Goal: Task Accomplishment & Management: Use online tool/utility

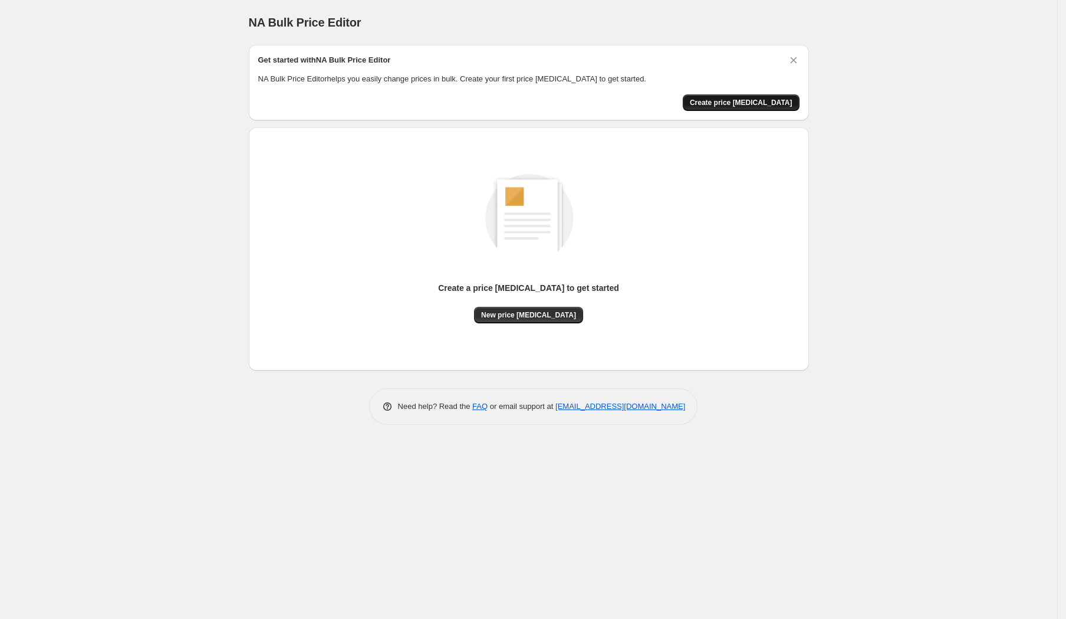
click at [753, 101] on span "Create price [MEDICAL_DATA]" at bounding box center [741, 102] width 103 height 9
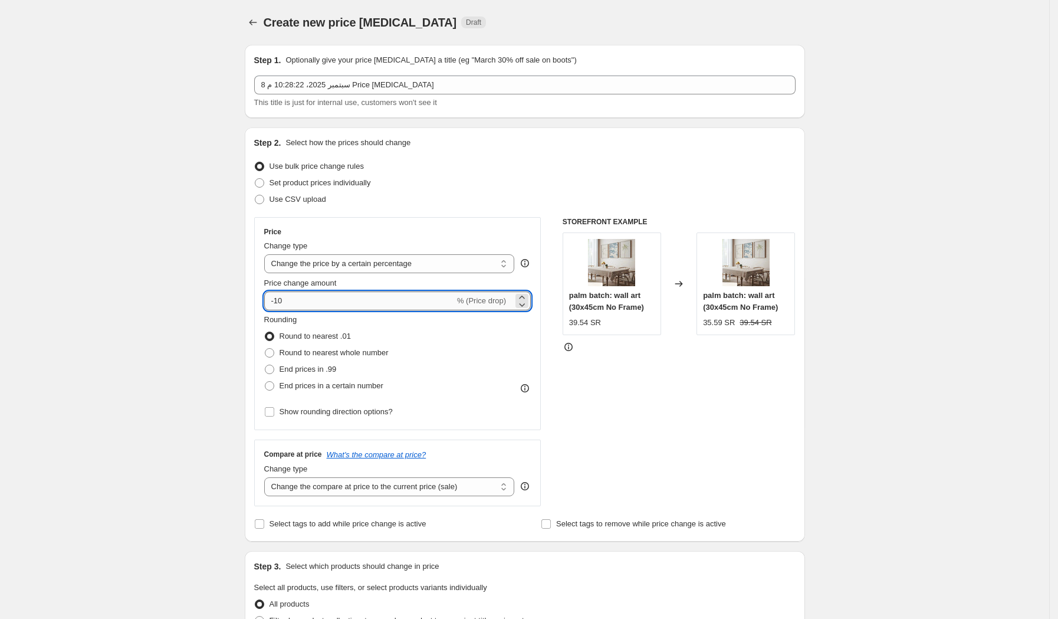
click at [291, 301] on input "-10" at bounding box center [359, 300] width 190 height 19
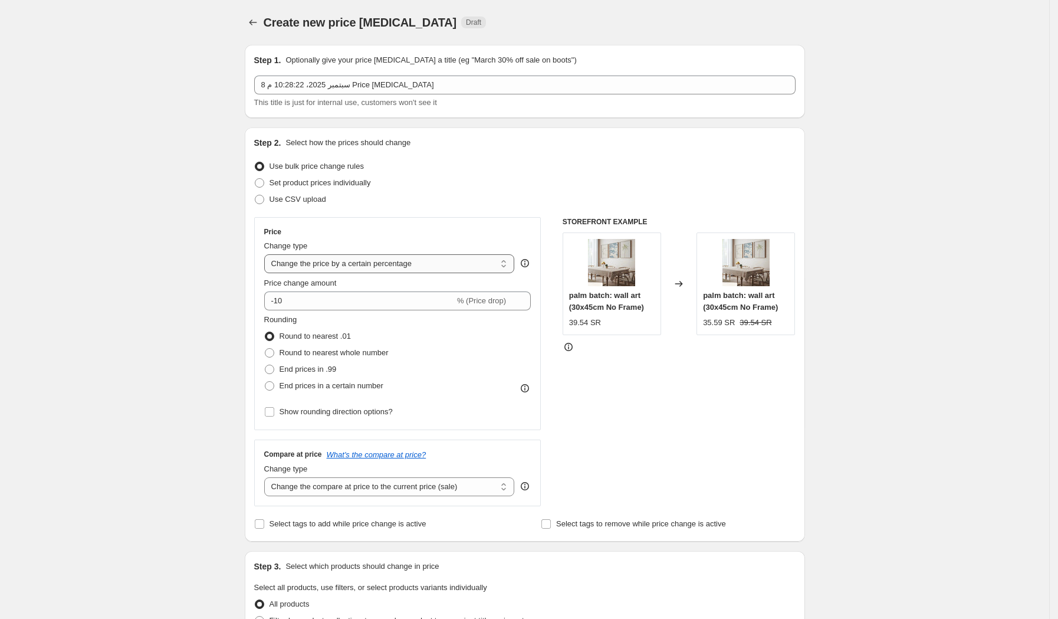
click at [369, 263] on select "Change the price to a certain amount Change the price by a certain amount Chang…" at bounding box center [389, 263] width 251 height 19
select select "margin"
type input "50"
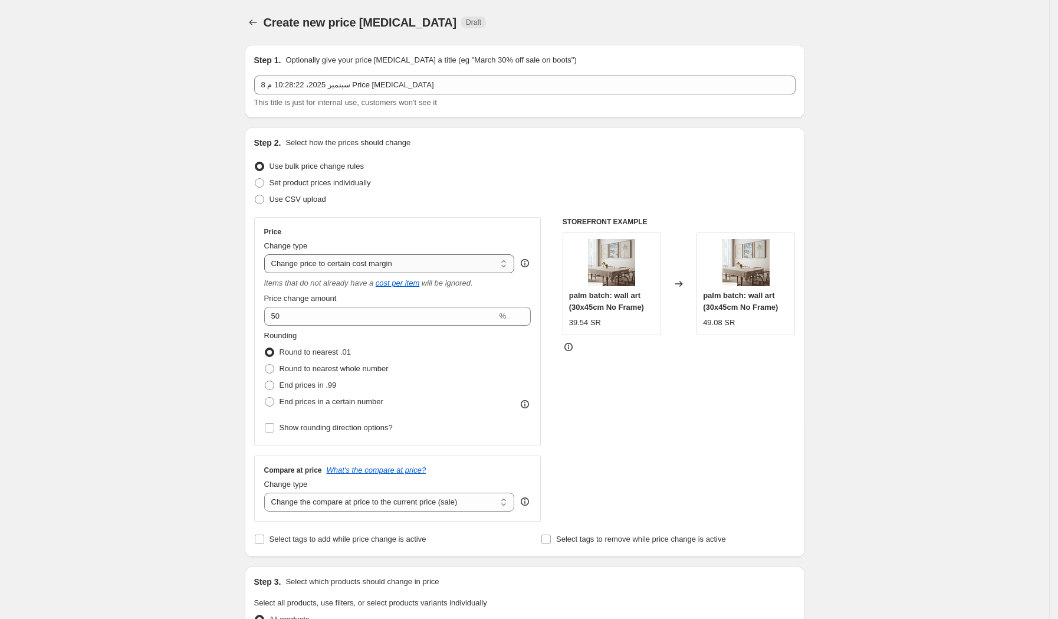
click at [352, 262] on select "Change the price to a certain amount Change the price by a certain amount Chang…" at bounding box center [389, 263] width 251 height 19
click at [268, 254] on select "Change the price to a certain amount Change the price by a certain amount Chang…" at bounding box center [389, 263] width 251 height 19
click at [355, 265] on select "Change the price to a certain amount Change the price by a certain amount Chang…" at bounding box center [389, 263] width 251 height 19
click at [268, 254] on select "Change the price to a certain amount Change the price by a certain amount Chang…" at bounding box center [389, 263] width 251 height 19
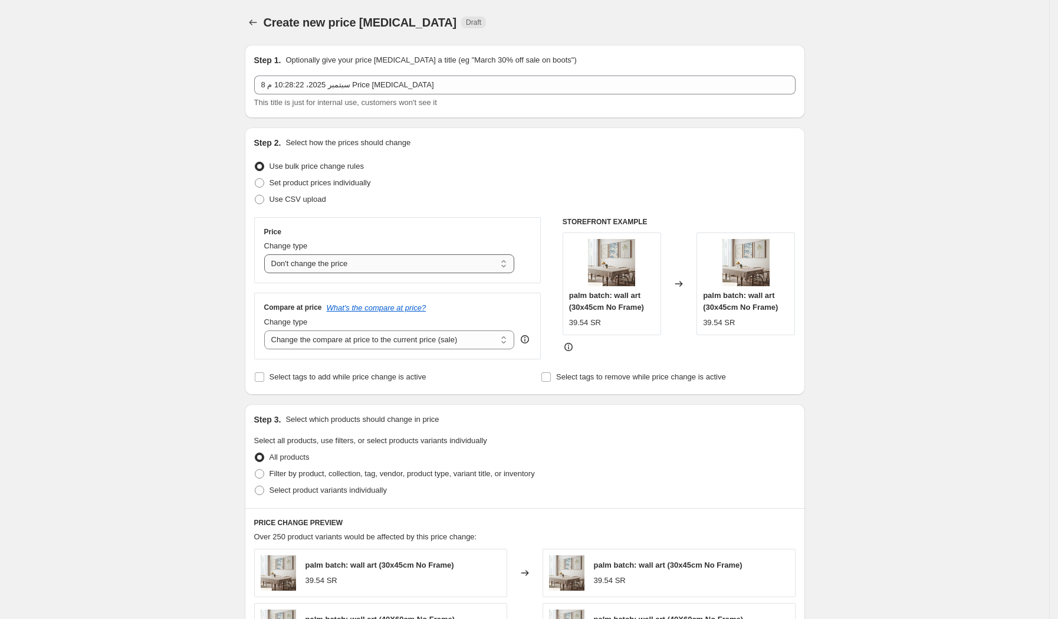
click at [356, 261] on select "Change the price to a certain amount Change the price by a certain amount Chang…" at bounding box center [389, 263] width 251 height 19
click at [268, 254] on select "Change the price to a certain amount Change the price by a certain amount Chang…" at bounding box center [389, 263] width 251 height 19
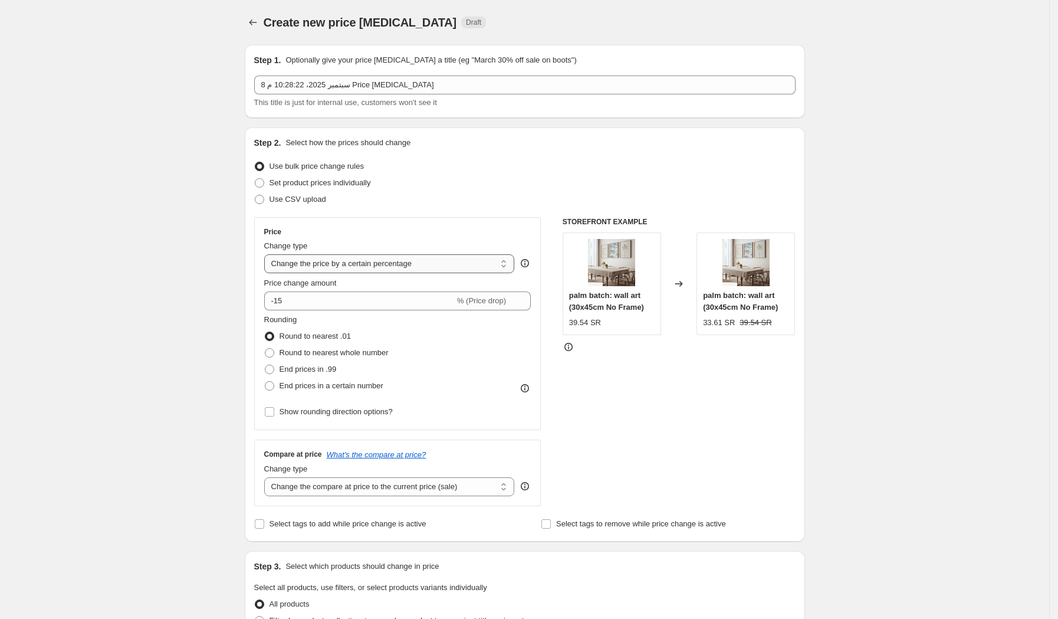
click at [376, 259] on select "Change the price to a certain amount Change the price by a certain amount Chang…" at bounding box center [389, 263] width 251 height 19
select select "to"
click at [268, 254] on select "Change the price to a certain amount Change the price by a certain amount Chang…" at bounding box center [389, 263] width 251 height 19
type input "80.00"
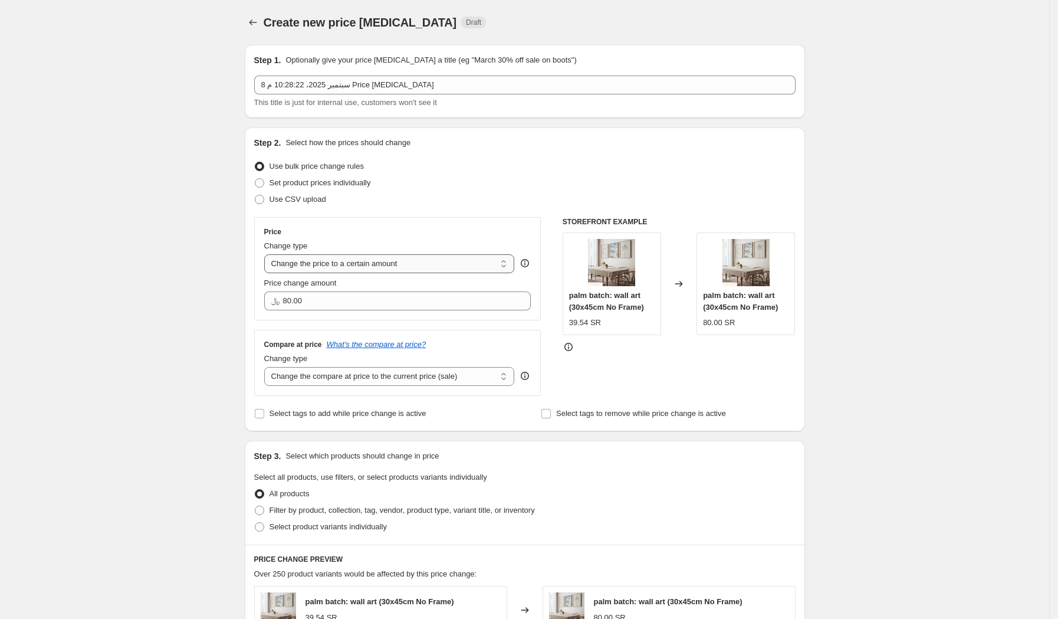
click at [369, 267] on select "Change the price to a certain amount Change the price by a certain amount Chang…" at bounding box center [389, 263] width 251 height 19
select select "by"
click at [268, 254] on select "Change the price to a certain amount Change the price by a certain amount Chang…" at bounding box center [389, 263] width 251 height 19
type input "-10.00"
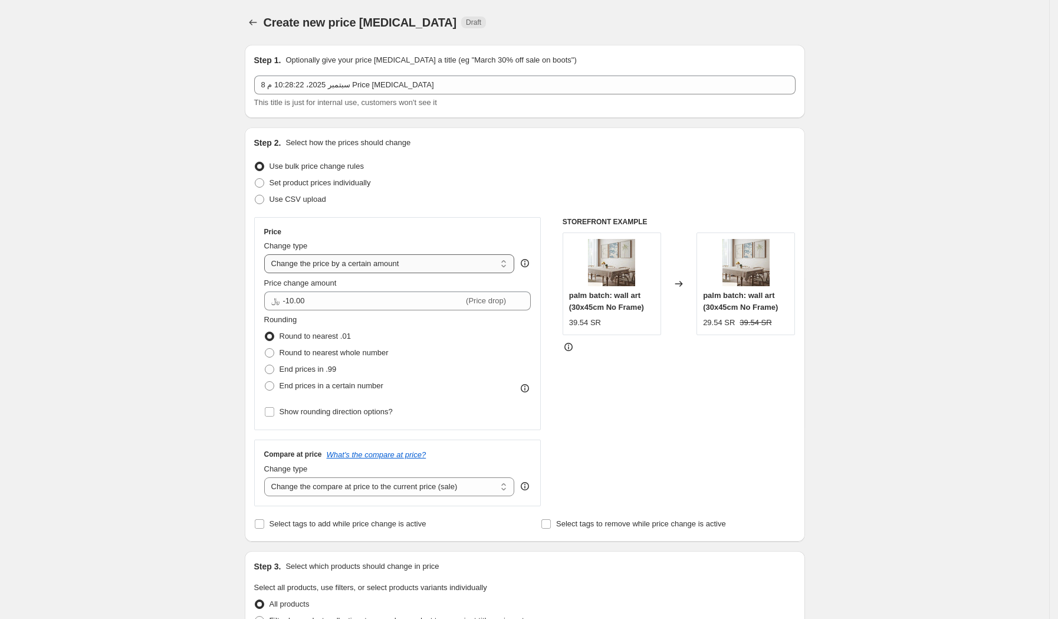
click at [392, 264] on select "Change the price to a certain amount Change the price by a certain amount Chang…" at bounding box center [389, 263] width 251 height 19
select select "margin"
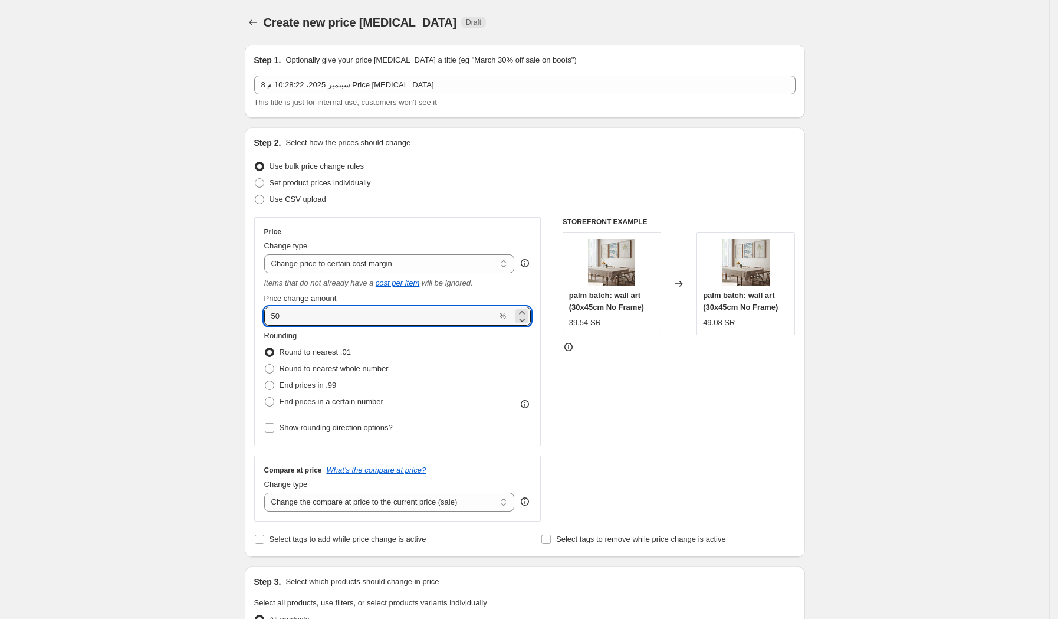
drag, startPoint x: 300, startPoint y: 314, endPoint x: 251, endPoint y: 315, distance: 49.0
click at [251, 315] on div "Step 2. Select how the prices should change Use bulk price change rules Set pro…" at bounding box center [525, 341] width 560 height 429
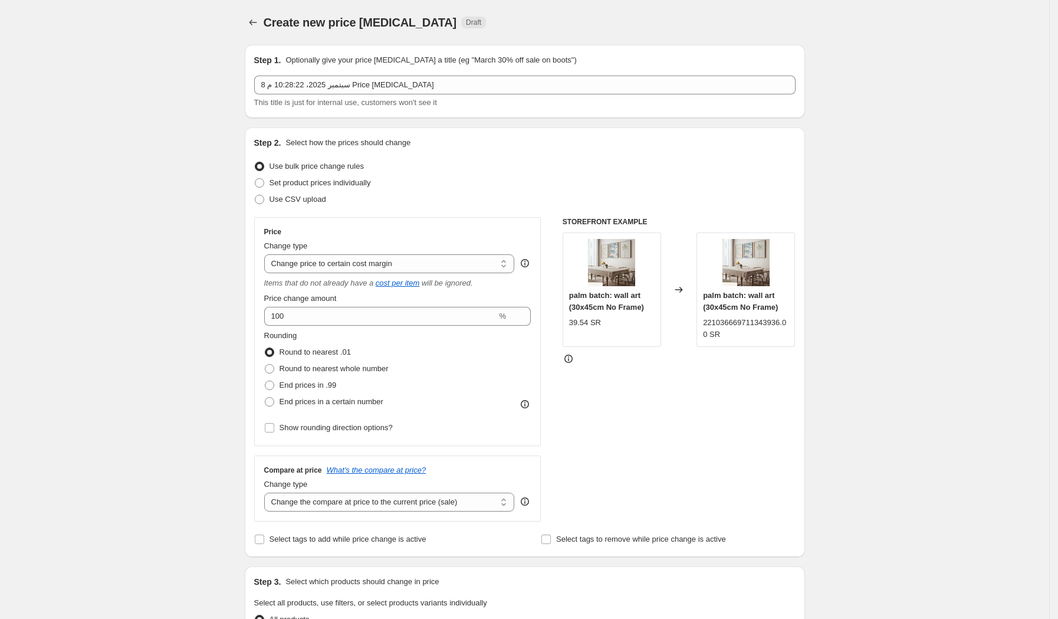
click at [397, 343] on div "Rounding Round to nearest .01 Round to nearest whole number End prices in .99 E…" at bounding box center [397, 370] width 267 height 80
click at [315, 313] on input "100" at bounding box center [380, 316] width 233 height 19
type input "60"
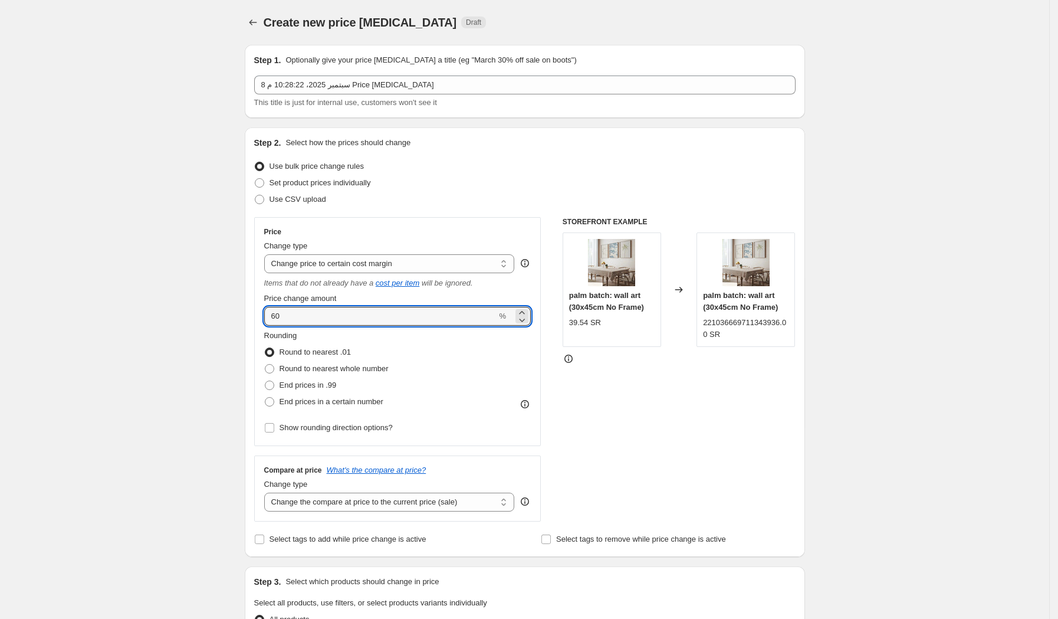
click at [384, 338] on fieldset "Rounding Round to nearest .01 Round to nearest whole number End prices in .99 E…" at bounding box center [326, 370] width 124 height 80
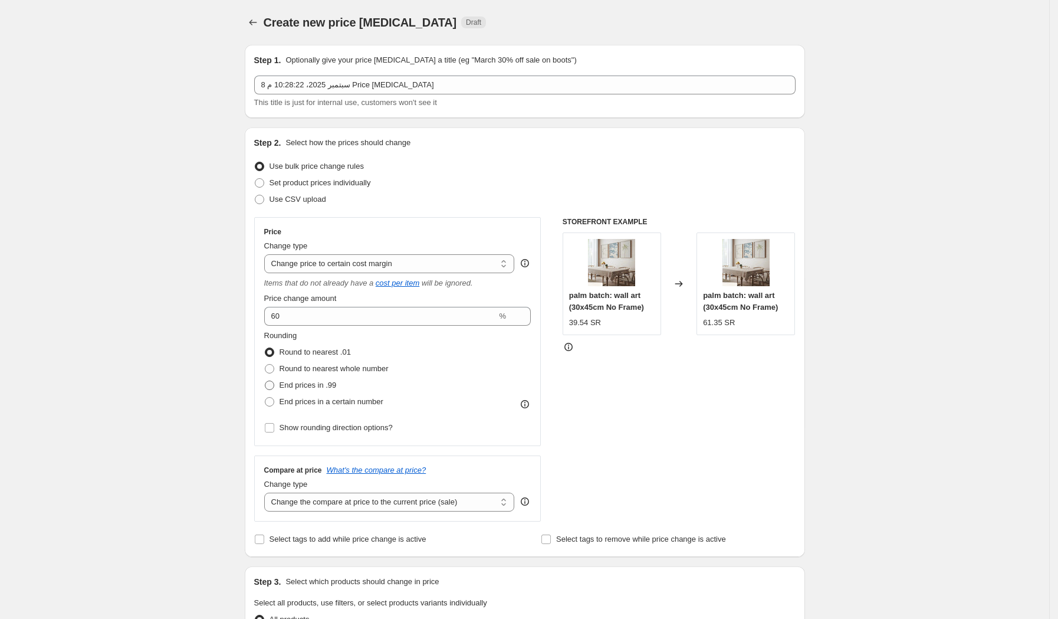
click at [269, 383] on span at bounding box center [269, 384] width 9 height 9
click at [265, 381] on input "End prices in .99" at bounding box center [265, 380] width 1 height 1
radio input "true"
click at [269, 383] on span at bounding box center [269, 384] width 9 height 9
click at [265, 381] on input "End prices in .99" at bounding box center [265, 380] width 1 height 1
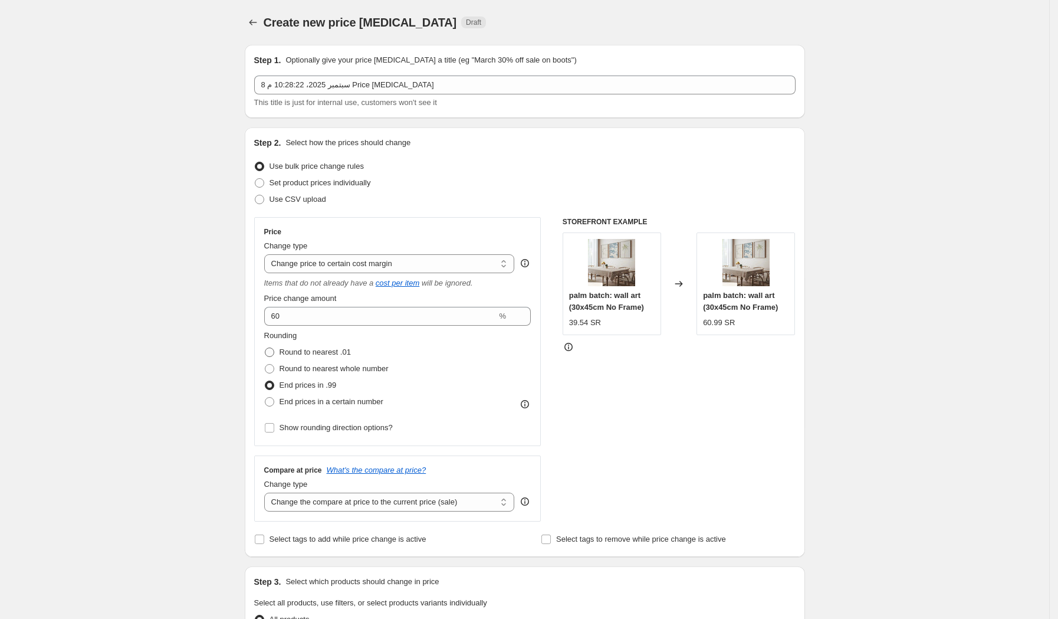
click at [274, 351] on span at bounding box center [269, 351] width 9 height 9
click at [265, 348] on input "Round to nearest .01" at bounding box center [265, 347] width 1 height 1
radio input "true"
click at [274, 370] on span at bounding box center [269, 368] width 9 height 9
click at [265, 364] on input "Round to nearest whole number" at bounding box center [265, 364] width 1 height 1
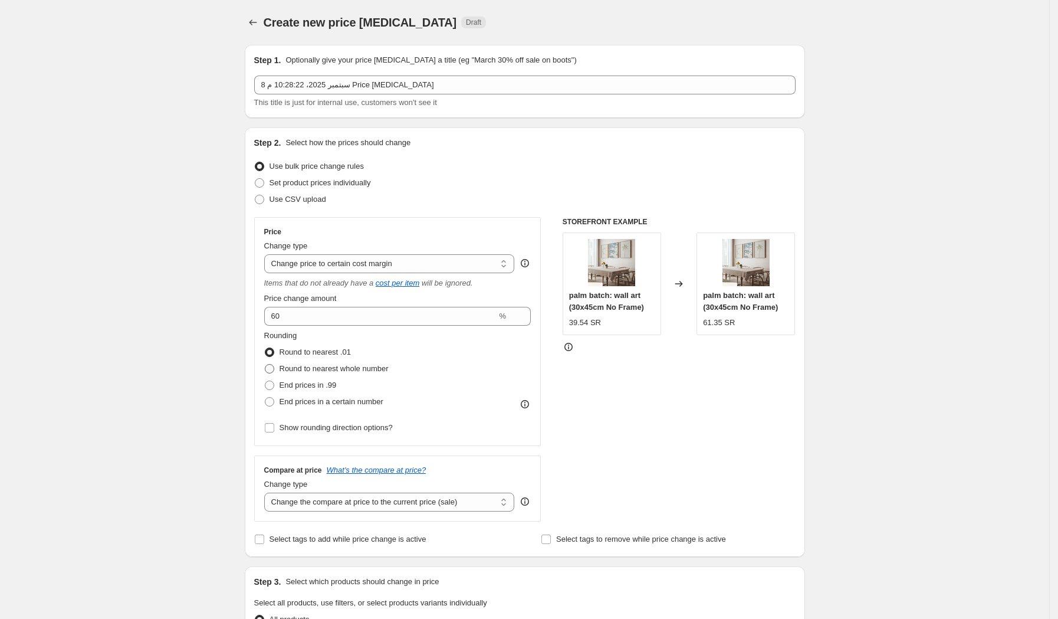
radio input "true"
click at [274, 402] on span at bounding box center [269, 401] width 9 height 9
click at [265, 397] on input "End prices in a certain number" at bounding box center [265, 397] width 1 height 1
radio input "true"
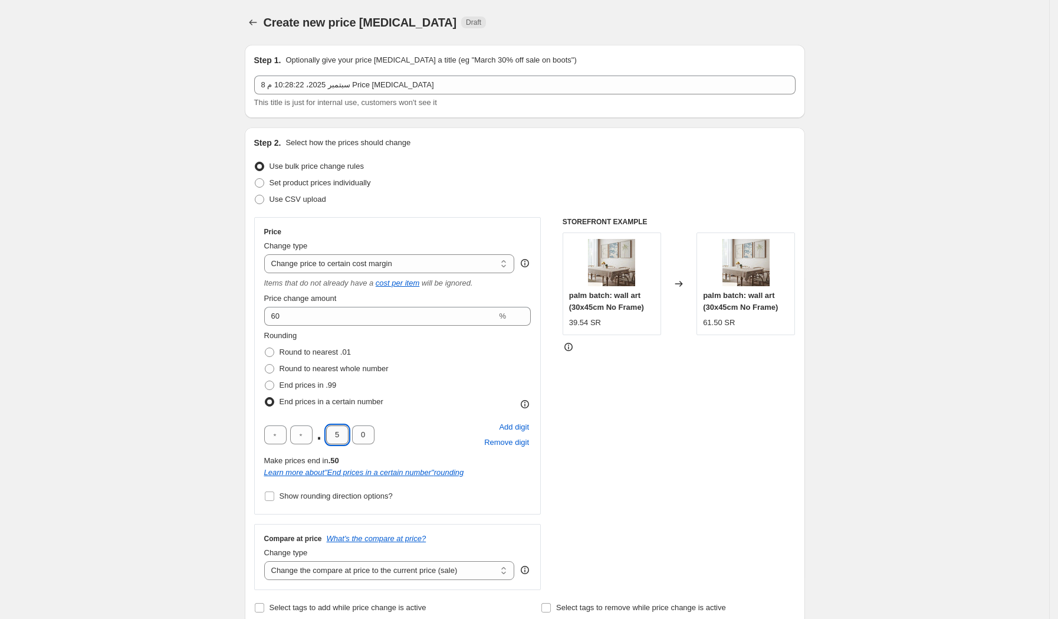
drag, startPoint x: 344, startPoint y: 438, endPoint x: 334, endPoint y: 437, distance: 10.6
click at [334, 437] on input "5" at bounding box center [337, 434] width 22 height 19
type input "9"
drag, startPoint x: 344, startPoint y: 435, endPoint x: 334, endPoint y: 435, distance: 10.0
click at [334, 435] on input "9" at bounding box center [337, 434] width 22 height 19
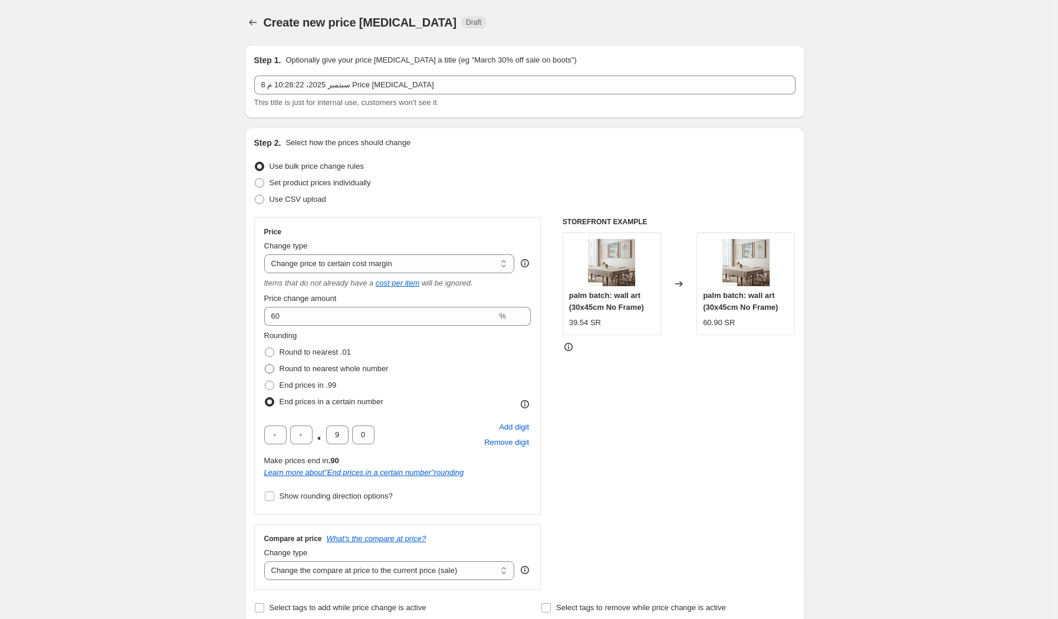
click at [274, 367] on span at bounding box center [269, 368] width 9 height 9
click at [265, 364] on input "Round to nearest whole number" at bounding box center [265, 364] width 1 height 1
radio input "true"
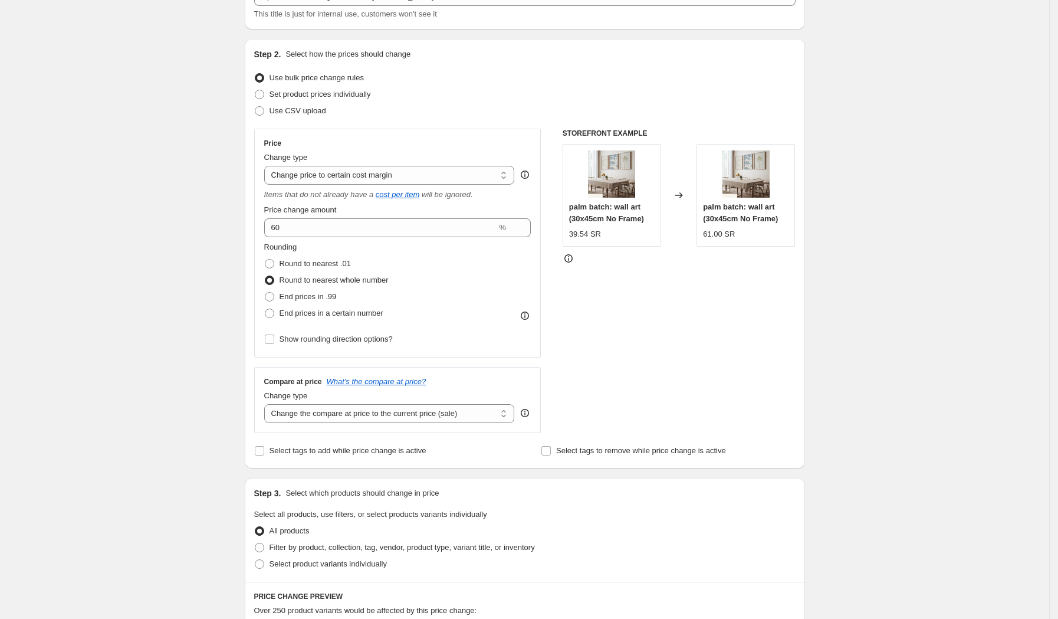
scroll to position [88, 0]
click at [478, 415] on select "Change the compare at price to the current price (sale) Change the compare at p…" at bounding box center [389, 414] width 251 height 19
click at [268, 405] on select "Change the compare at price to the current price (sale) Change the compare at p…" at bounding box center [389, 414] width 251 height 19
click at [458, 409] on select "Change the compare at price to the current price (sale) Change the compare at p…" at bounding box center [389, 414] width 251 height 19
click at [268, 405] on select "Change the compare at price to the current price (sale) Change the compare at p…" at bounding box center [389, 414] width 251 height 19
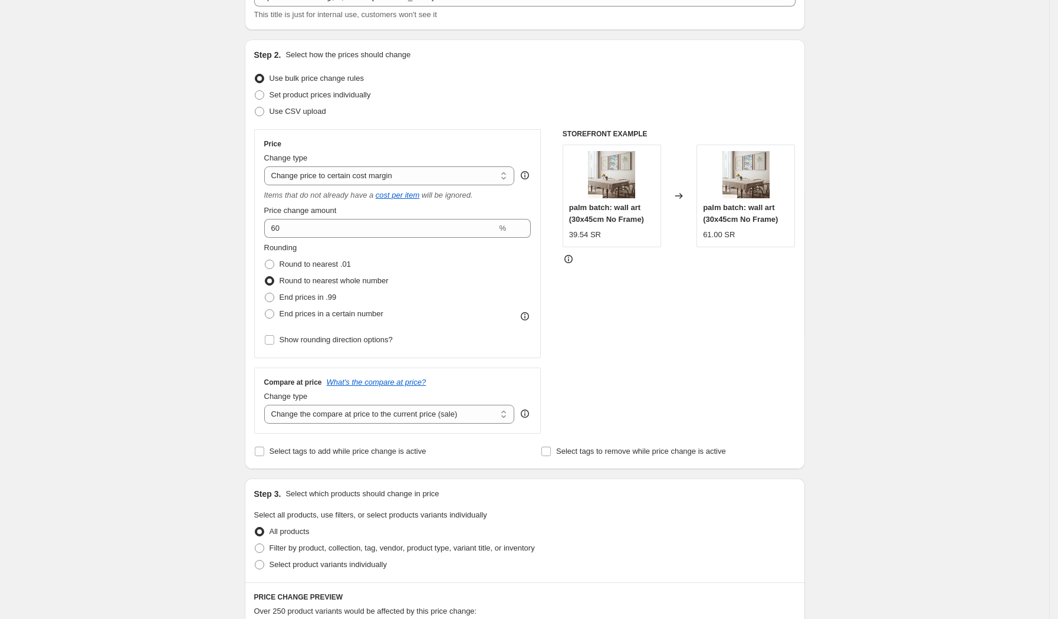
scroll to position [161, 0]
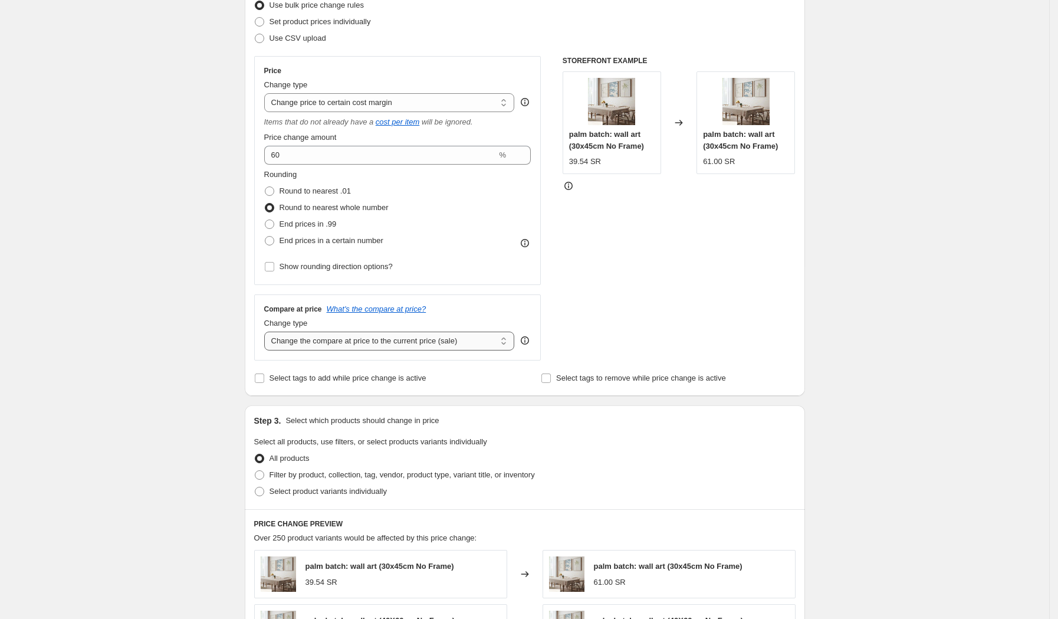
click at [478, 342] on select "Change the compare at price to the current price (sale) Change the compare at p…" at bounding box center [389, 340] width 251 height 19
select select "to"
click at [268, 332] on select "Change the compare at price to the current price (sale) Change the compare at p…" at bounding box center [389, 340] width 251 height 19
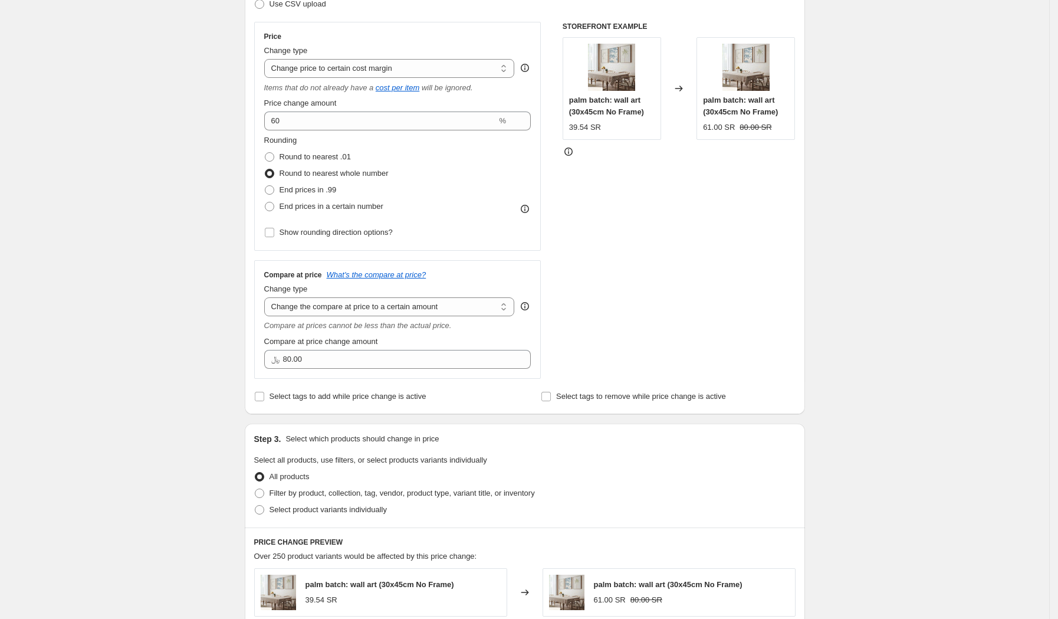
scroll to position [185, 0]
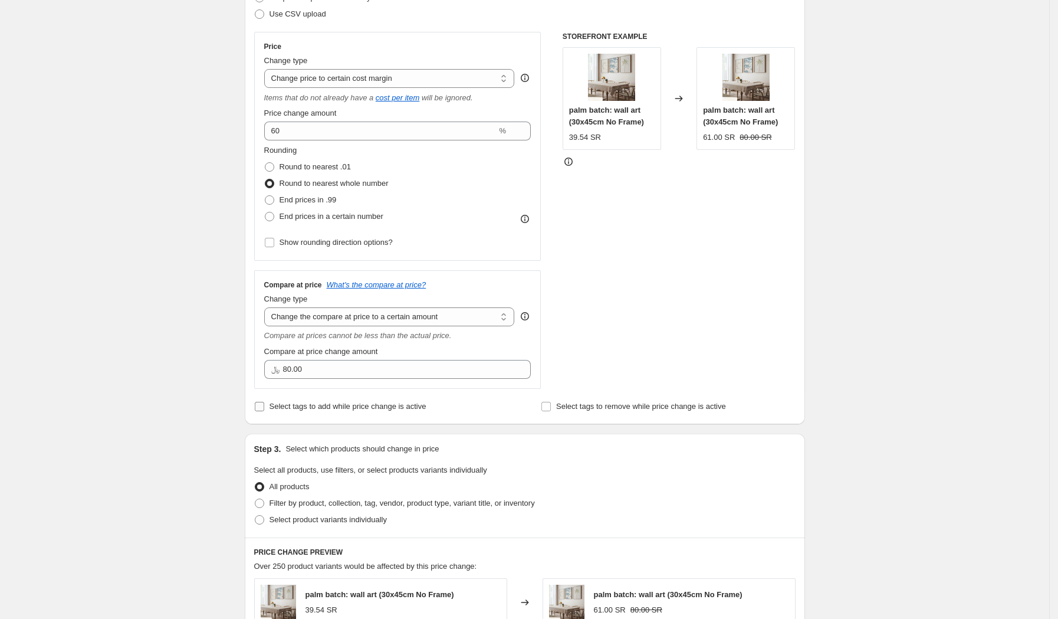
click at [262, 408] on input "Select tags to add while price change is active" at bounding box center [259, 406] width 9 height 9
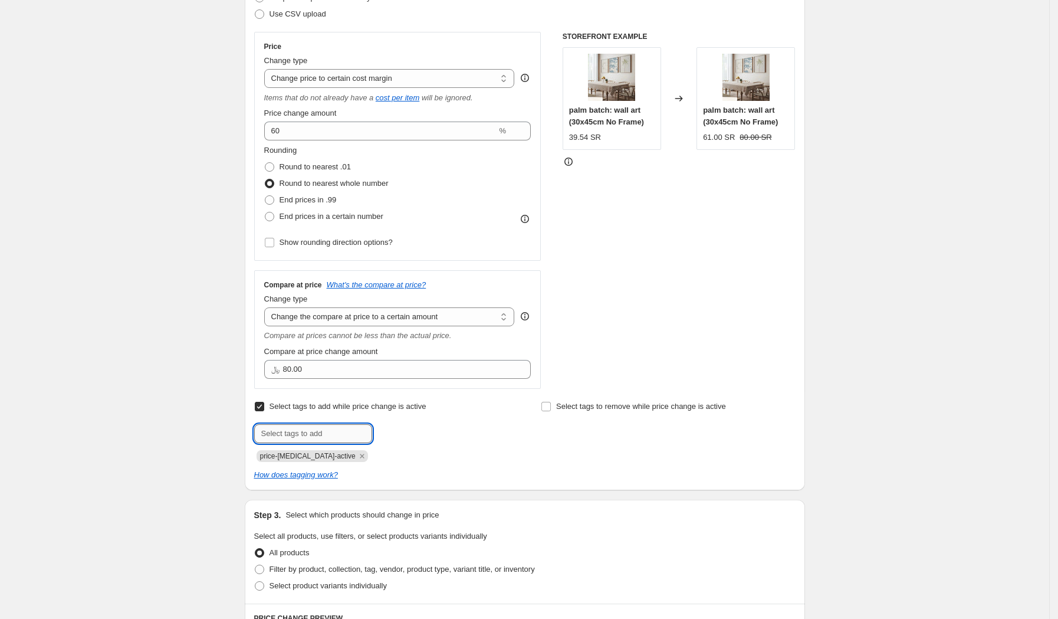
click at [309, 436] on input "text" at bounding box center [313, 433] width 118 height 19
click at [262, 406] on input "Select tags to add while price change is active" at bounding box center [259, 406] width 9 height 9
checkbox input "false"
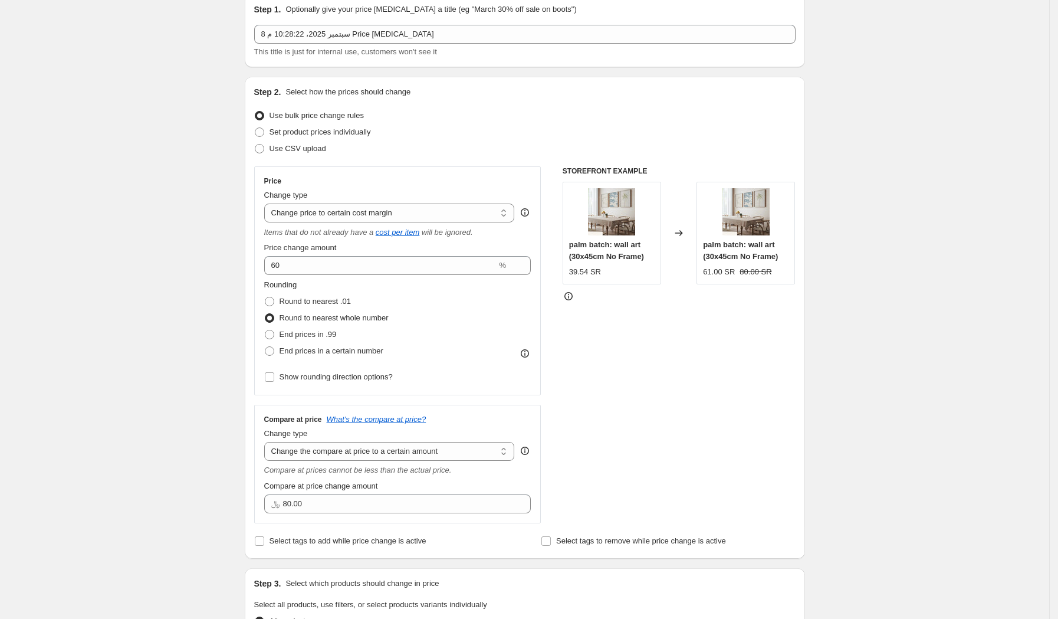
scroll to position [49, 0]
click at [286, 267] on input "60" at bounding box center [380, 267] width 233 height 19
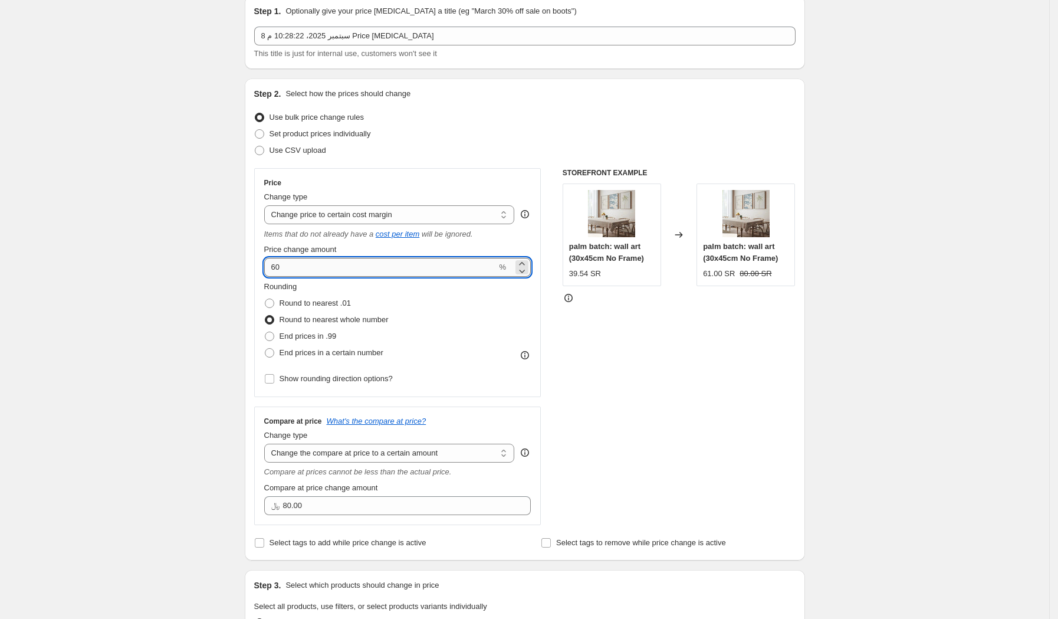
click at [286, 267] on input "60" at bounding box center [380, 267] width 233 height 19
click at [248, 249] on div "Step 1. Optionally give your price change job a title (eg "March 30% off sale o…" at bounding box center [520, 555] width 570 height 1139
click at [304, 266] on input "20" at bounding box center [380, 267] width 233 height 19
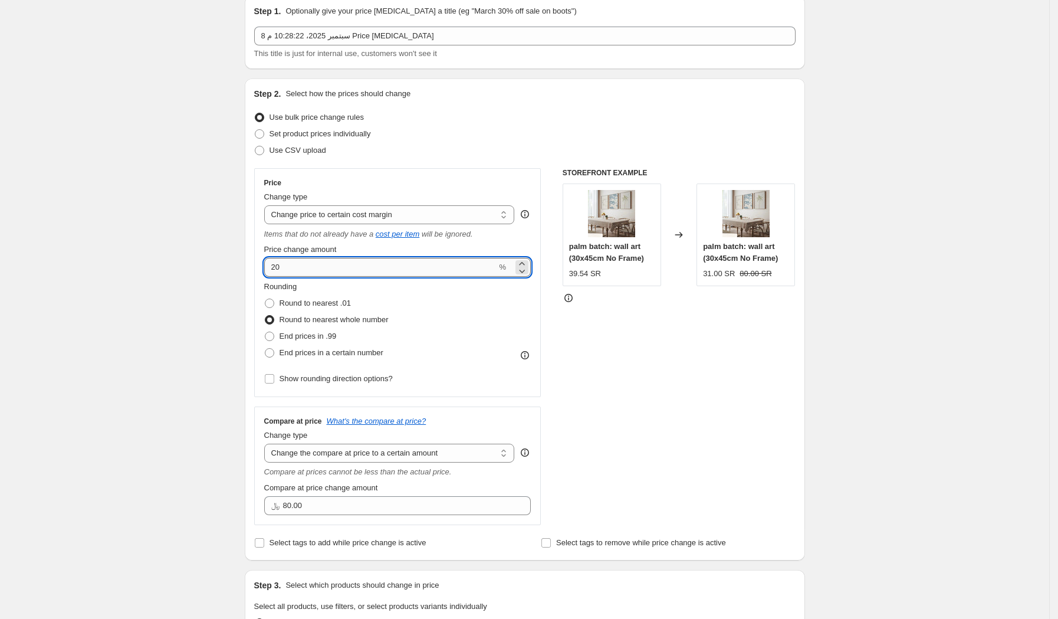
click at [304, 266] on input "20" at bounding box center [380, 267] width 233 height 19
type input "2"
click at [304, 266] on input "Price change amount" at bounding box center [380, 267] width 233 height 19
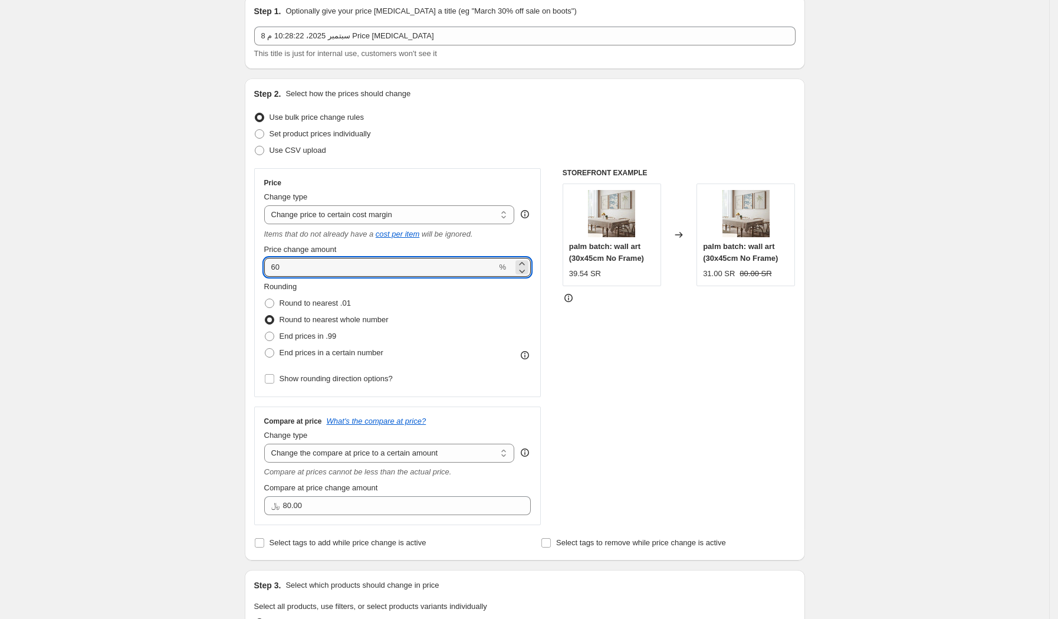
type input "60"
click at [430, 294] on div "Rounding Round to nearest .01 Round to nearest whole number End prices in .99 E…" at bounding box center [397, 321] width 267 height 80
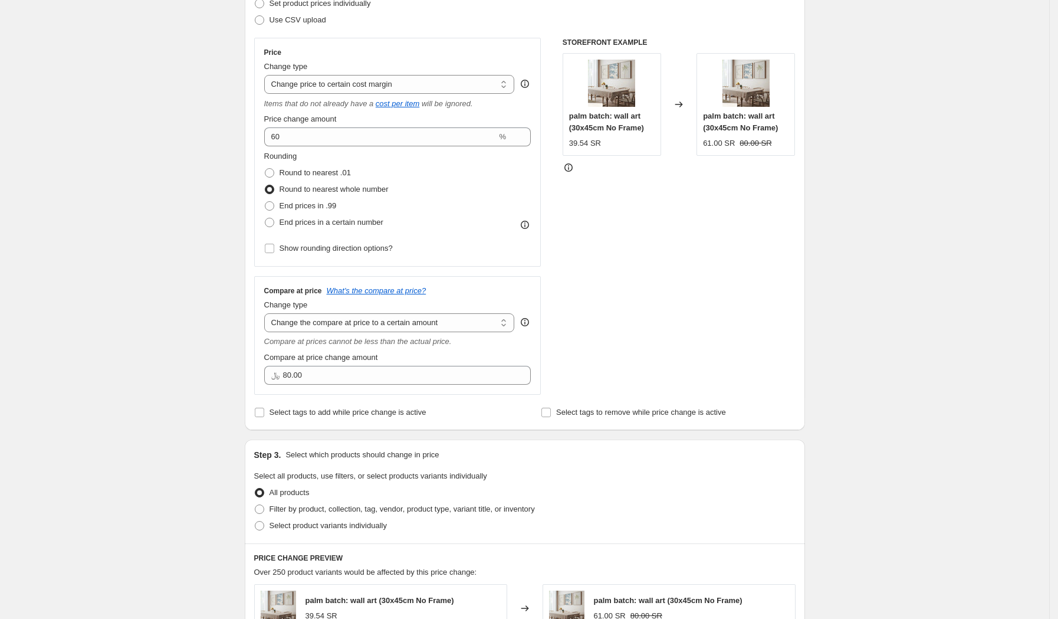
scroll to position [178, 0]
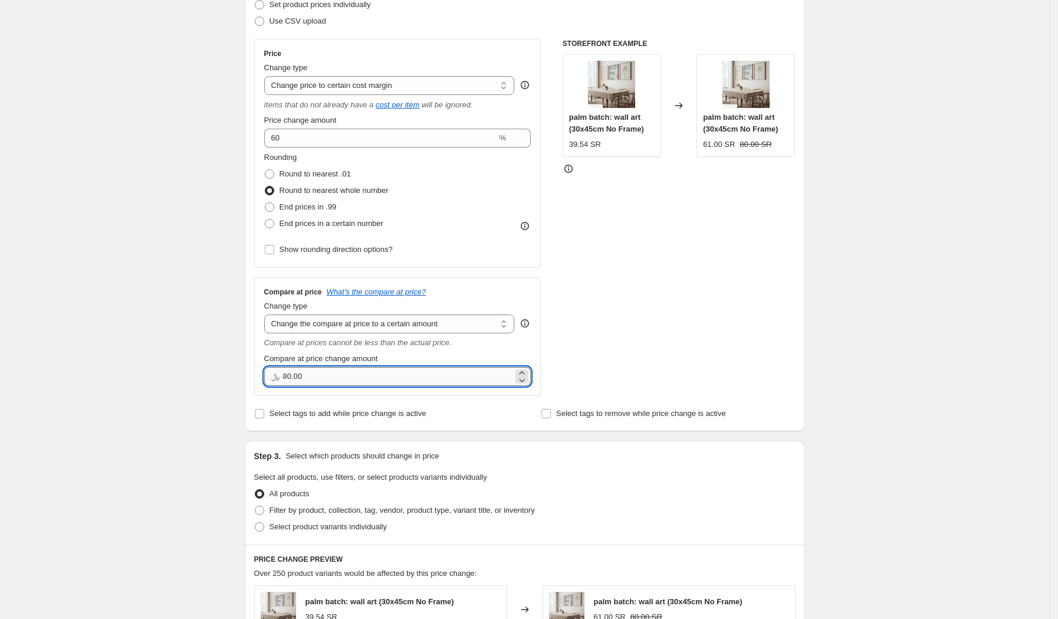
click at [312, 379] on input "80.00" at bounding box center [398, 376] width 231 height 19
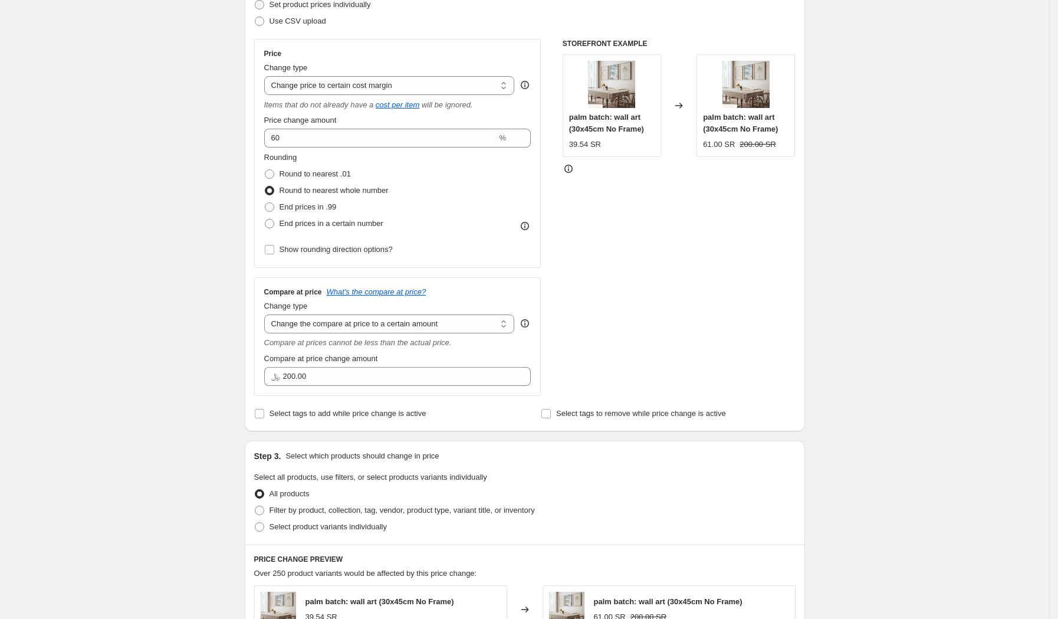
click at [429, 355] on div "Compare at price change amount" at bounding box center [397, 359] width 267 height 12
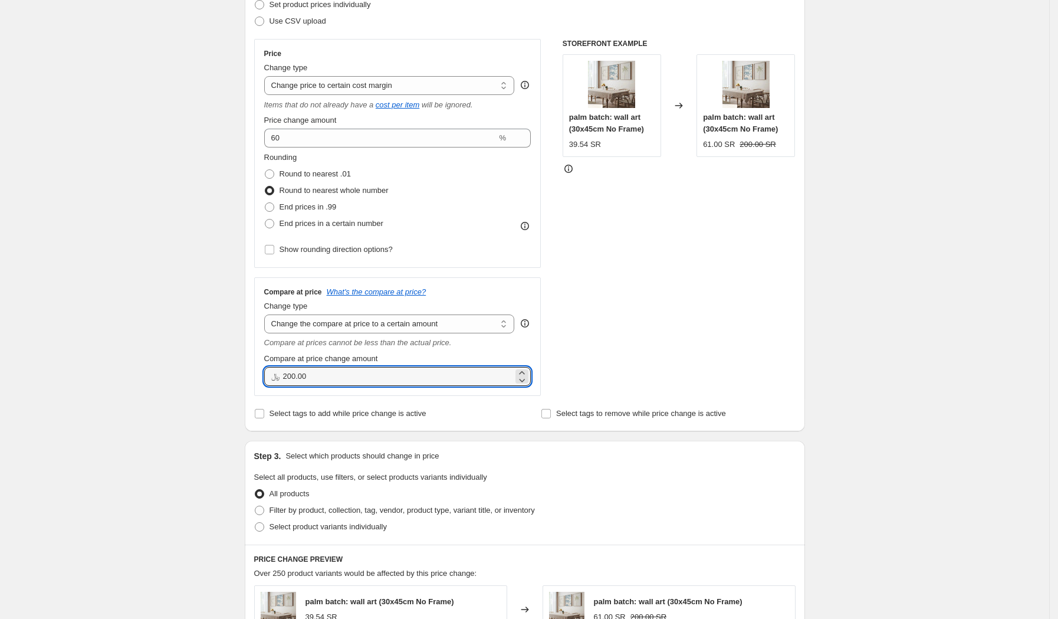
drag, startPoint x: 311, startPoint y: 376, endPoint x: 287, endPoint y: 380, distance: 24.6
click at [287, 380] on div "﷼ 200.00" at bounding box center [397, 376] width 267 height 19
type input "180.00"
click at [430, 355] on div "Compare at price change amount" at bounding box center [397, 359] width 267 height 12
click at [317, 373] on input "180.00" at bounding box center [398, 376] width 231 height 19
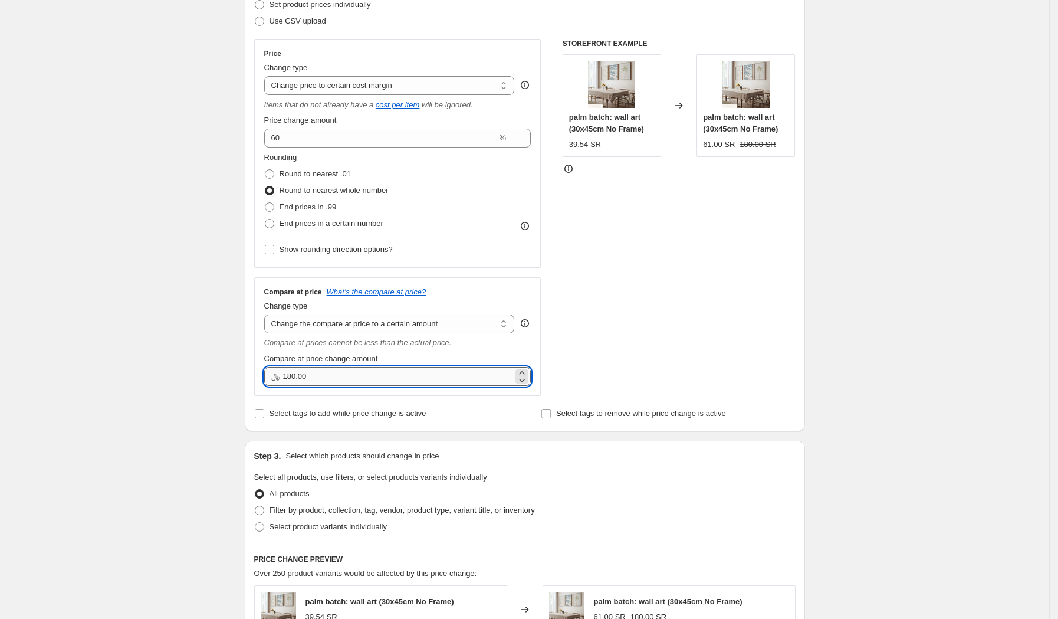
click at [317, 373] on input "180.00" at bounding box center [398, 376] width 231 height 19
click at [345, 333] on select "Change the compare at price to the current price (sale) Change the compare at p…" at bounding box center [389, 323] width 251 height 19
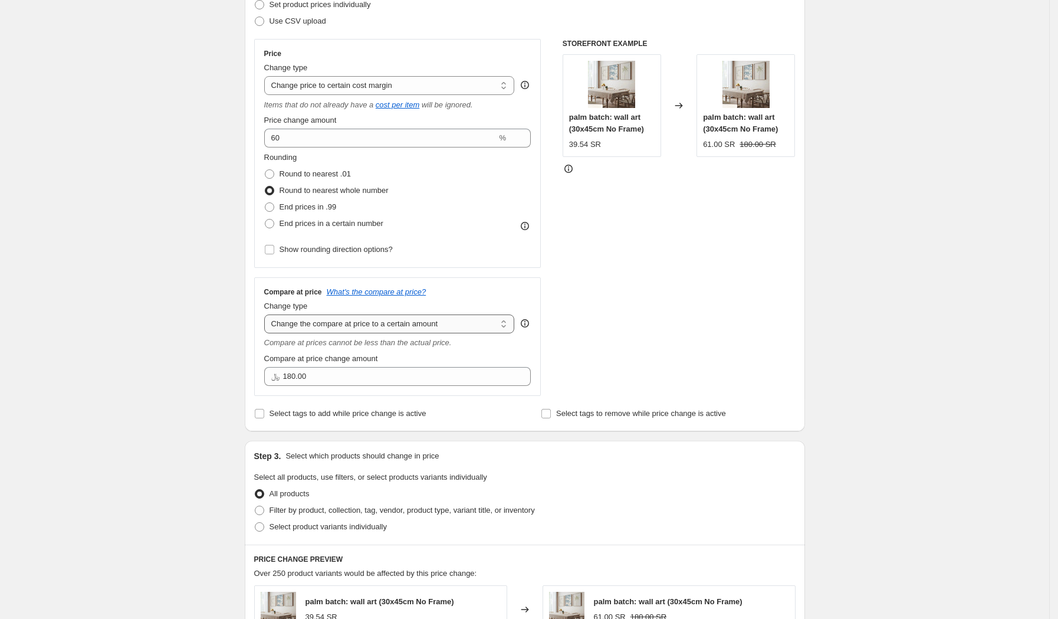
click at [268, 314] on select "Change the compare at price to the current price (sale) Change the compare at p…" at bounding box center [389, 323] width 251 height 19
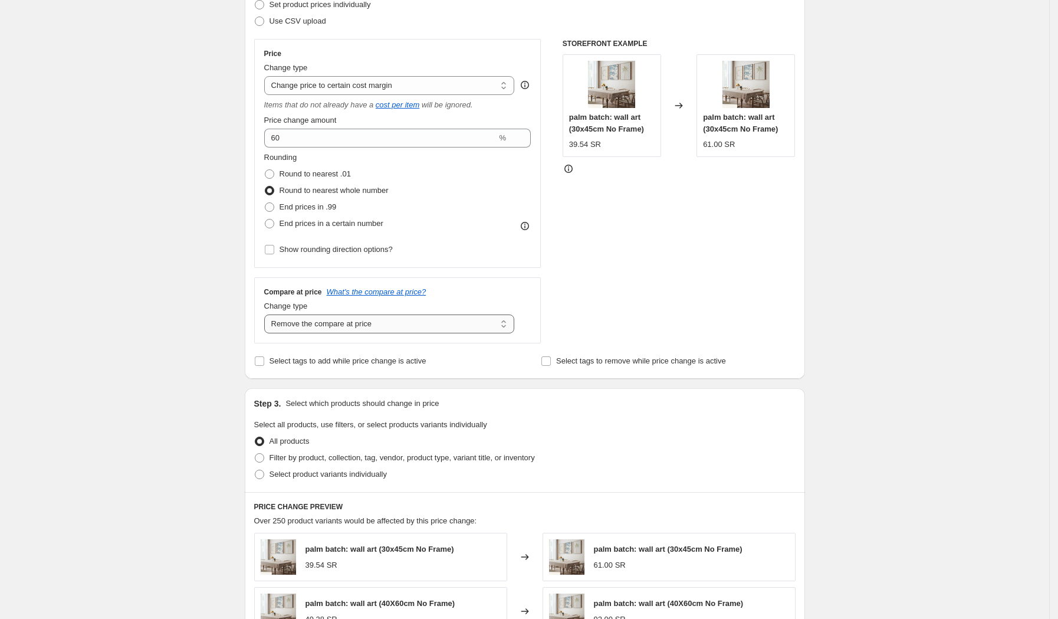
click at [394, 320] on select "Change the compare at price to the current price (sale) Change the compare at p…" at bounding box center [389, 323] width 251 height 19
click at [268, 314] on select "Change the compare at price to the current price (sale) Change the compare at p…" at bounding box center [389, 323] width 251 height 19
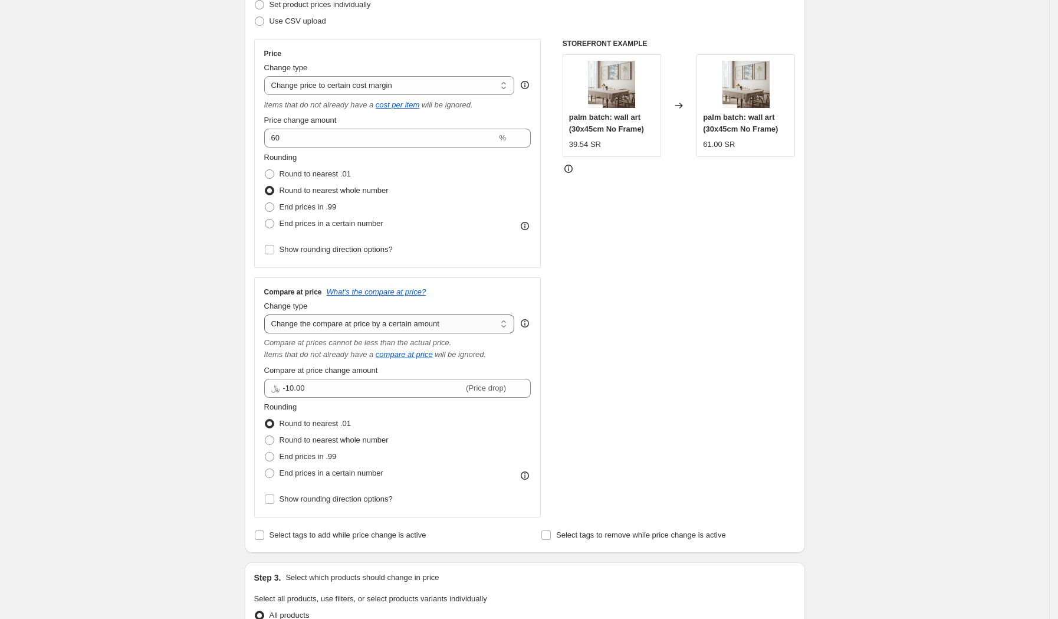
click at [374, 323] on select "Change the compare at price to the current price (sale) Change the compare at p…" at bounding box center [389, 323] width 251 height 19
select select "bp"
click at [268, 314] on select "Change the compare at price to the current price (sale) Change the compare at p…" at bounding box center [389, 323] width 251 height 19
type input "12.00"
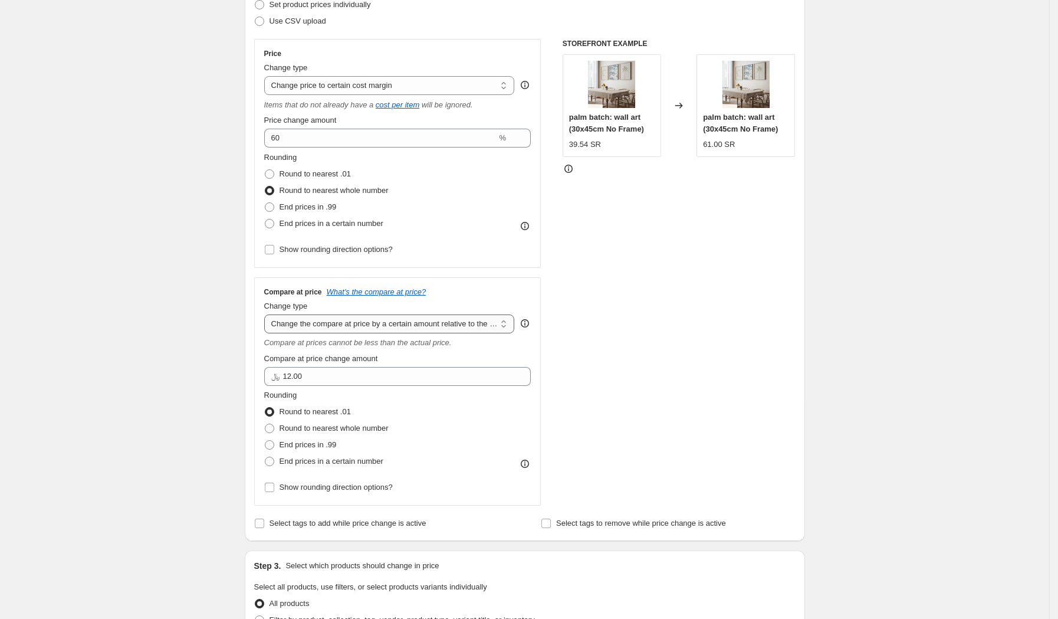
click at [387, 321] on select "Change the compare at price to the current price (sale) Change the compare at p…" at bounding box center [389, 323] width 251 height 19
select select "pp"
click at [268, 314] on select "Change the compare at price to the current price (sale) Change the compare at p…" at bounding box center [389, 323] width 251 height 19
type input "20"
click at [393, 327] on select "Change the compare at price to the current price (sale) Change the compare at p…" at bounding box center [389, 323] width 251 height 19
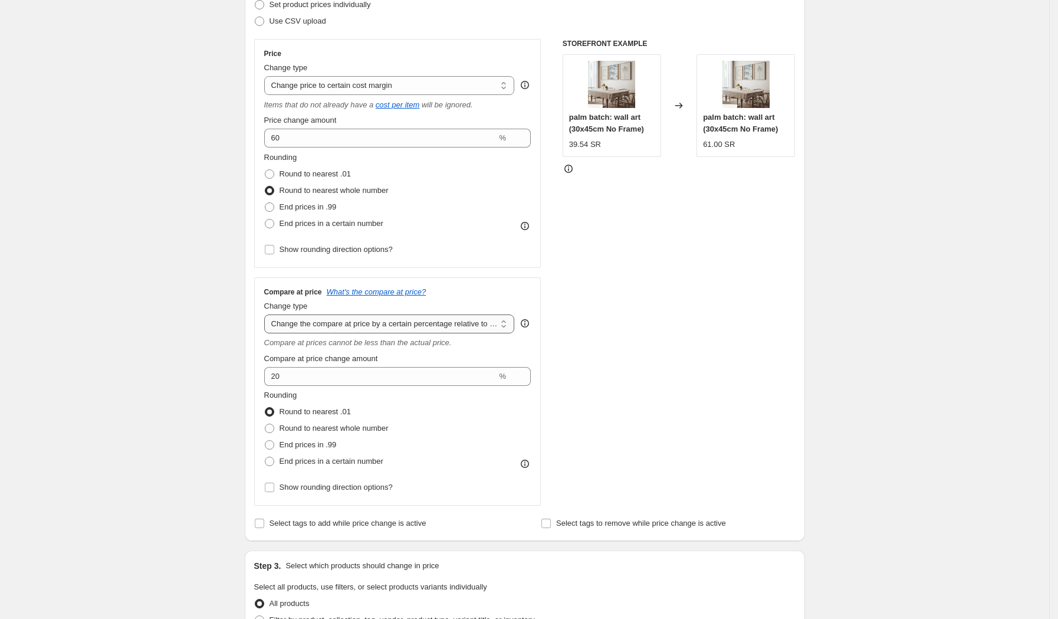
click at [268, 314] on select "Change the compare at price to the current price (sale) Change the compare at p…" at bounding box center [389, 323] width 251 height 19
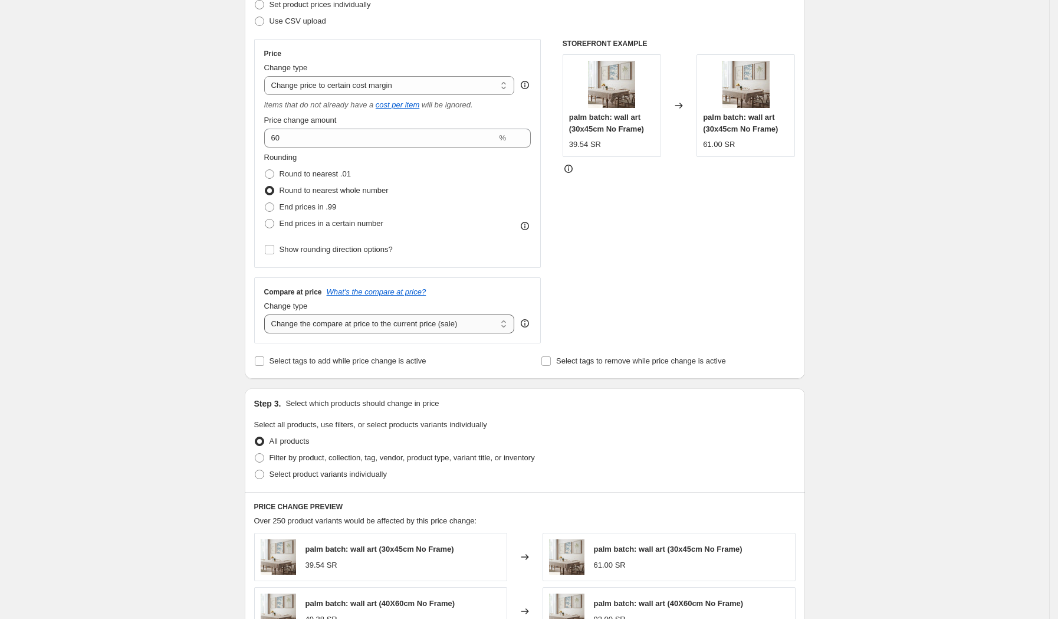
click at [392, 320] on select "Change the compare at price to the current price (sale) Change the compare at p…" at bounding box center [389, 323] width 251 height 19
click at [268, 314] on select "Change the compare at price to the current price (sale) Change the compare at p…" at bounding box center [389, 323] width 251 height 19
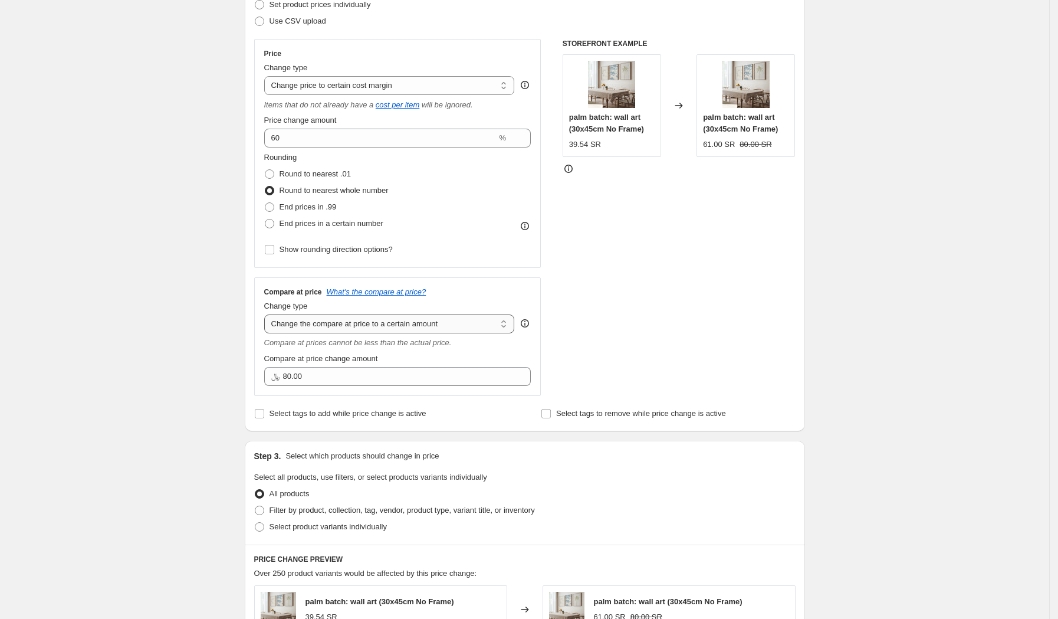
click at [398, 317] on select "Change the compare at price to the current price (sale) Change the compare at p…" at bounding box center [389, 323] width 251 height 19
select select "by"
click at [268, 314] on select "Change the compare at price to the current price (sale) Change the compare at p…" at bounding box center [389, 323] width 251 height 19
type input "-10.00"
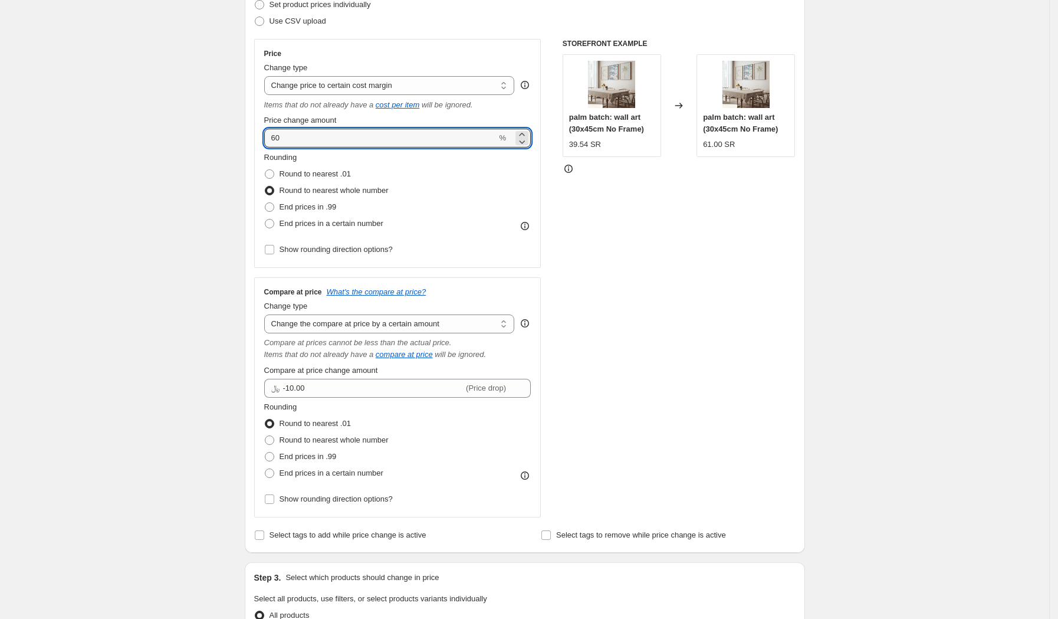
drag, startPoint x: 288, startPoint y: 140, endPoint x: 267, endPoint y: 143, distance: 22.1
click at [267, 143] on div "Price Change type Change the price to a certain amount Change the price by a ce…" at bounding box center [397, 153] width 287 height 229
type input "80"
click at [396, 160] on div "Rounding Round to nearest .01 Round to nearest whole number End prices in .99 E…" at bounding box center [397, 192] width 267 height 80
click at [272, 455] on span at bounding box center [269, 456] width 9 height 9
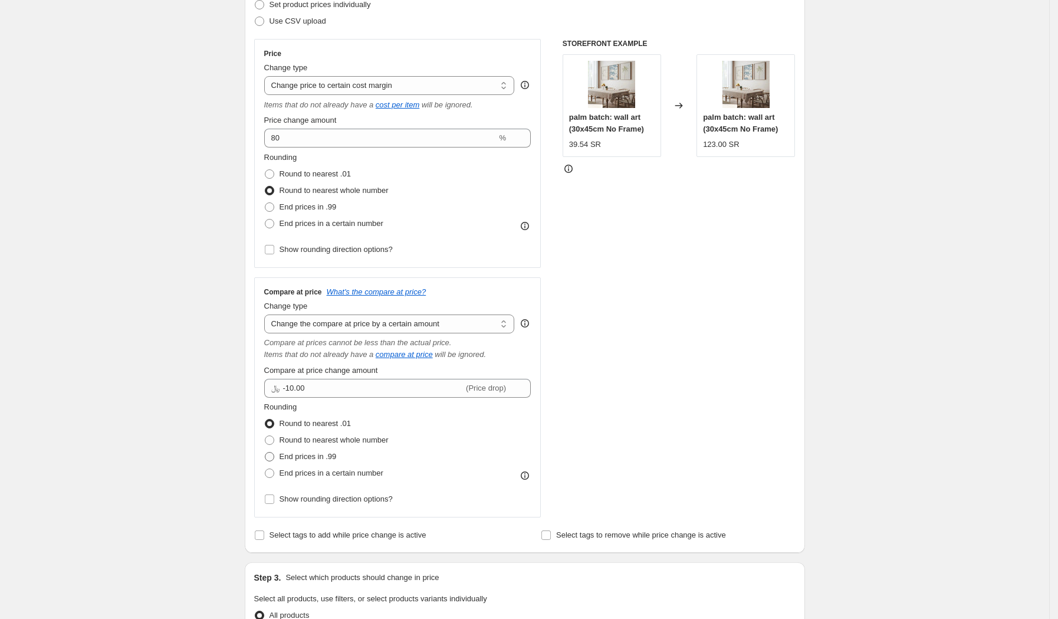
click at [265, 452] on input "End prices in .99" at bounding box center [265, 452] width 1 height 1
radio input "true"
click at [551, 537] on input "Select tags to remove while price change is active" at bounding box center [545, 534] width 9 height 9
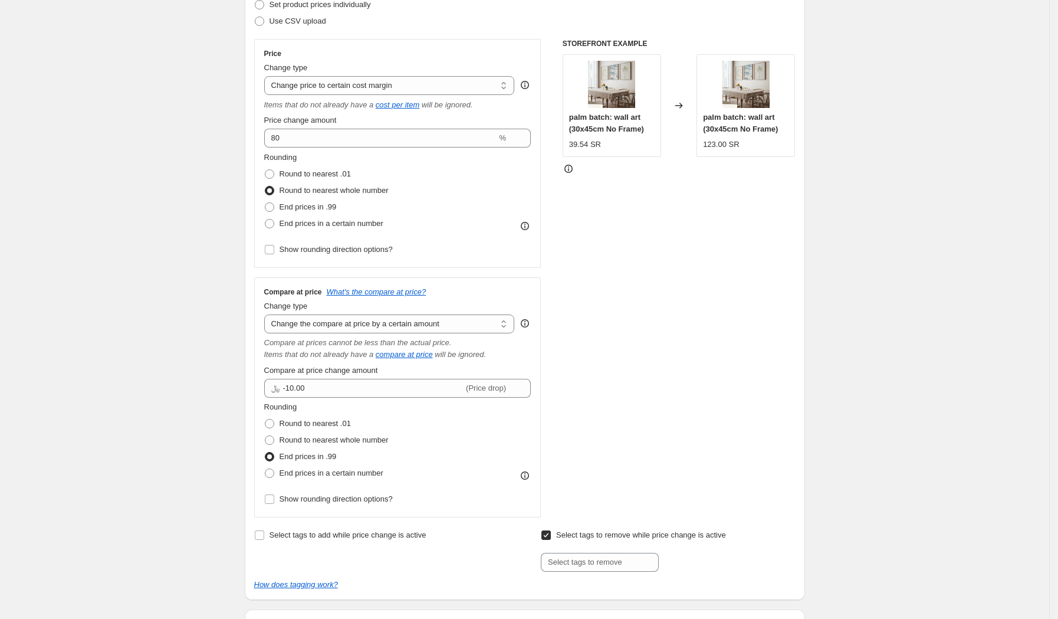
click at [549, 534] on input "Select tags to remove while price change is active" at bounding box center [545, 534] width 9 height 9
checkbox input "false"
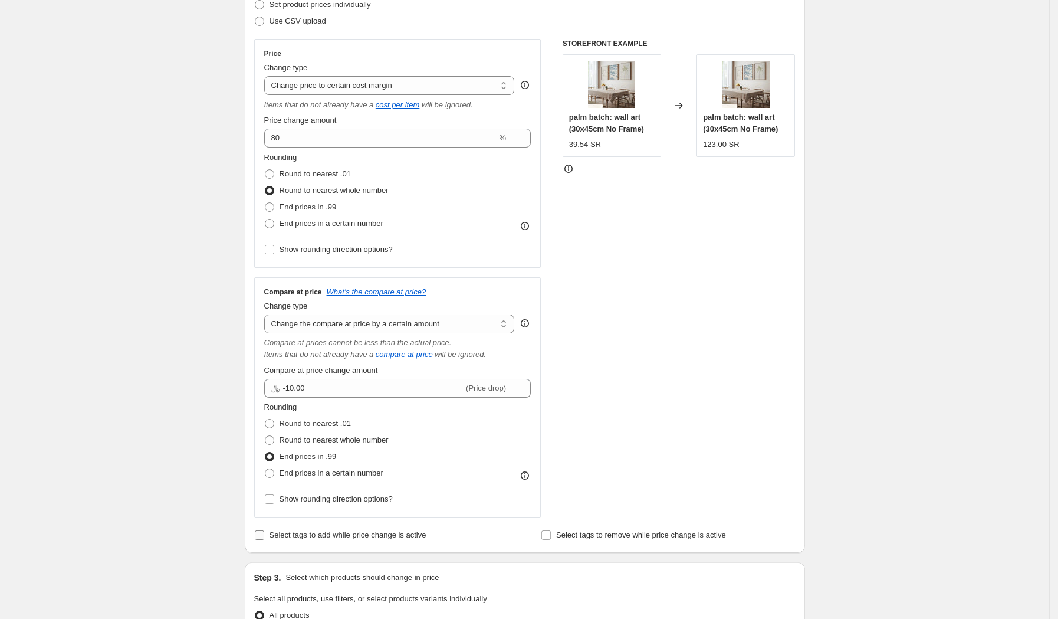
click at [258, 533] on span at bounding box center [259, 535] width 11 height 11
click at [258, 533] on input "Select tags to add while price change is active" at bounding box center [259, 534] width 9 height 9
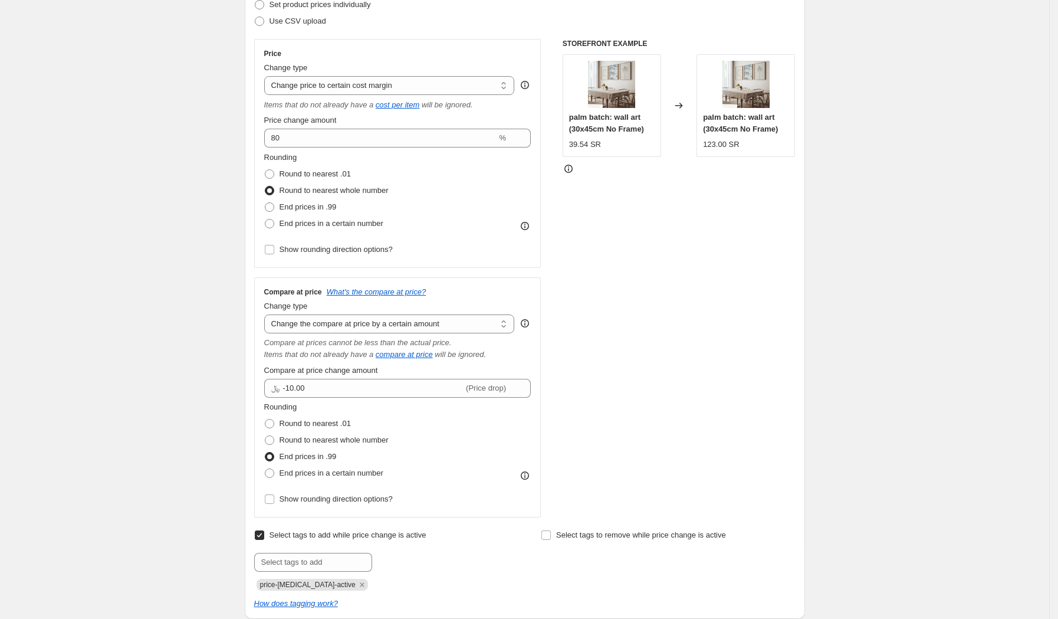
click at [258, 533] on span at bounding box center [259, 535] width 11 height 11
click at [258, 533] on input "Select tags to add while price change is active" at bounding box center [259, 534] width 9 height 9
checkbox input "false"
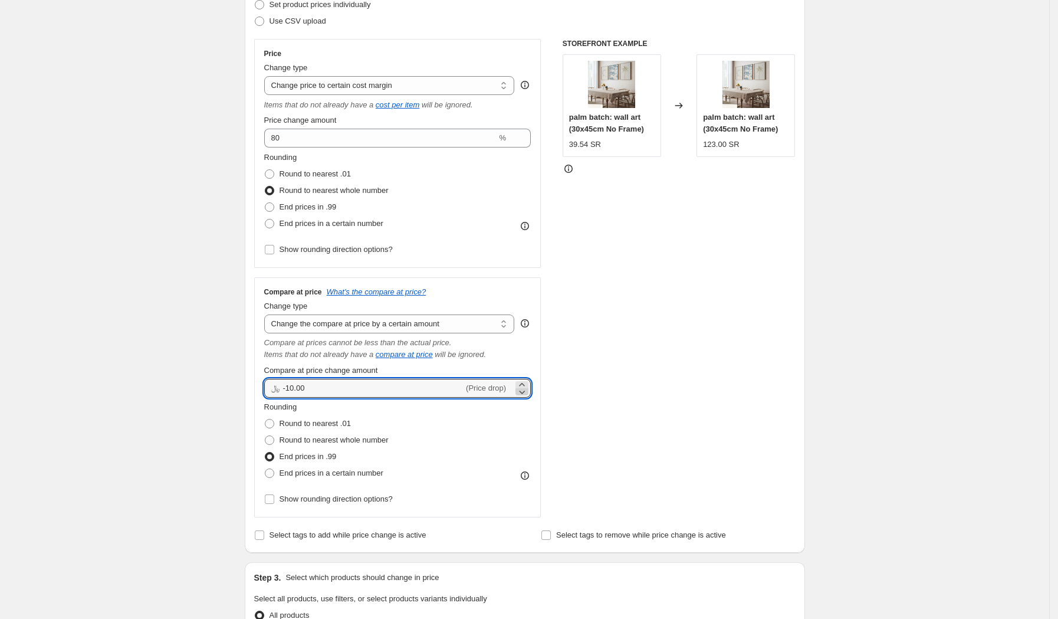
click at [525, 390] on icon at bounding box center [522, 392] width 12 height 12
type input "-10.02"
click at [416, 326] on select "Change the compare at price to the current price (sale) Change the compare at p…" at bounding box center [389, 323] width 251 height 19
click at [268, 314] on select "Change the compare at price to the current price (sale) Change the compare at p…" at bounding box center [389, 323] width 251 height 19
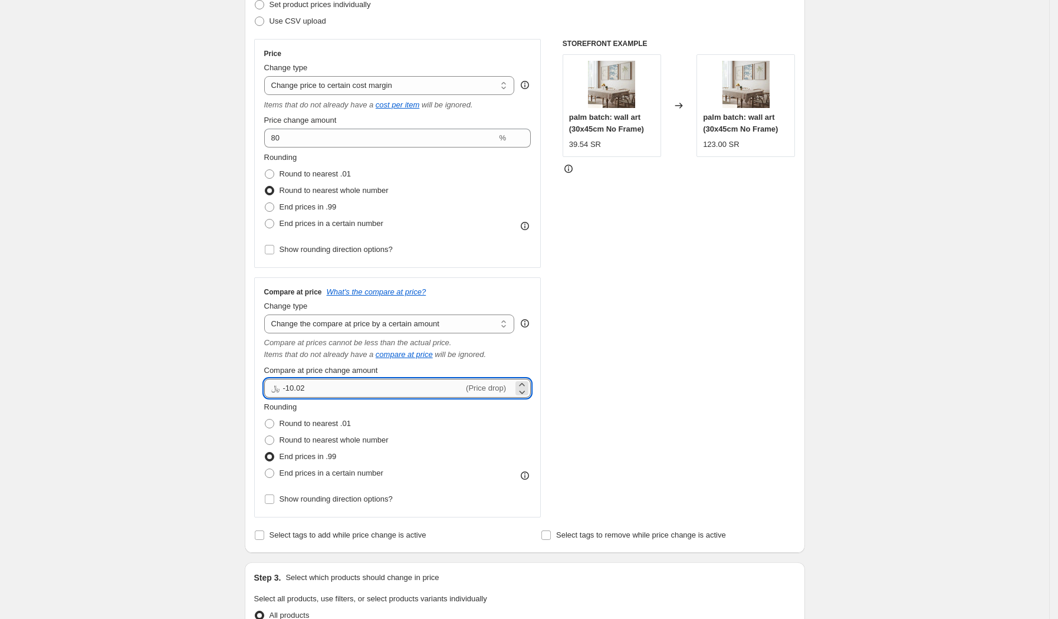
drag, startPoint x: 313, startPoint y: 390, endPoint x: 301, endPoint y: 390, distance: 12.4
click at [301, 390] on input "-10.02" at bounding box center [373, 388] width 181 height 19
click at [461, 363] on div "Compare at price What's the compare at price? Change type Change the compare at…" at bounding box center [397, 397] width 267 height 221
click at [316, 389] on input "0.00" at bounding box center [398, 388] width 231 height 19
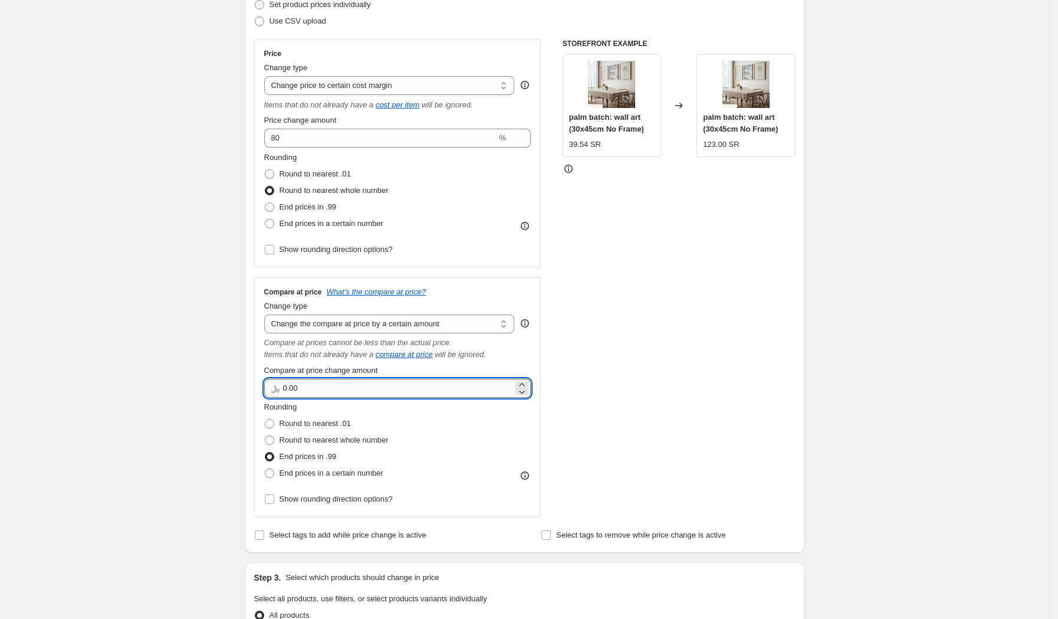
click at [316, 389] on input "0.00" at bounding box center [398, 388] width 231 height 19
type input "10.00"
click at [597, 430] on div "STOREFRONT EXAMPLE palm batch: wall art (30x45cm No Frame) 39.54 SR Changed to …" at bounding box center [679, 278] width 233 height 478
click at [425, 81] on select "Change the price to a certain amount Change the price by a certain amount Chang…" at bounding box center [389, 85] width 251 height 19
select select "percentage"
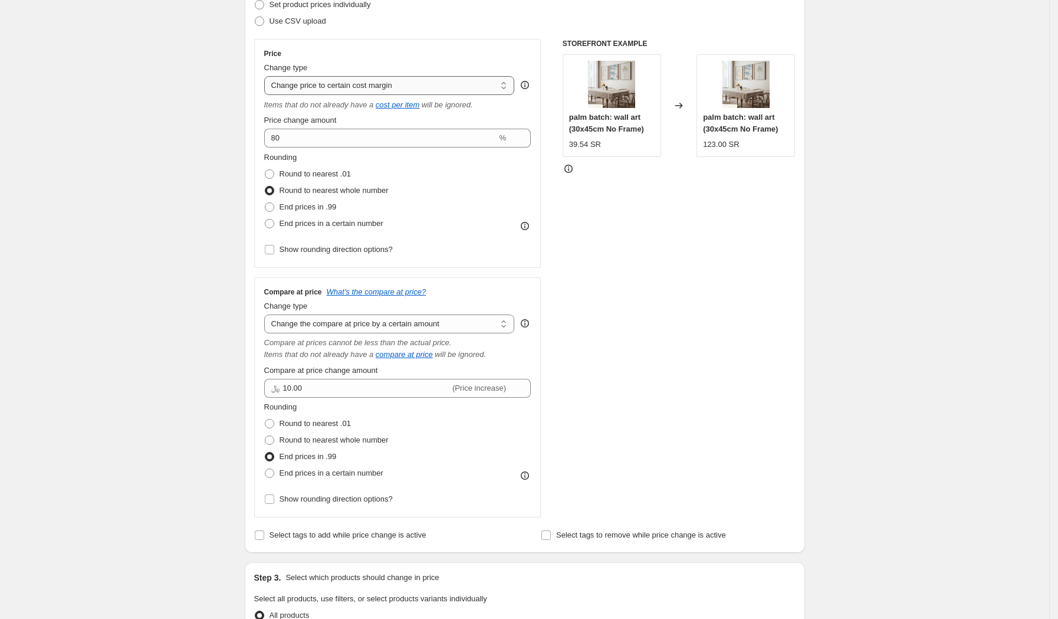
click at [268, 76] on select "Change the price to a certain amount Change the price by a certain amount Chang…" at bounding box center [389, 85] width 251 height 19
type input "-15"
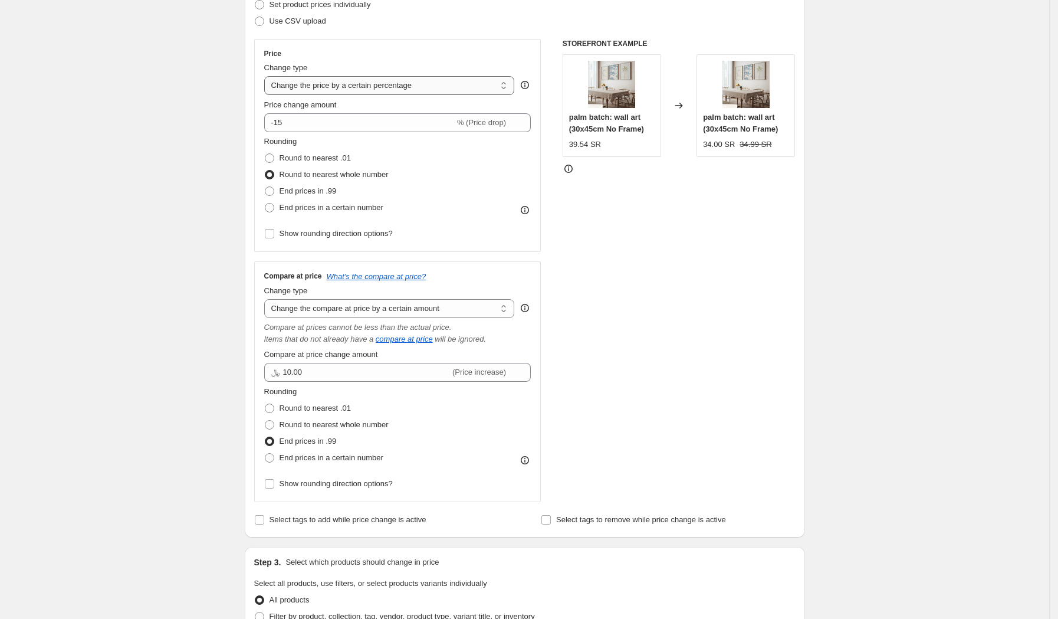
click at [429, 87] on select "Change the price to a certain amount Change the price by a certain amount Chang…" at bounding box center [389, 85] width 251 height 19
select select "by"
click at [268, 76] on select "Change the price to a certain amount Change the price by a certain amount Chang…" at bounding box center [389, 85] width 251 height 19
type input "-10.00"
click at [431, 84] on select "Change the price to a certain amount Change the price by a certain amount Chang…" at bounding box center [389, 85] width 251 height 19
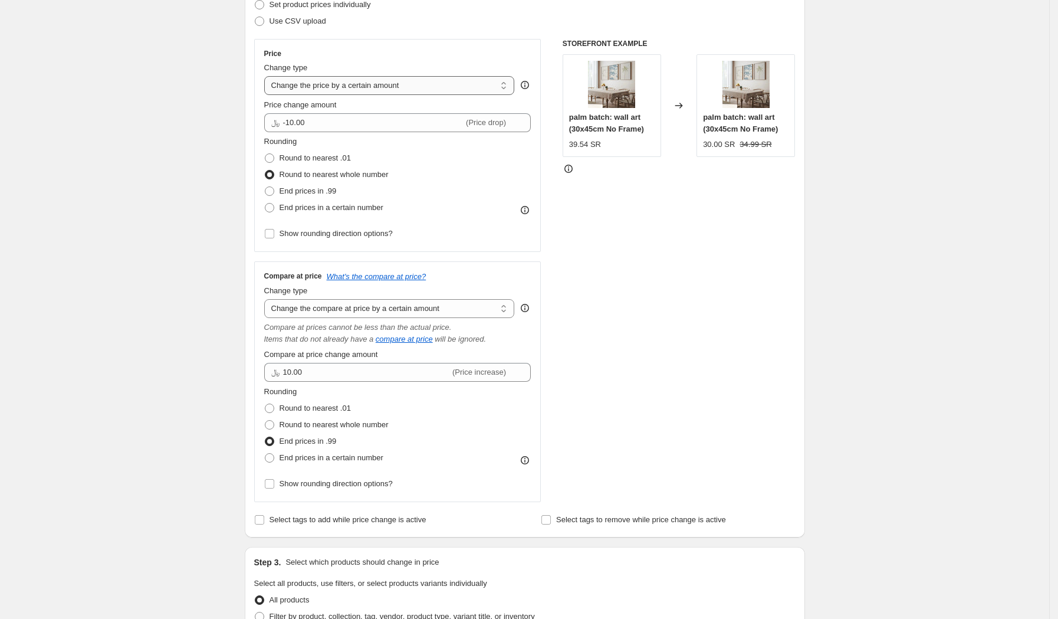
select select "pc"
type input "50"
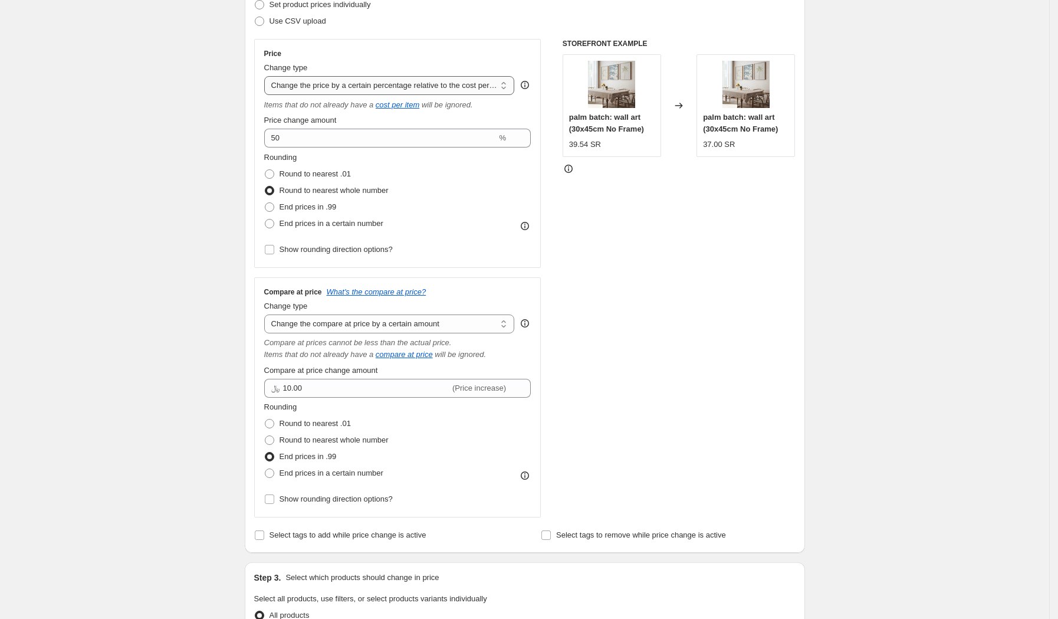
click at [450, 87] on select "Change the price to a certain amount Change the price by a certain amount Chang…" at bounding box center [389, 85] width 251 height 19
click at [268, 76] on select "Change the price to a certain amount Change the price by a certain amount Chang…" at bounding box center [389, 85] width 251 height 19
click at [448, 84] on select "Change the price to a certain amount Change the price by a certain amount Chang…" at bounding box center [389, 85] width 251 height 19
select select "pcap"
click at [268, 76] on select "Change the price to a certain amount Change the price by a certain amount Chang…" at bounding box center [389, 85] width 251 height 19
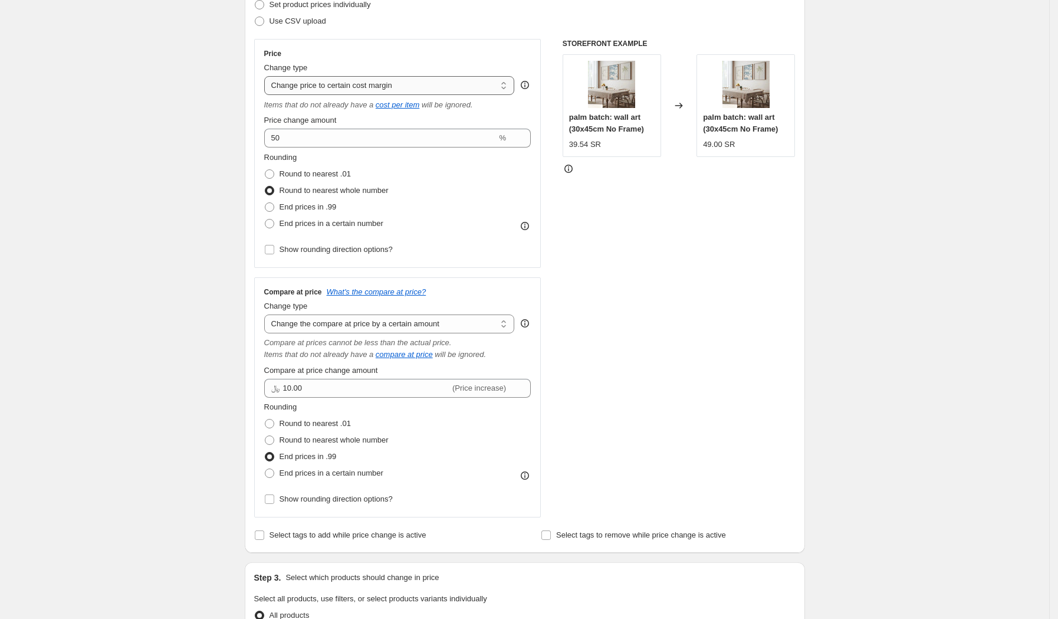
type input "-20"
click at [428, 88] on select "Change the price to a certain amount Change the price by a certain amount Chang…" at bounding box center [389, 85] width 251 height 19
select select "pc"
type input "50"
click at [419, 85] on select "Change the price to a certain amount Change the price by a certain amount Chang…" at bounding box center [389, 85] width 251 height 19
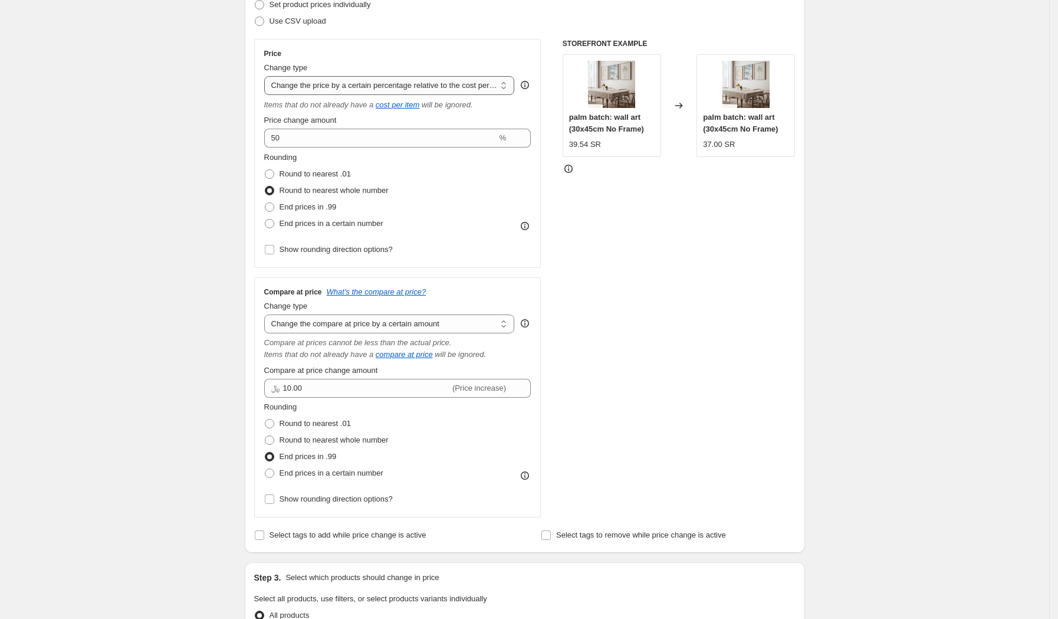
select select "pcap"
click at [268, 76] on select "Change the price to a certain amount Change the price by a certain amount Chang…" at bounding box center [389, 85] width 251 height 19
type input "-20"
click at [380, 86] on select "Change the price to a certain amount Change the price by a certain amount Chang…" at bounding box center [389, 85] width 251 height 19
select select "by"
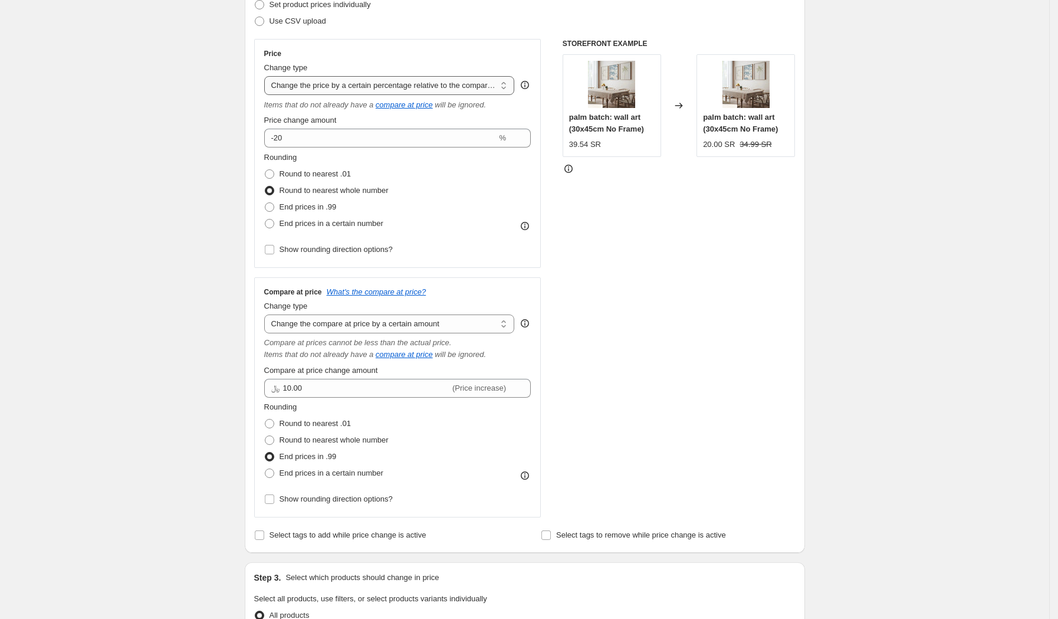
click at [268, 76] on select "Change the price to a certain amount Change the price by a certain amount Chang…" at bounding box center [389, 85] width 251 height 19
type input "-10.00"
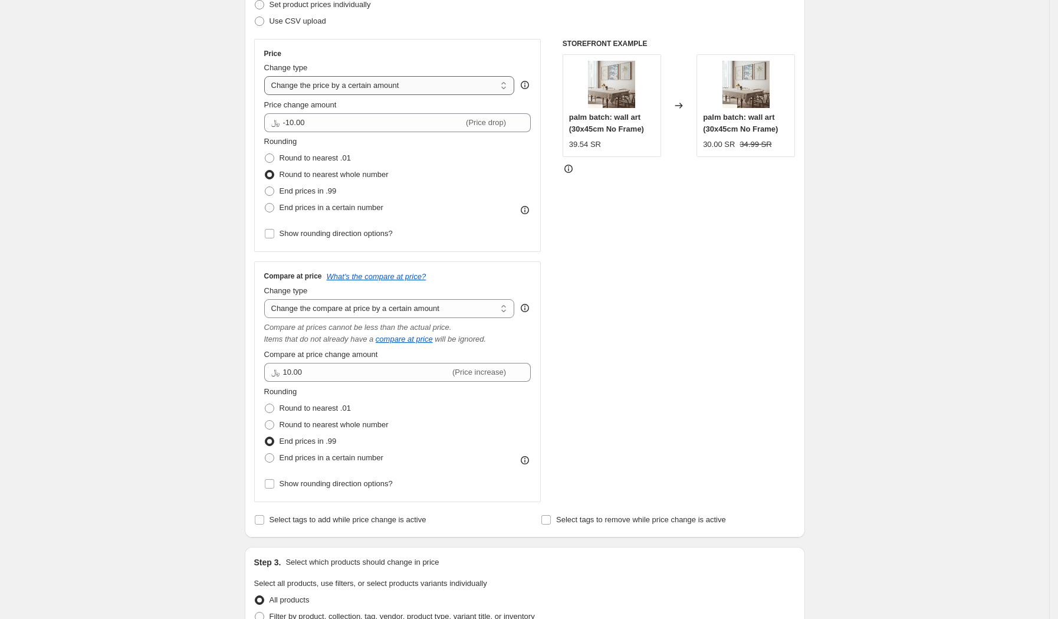
click at [393, 78] on select "Change the price to a certain amount Change the price by a certain amount Chang…" at bounding box center [389, 85] width 251 height 19
select select "to"
click at [268, 76] on select "Change the price to a certain amount Change the price by a certain amount Chang…" at bounding box center [389, 85] width 251 height 19
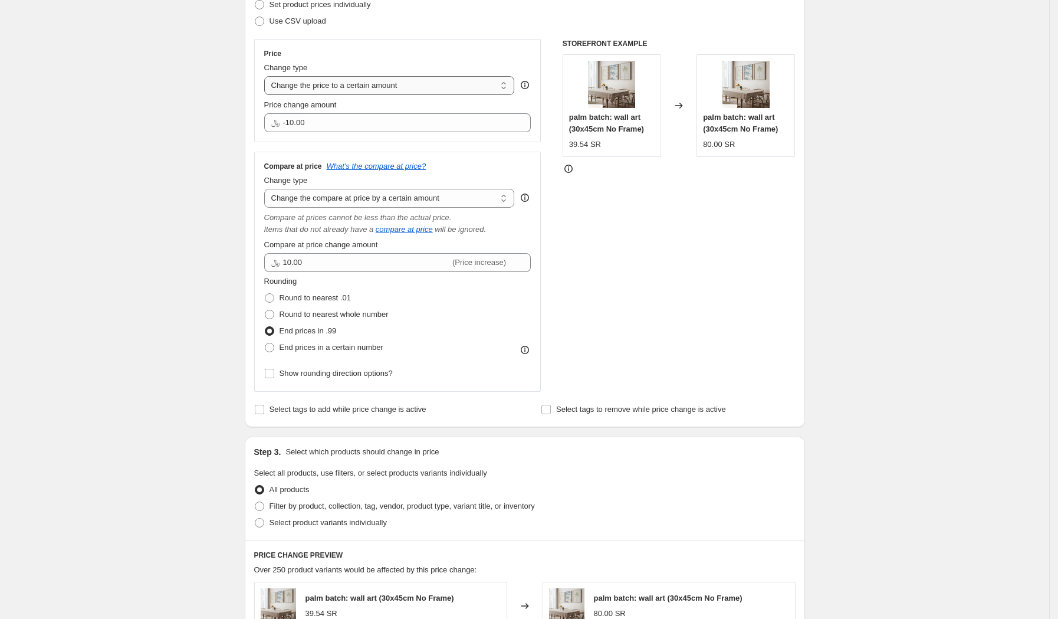
type input "80.00"
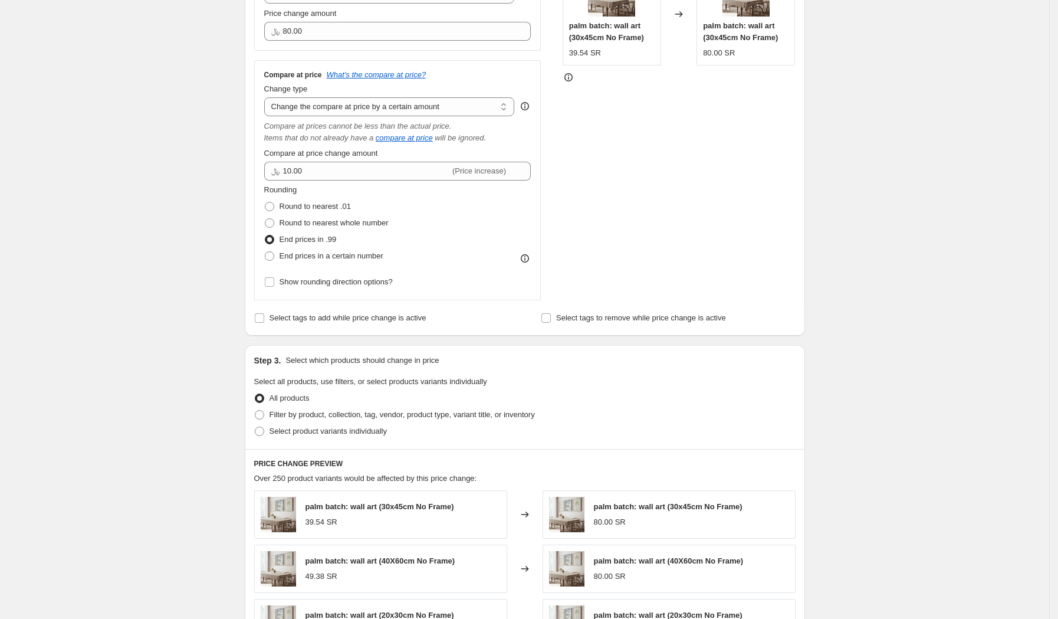
scroll to position [282, 0]
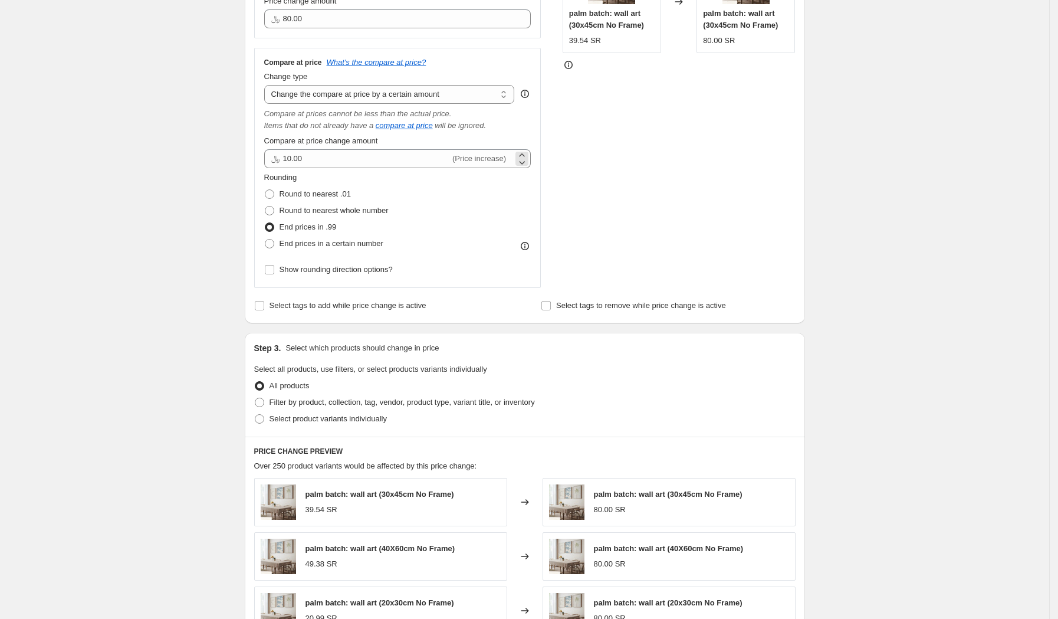
click at [486, 155] on span "(Price increase)" at bounding box center [479, 158] width 54 height 9
click at [323, 159] on input "10.00" at bounding box center [366, 158] width 167 height 19
drag, startPoint x: 314, startPoint y: 162, endPoint x: 287, endPoint y: 163, distance: 27.1
click at [287, 163] on div "﷼ 10.00 (Price increase)" at bounding box center [397, 158] width 267 height 19
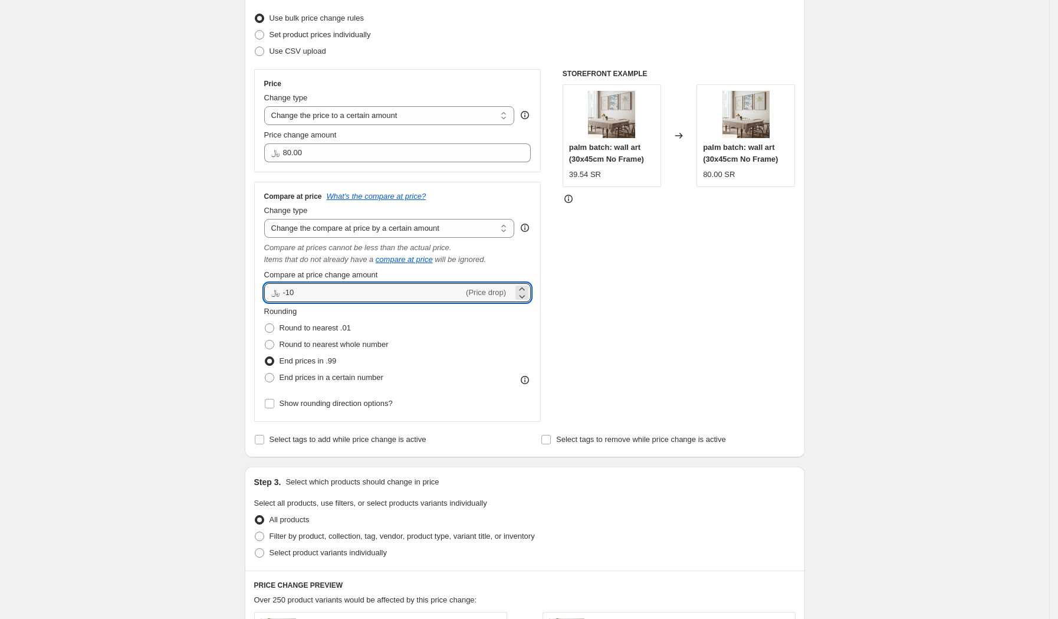
type input "-10.00"
click at [394, 172] on div "Price Change type Change the price to a certain amount Change the price by a ce…" at bounding box center [397, 245] width 287 height 353
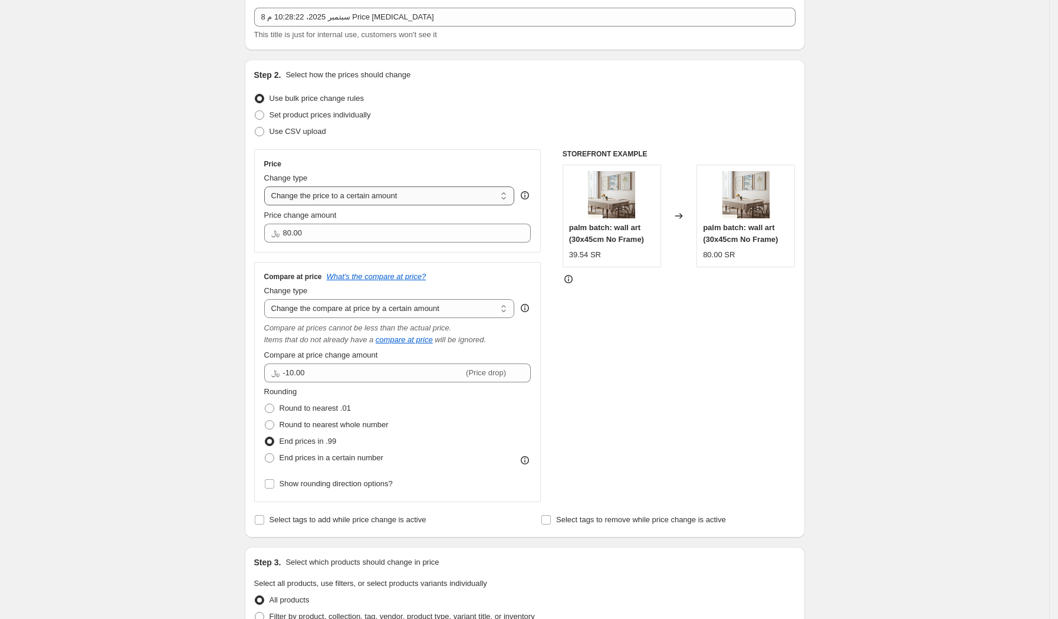
scroll to position [67, 0]
click at [419, 193] on select "Change the price to a certain amount Change the price by a certain amount Chang…" at bounding box center [389, 196] width 251 height 19
select select "margin"
type input "50"
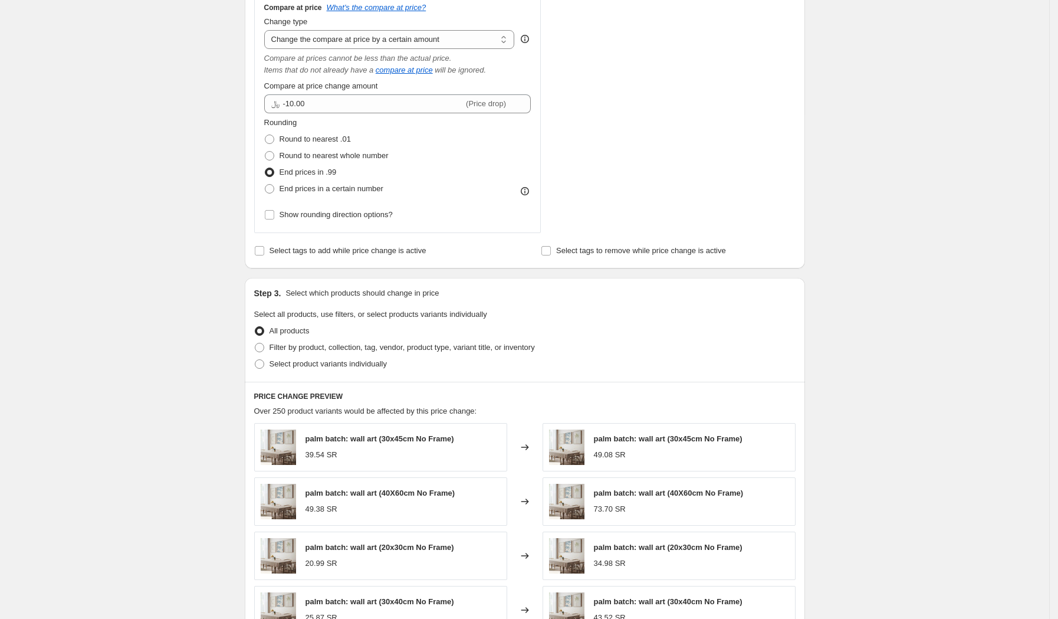
scroll to position [460, 0]
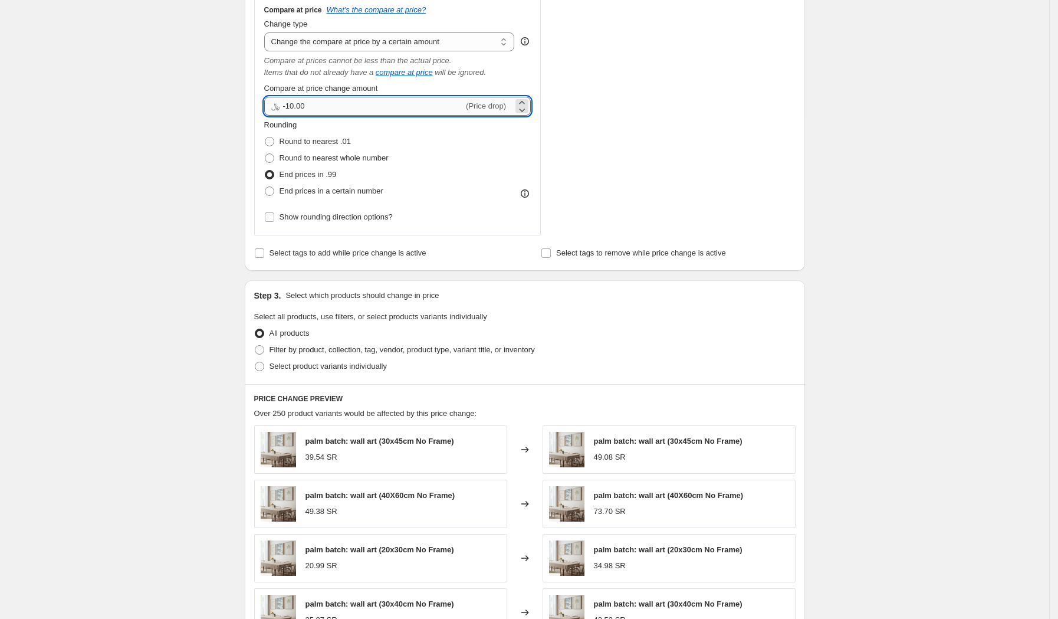
drag, startPoint x: 313, startPoint y: 105, endPoint x: 292, endPoint y: 106, distance: 20.1
click at [292, 106] on input "-10.00" at bounding box center [373, 106] width 181 height 19
type input "-20.00"
click at [445, 146] on div "Rounding Round to nearest .01 Round to nearest whole number End prices in .99 E…" at bounding box center [397, 159] width 267 height 80
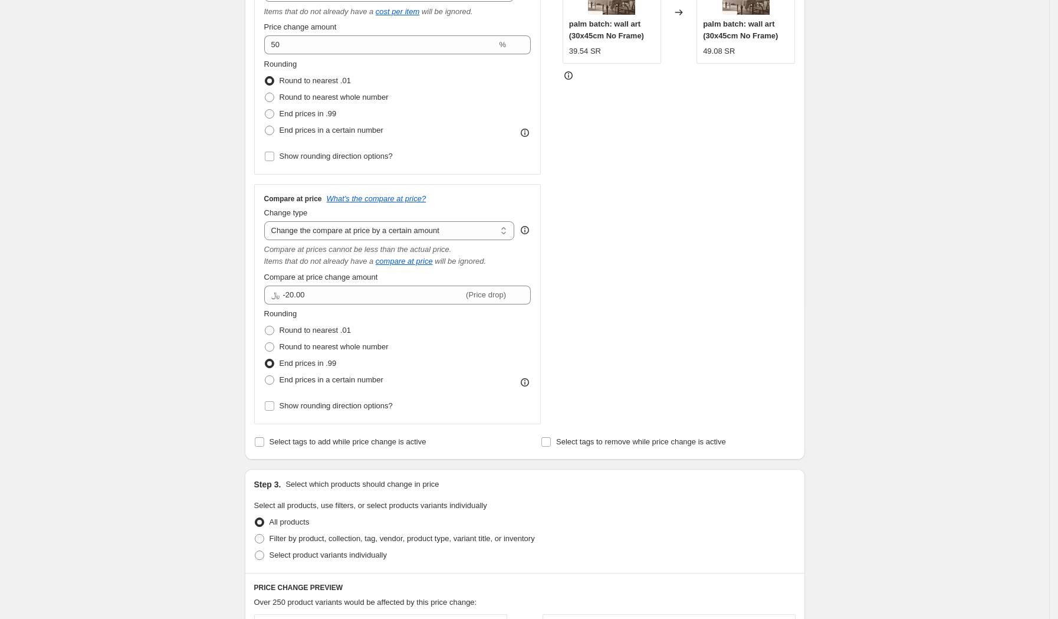
scroll to position [310, 0]
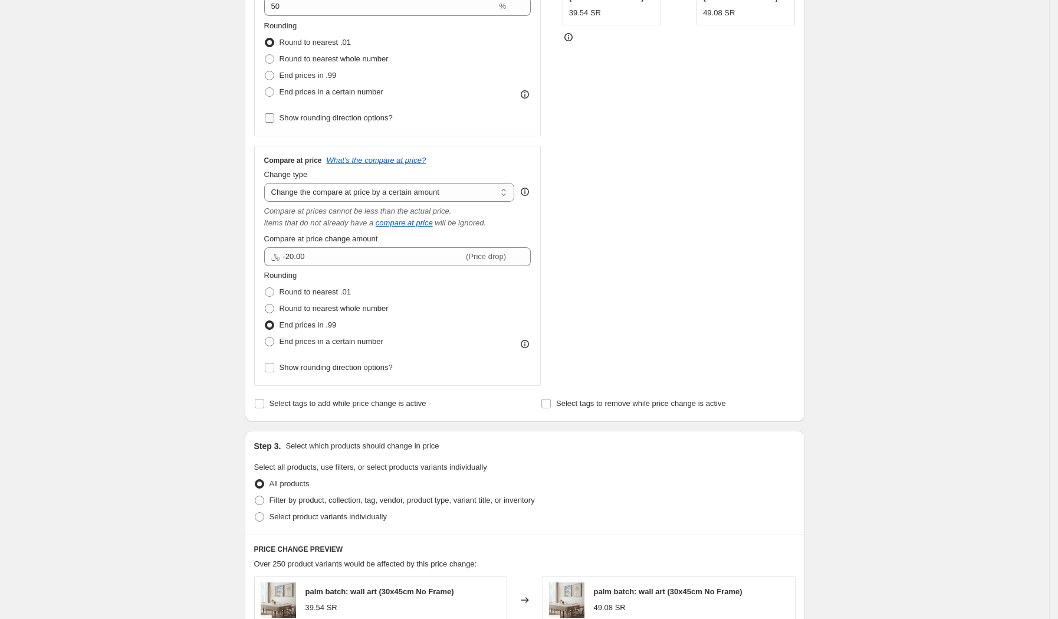
click at [286, 117] on span "Show rounding direction options?" at bounding box center [336, 117] width 113 height 9
click at [274, 117] on input "Show rounding direction options?" at bounding box center [269, 117] width 9 height 9
checkbox input "true"
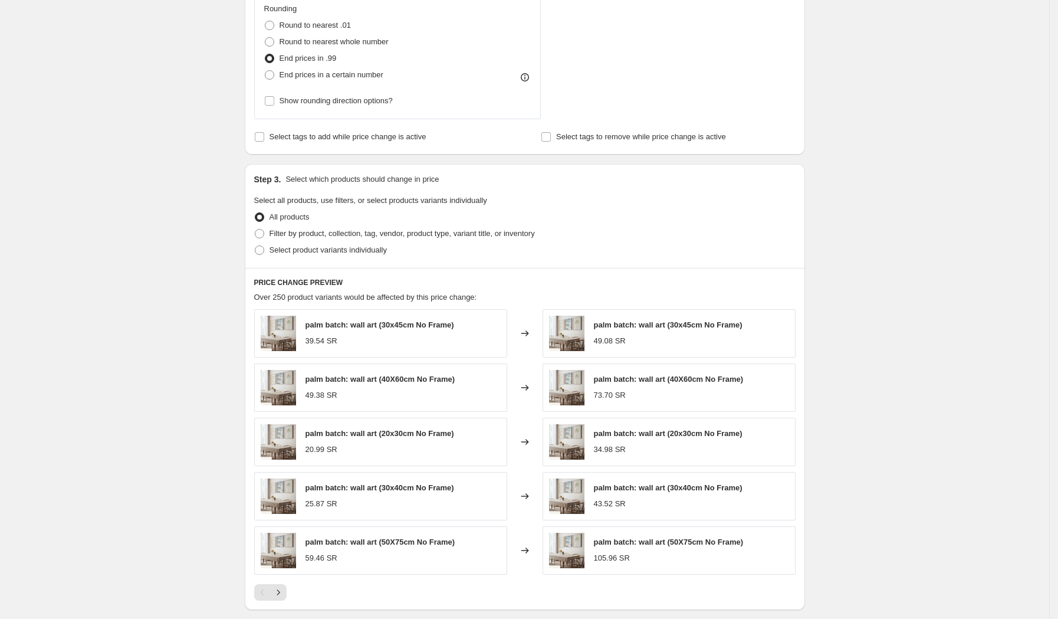
scroll to position [824, 0]
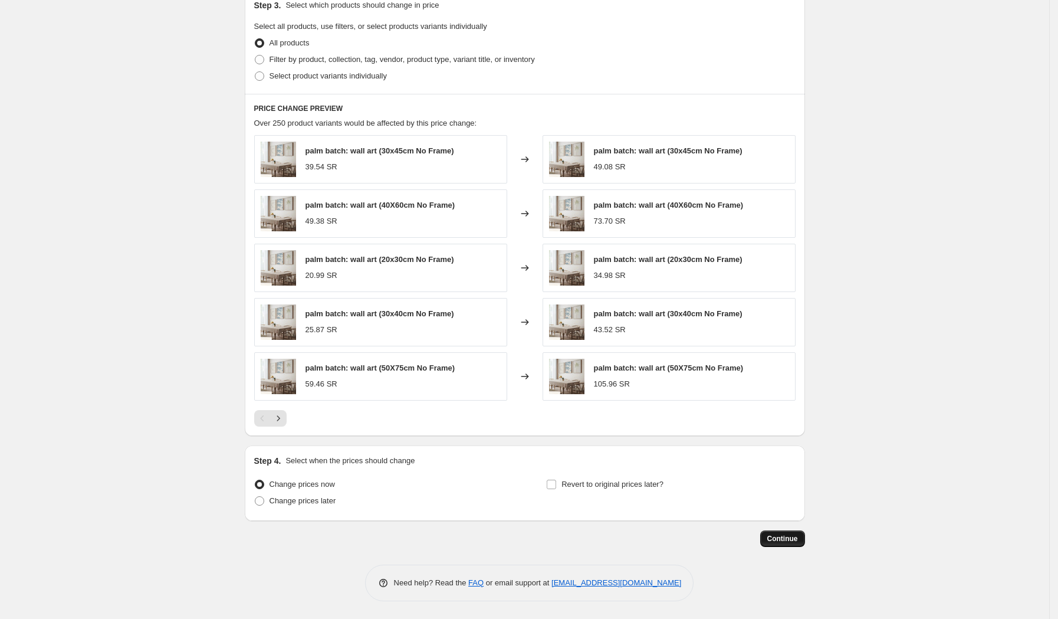
click at [790, 534] on span "Continue" at bounding box center [782, 538] width 31 height 9
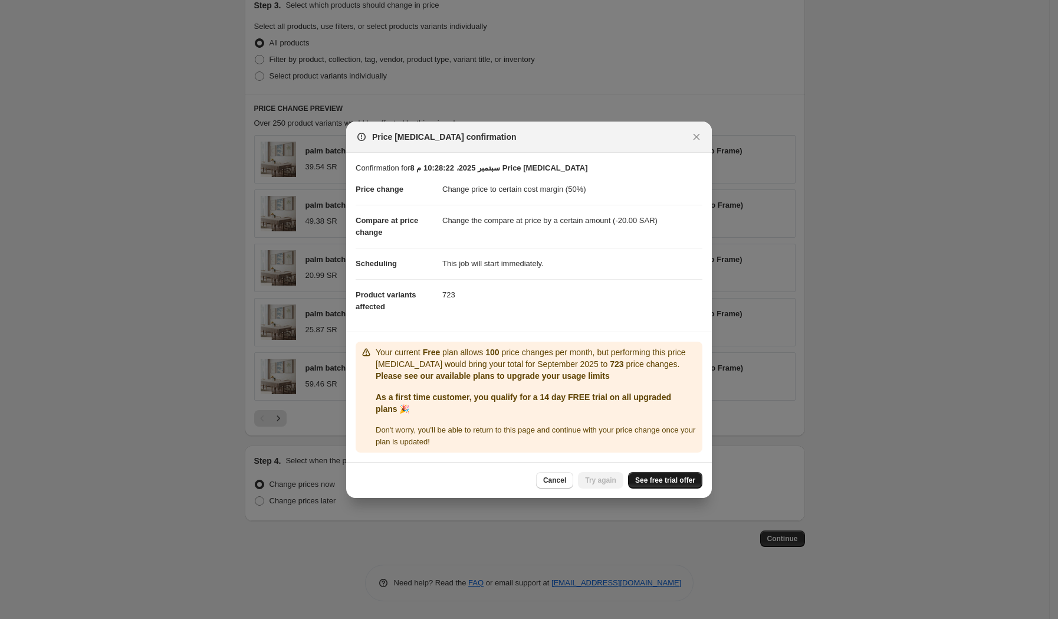
click at [678, 480] on span "See free trial offer" at bounding box center [665, 479] width 60 height 9
click at [607, 481] on span "Try again" at bounding box center [600, 479] width 31 height 9
click at [554, 486] on button "Cancel" at bounding box center [554, 480] width 37 height 17
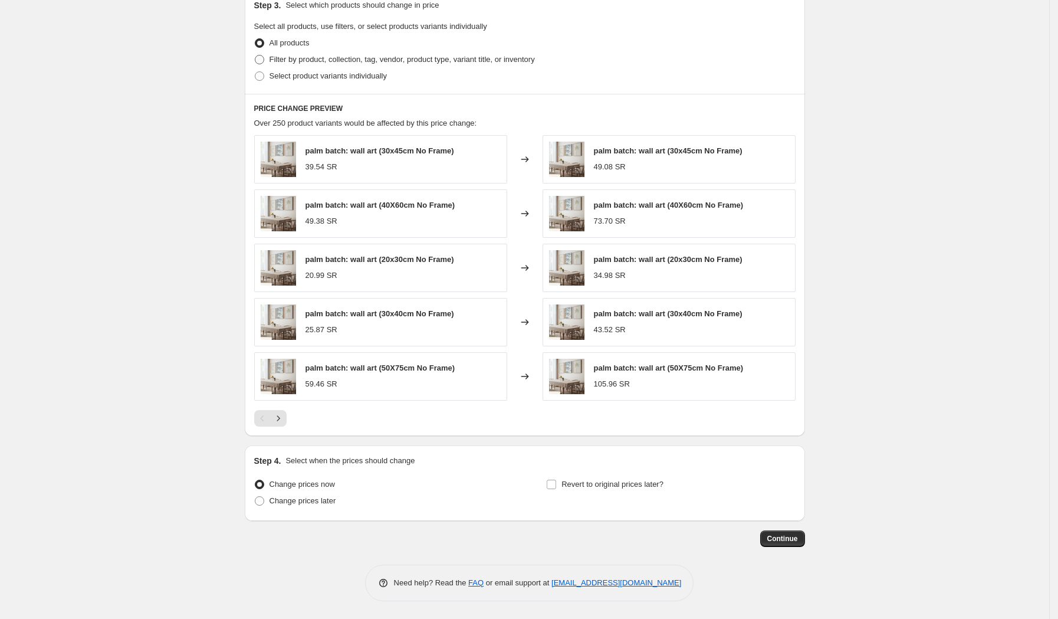
click at [263, 59] on span at bounding box center [259, 59] width 9 height 9
click at [255, 55] on input "Filter by product, collection, tag, vendor, product type, variant title, or inv…" at bounding box center [255, 55] width 1 height 1
radio input "true"
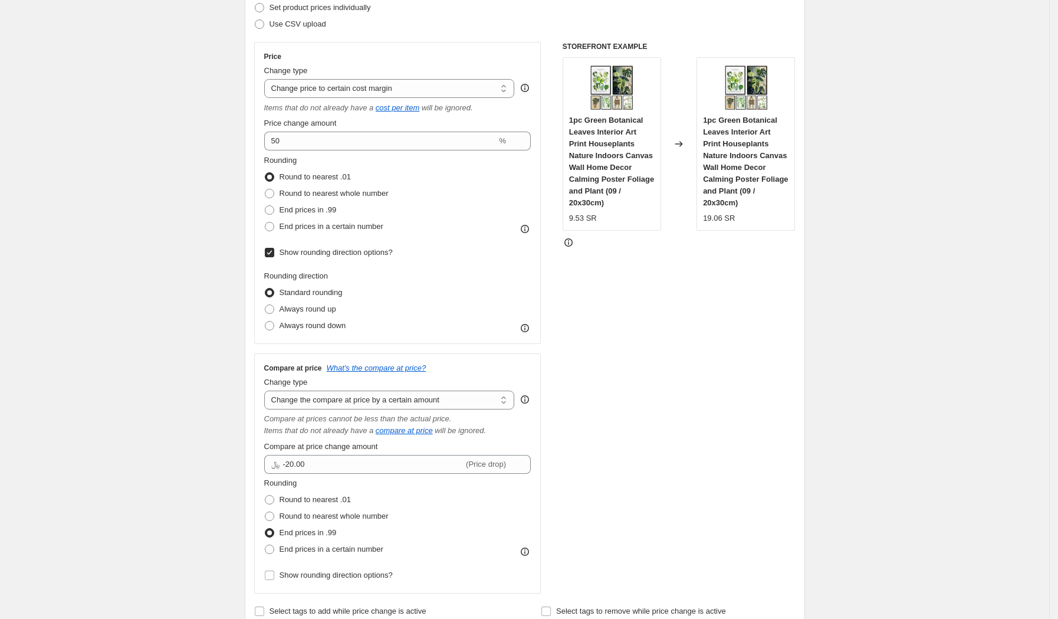
scroll to position [69, 0]
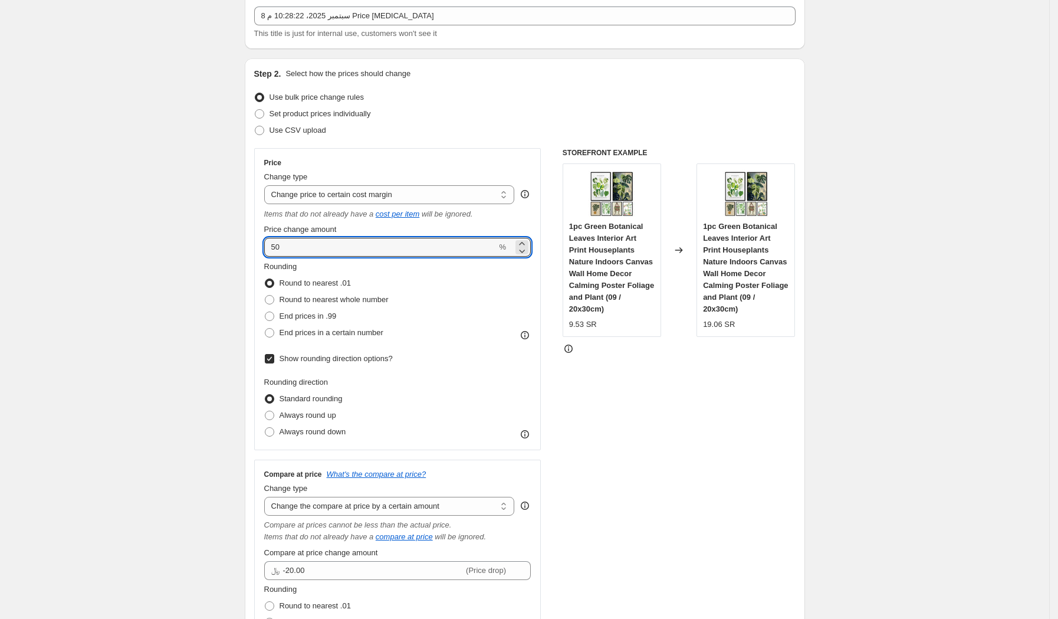
drag, startPoint x: 298, startPoint y: 244, endPoint x: 255, endPoint y: 243, distance: 43.7
click at [255, 243] on div "Step 2. Select how the prices should change Use bulk price change rules Set pro…" at bounding box center [525, 396] width 560 height 676
click at [461, 324] on div "Rounding Round to nearest .01 Round to nearest whole number End prices in .99 E…" at bounding box center [397, 301] width 267 height 80
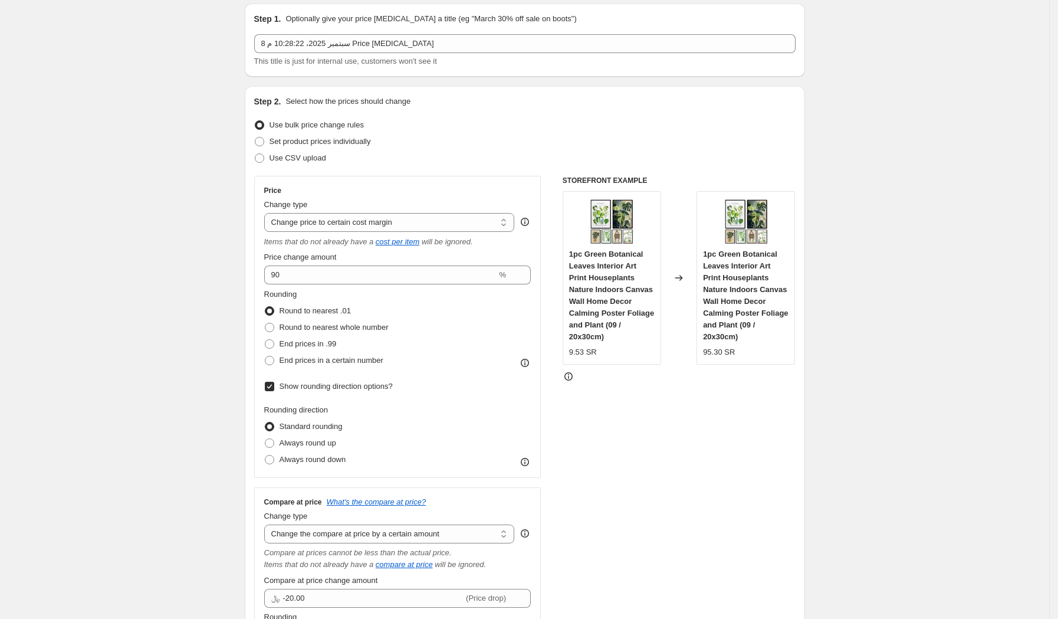
scroll to position [37, 0]
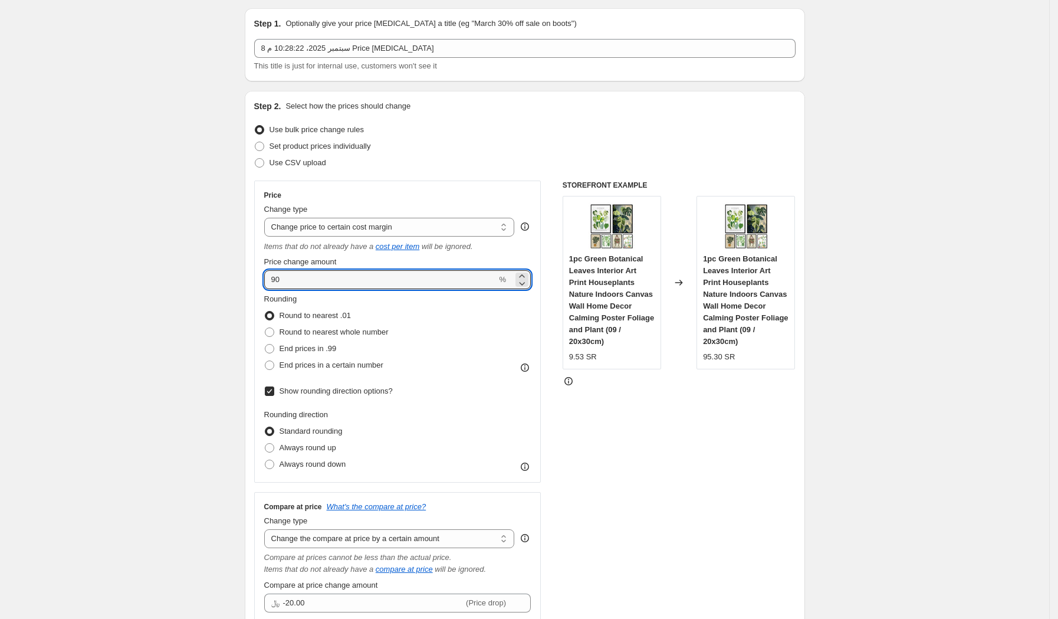
drag, startPoint x: 295, startPoint y: 278, endPoint x: 242, endPoint y: 273, distance: 53.3
type input "70"
click at [464, 349] on div "Rounding Round to nearest .01 Round to nearest whole number End prices in .99 E…" at bounding box center [397, 333] width 267 height 80
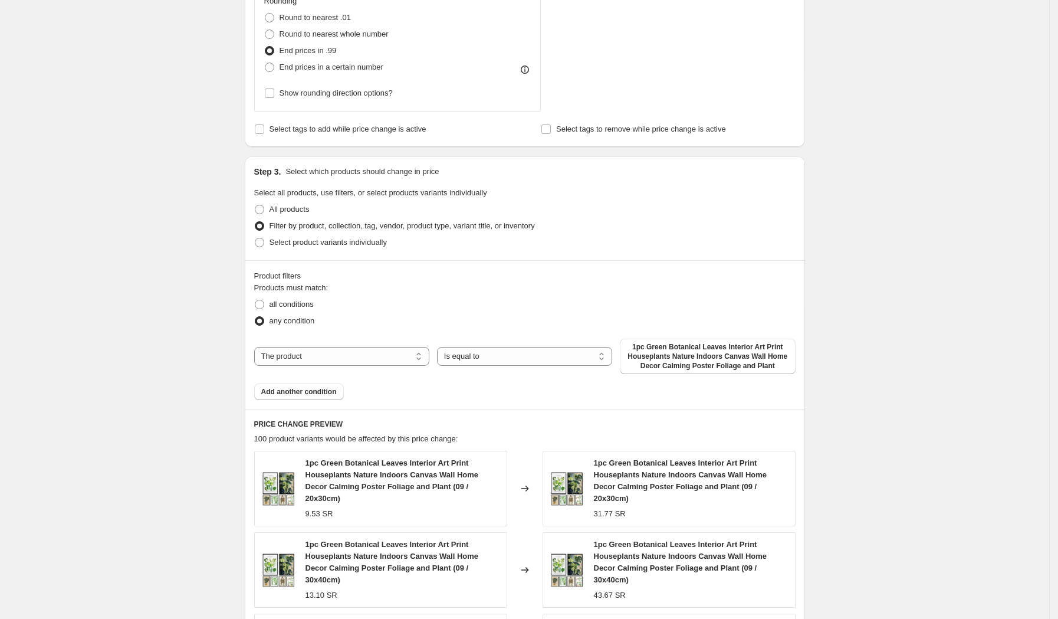
scroll to position [655, 0]
click at [398, 357] on select "The product The product's collection The product's tag The product's vendor The…" at bounding box center [341, 358] width 175 height 19
click at [478, 359] on select "Is equal to Is not equal to" at bounding box center [524, 358] width 175 height 19
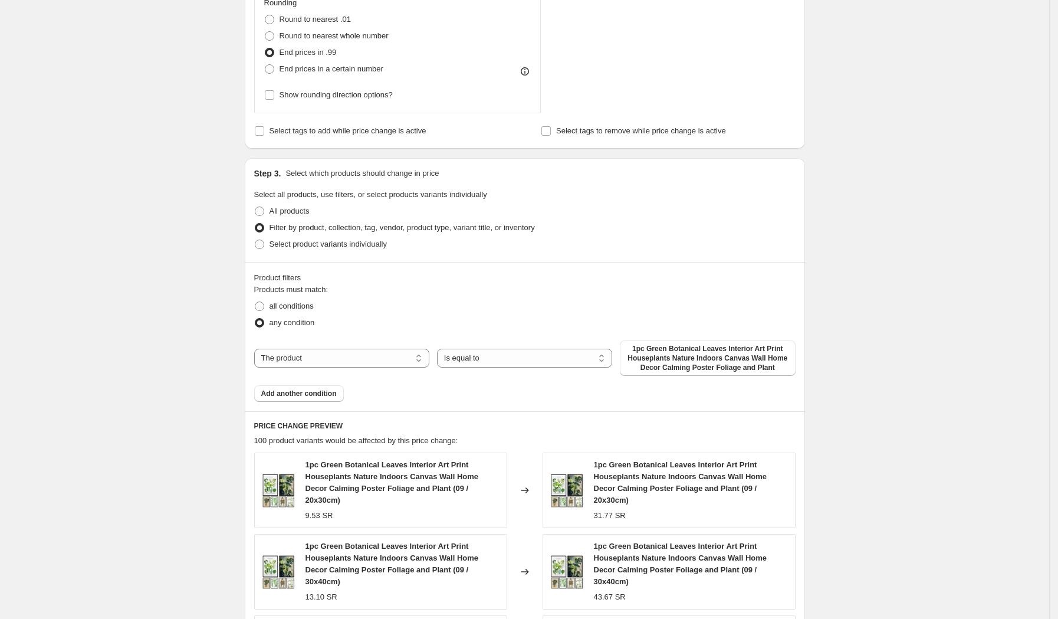
click at [353, 354] on select "The product The product's collection The product's tag The product's vendor The…" at bounding box center [341, 358] width 175 height 19
click at [261, 213] on span at bounding box center [259, 210] width 9 height 9
click at [255, 207] on input "All products" at bounding box center [255, 206] width 1 height 1
radio input "true"
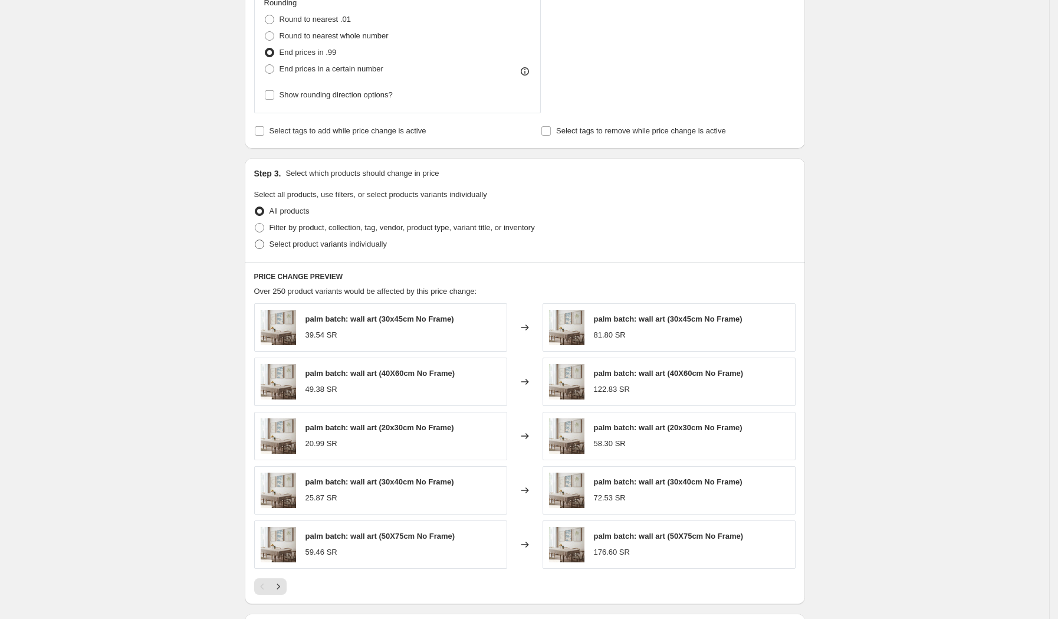
click at [262, 249] on span at bounding box center [259, 243] width 9 height 9
click at [255, 240] on input "Select product variants individually" at bounding box center [255, 239] width 1 height 1
radio input "true"
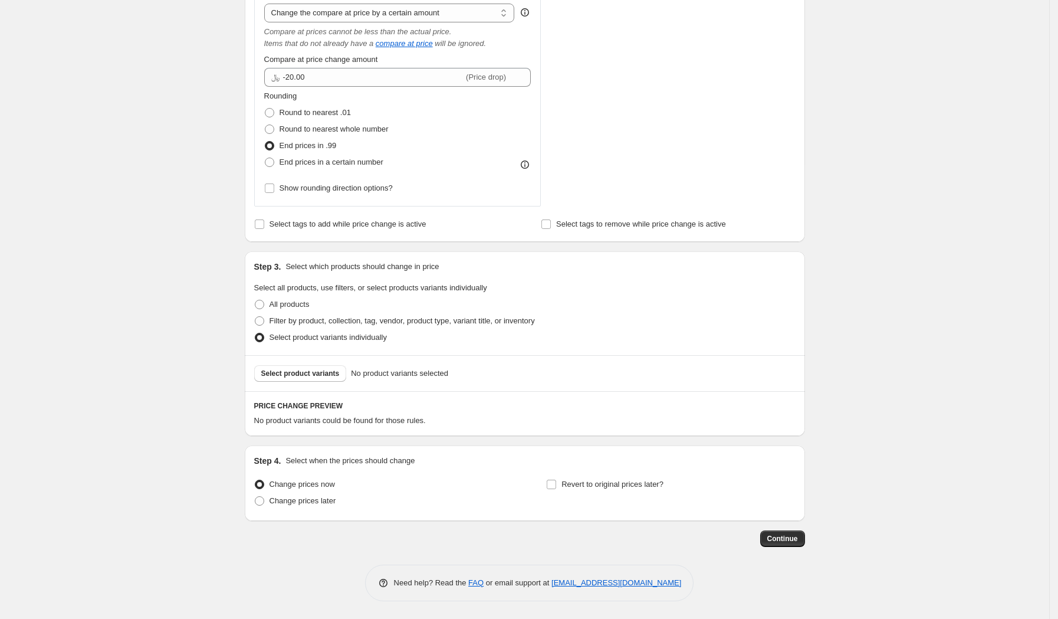
scroll to position [562, 0]
click at [312, 370] on span "Select product variants" at bounding box center [300, 373] width 78 height 9
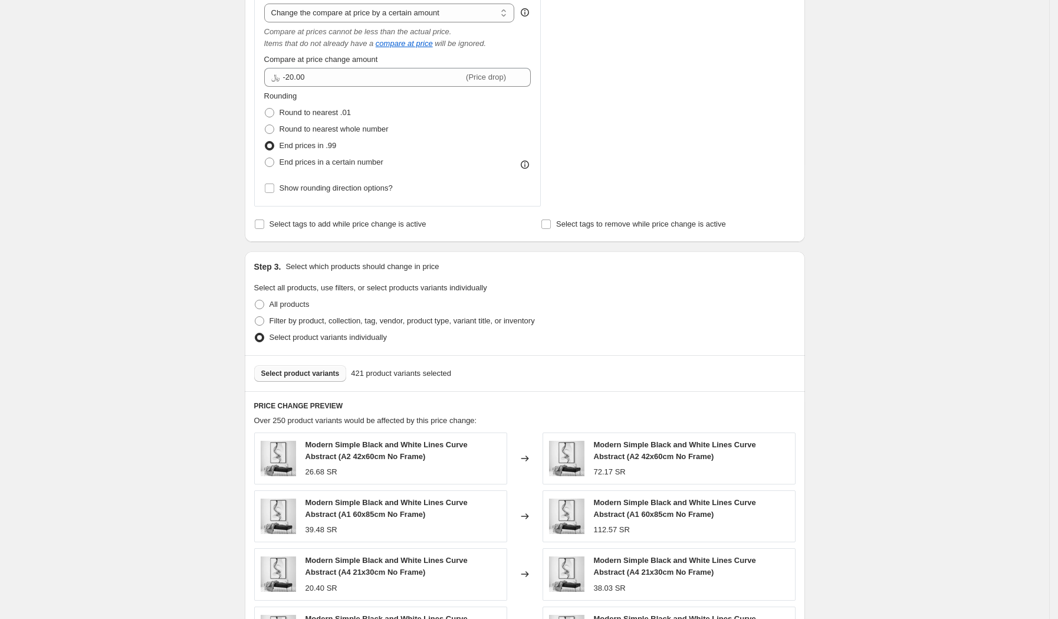
scroll to position [879, 0]
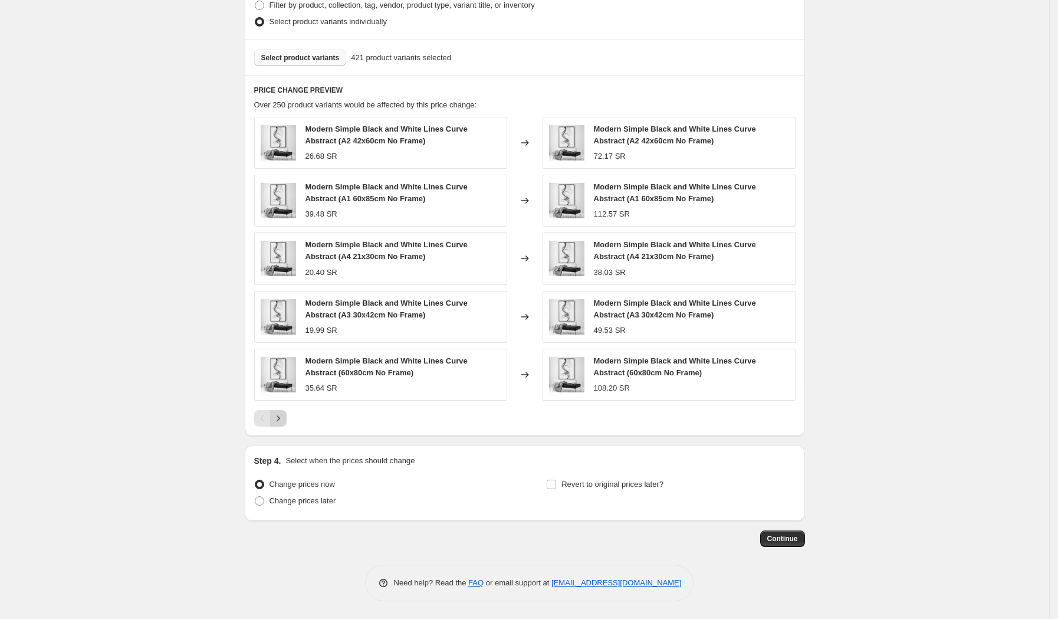
click at [284, 420] on icon "Next" at bounding box center [278, 418] width 12 height 12
click at [259, 417] on icon "Previous" at bounding box center [263, 418] width 12 height 12
click at [284, 417] on icon "Next" at bounding box center [278, 418] width 12 height 12
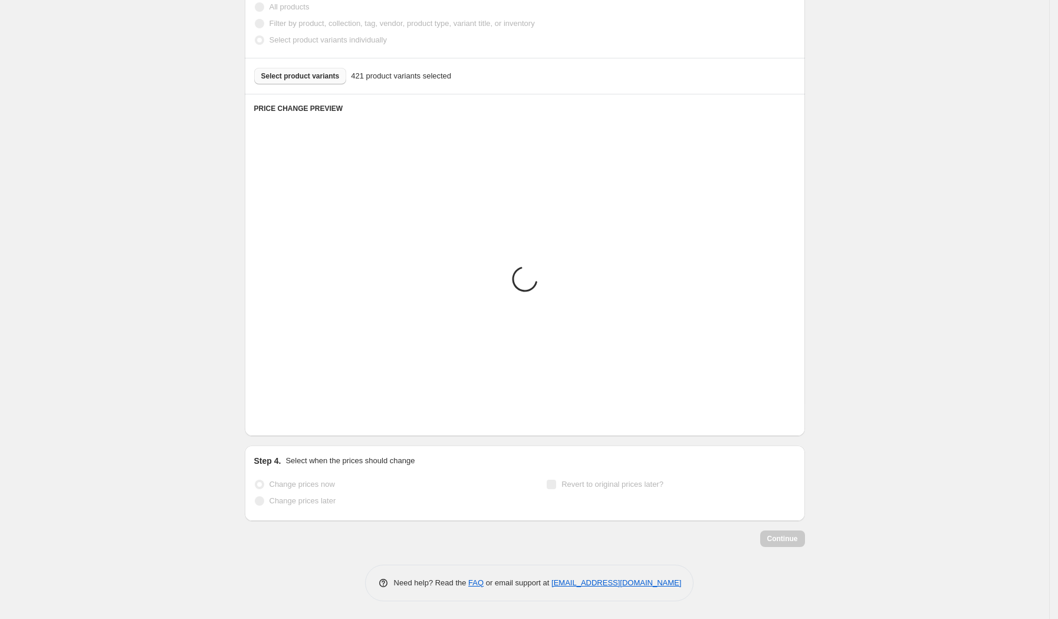
scroll to position [867, 0]
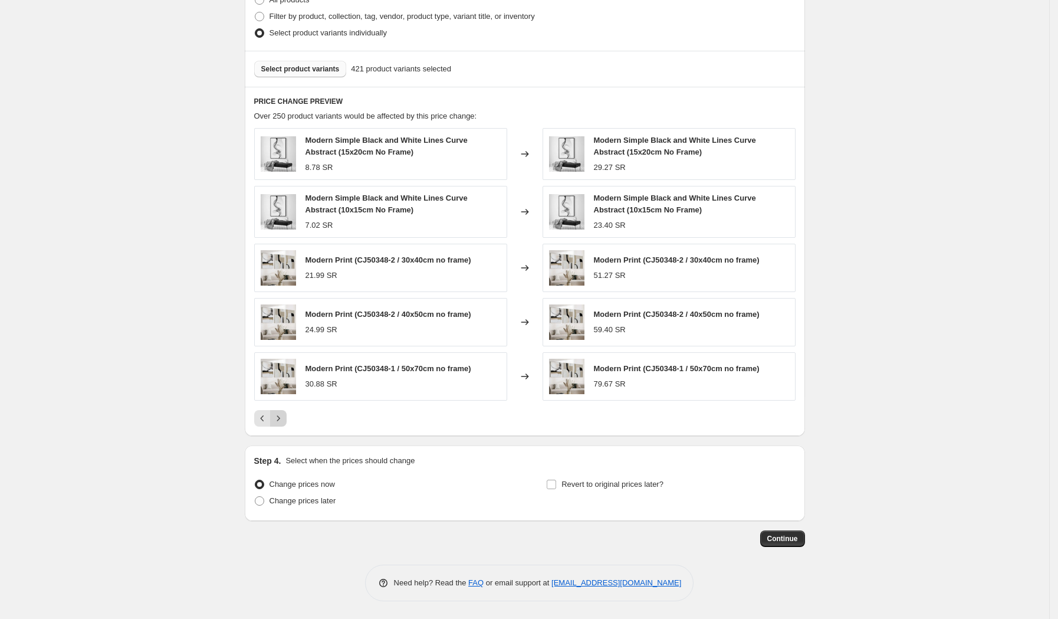
click at [284, 417] on icon "Next" at bounding box center [278, 418] width 12 height 12
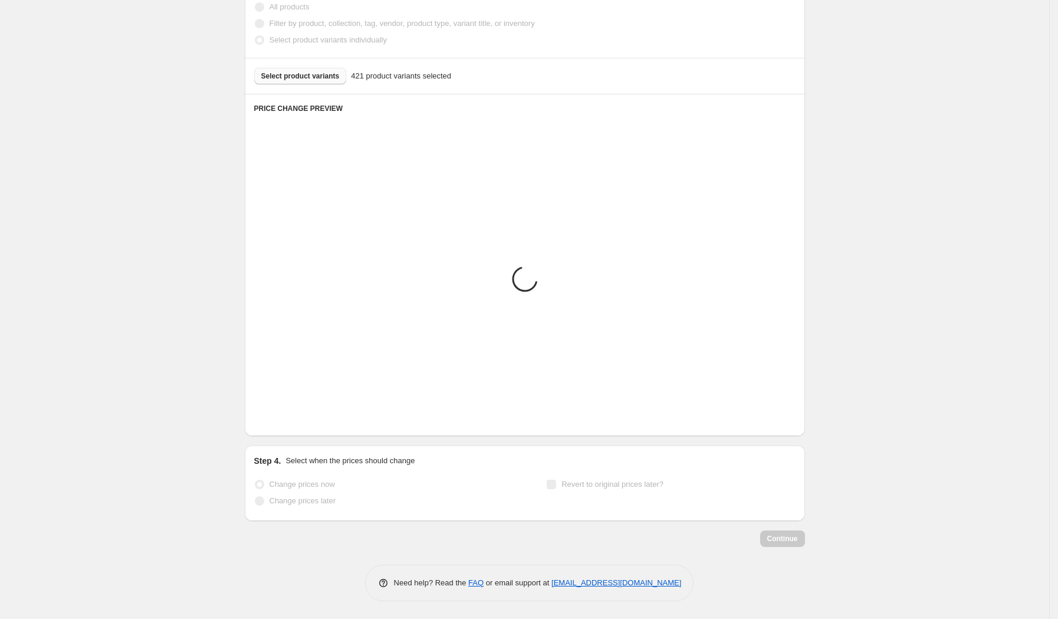
scroll to position [860, 0]
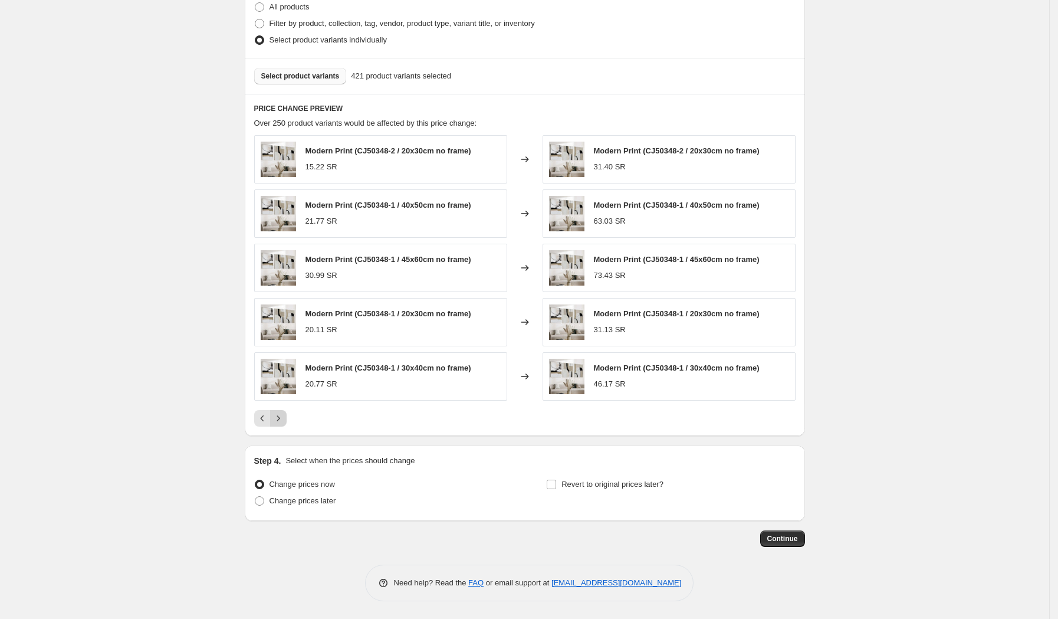
click at [284, 417] on icon "Next" at bounding box center [278, 418] width 12 height 12
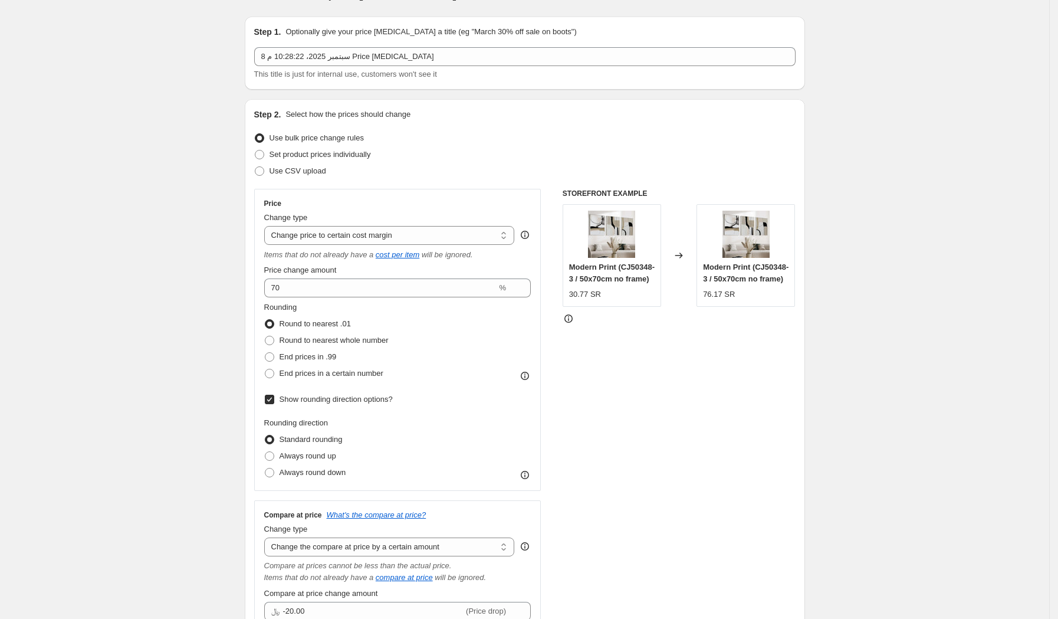
scroll to position [29, 0]
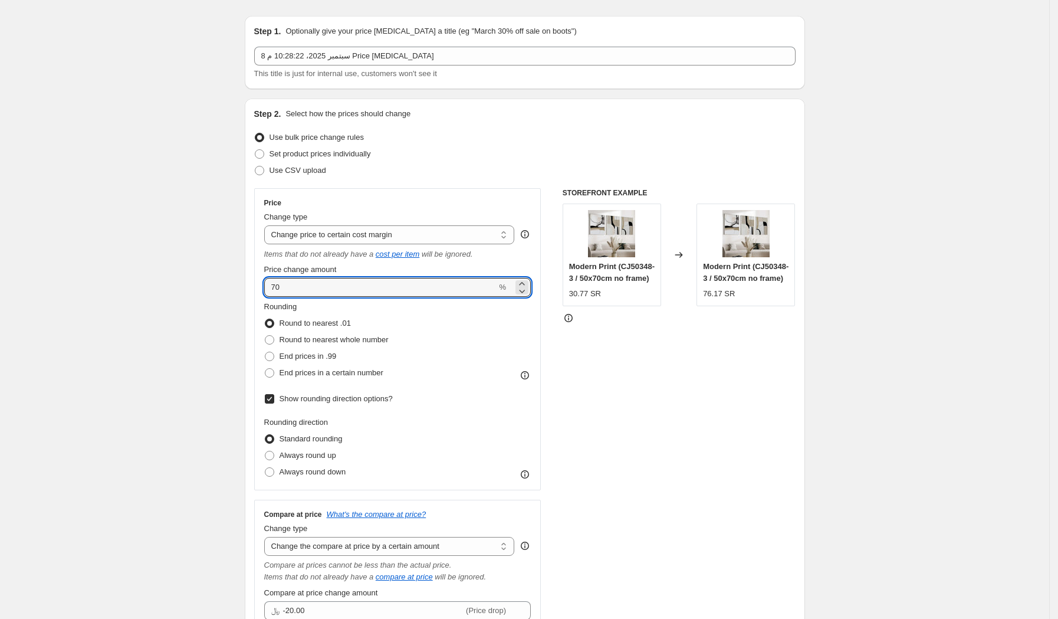
drag, startPoint x: 284, startPoint y: 288, endPoint x: 264, endPoint y: 288, distance: 20.0
click at [264, 288] on div "Price Change type Change the price to a certain amount Change the price by a ce…" at bounding box center [397, 339] width 287 height 302
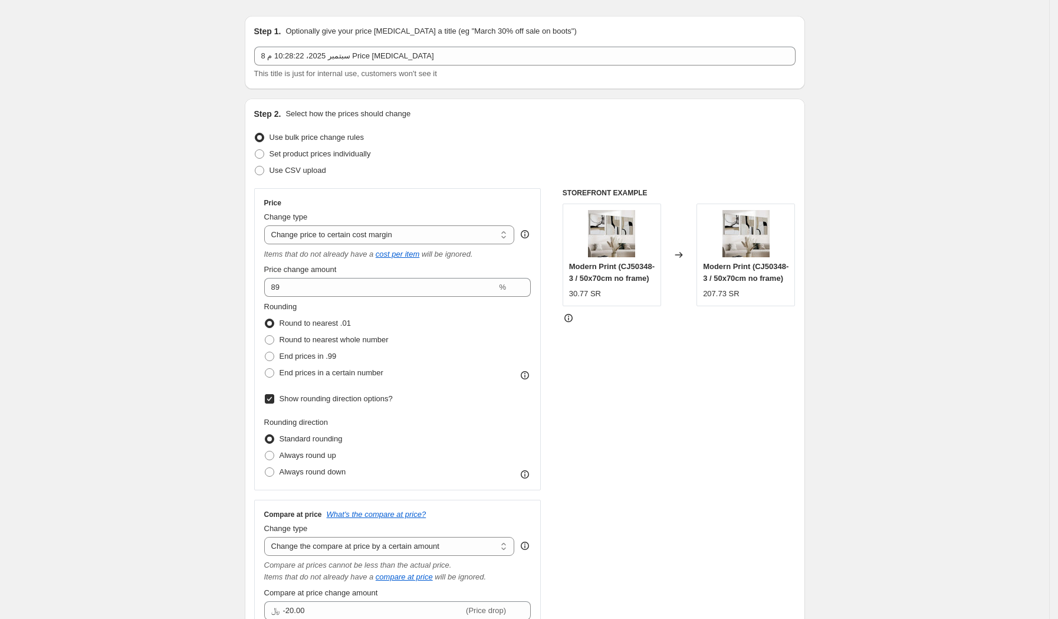
click at [419, 319] on div "Rounding Round to nearest .01 Round to nearest whole number End prices in .99 E…" at bounding box center [397, 341] width 267 height 80
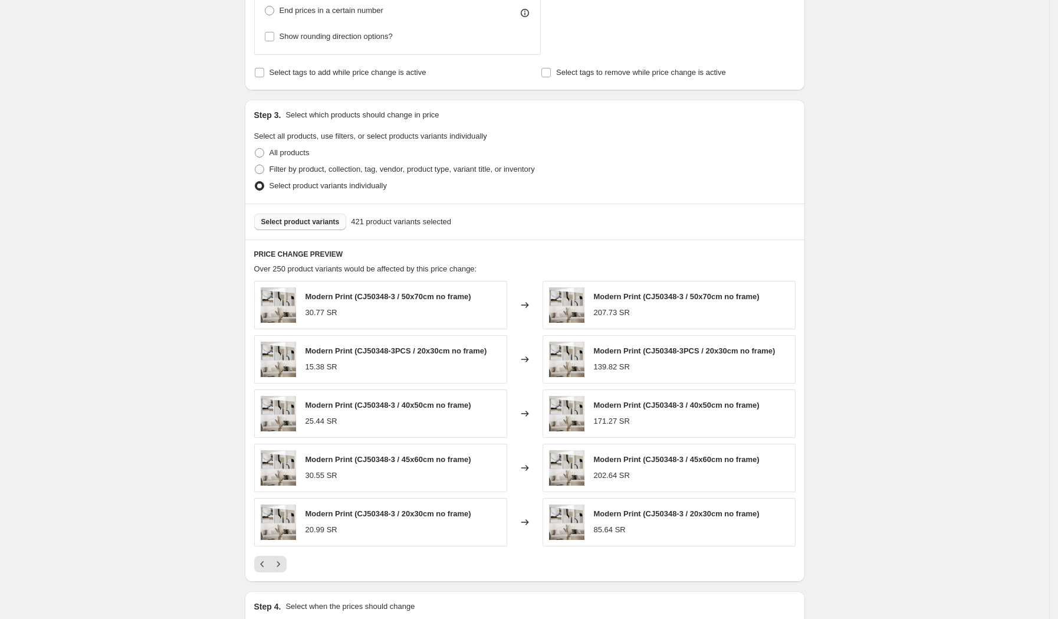
scroll to position [860, 0]
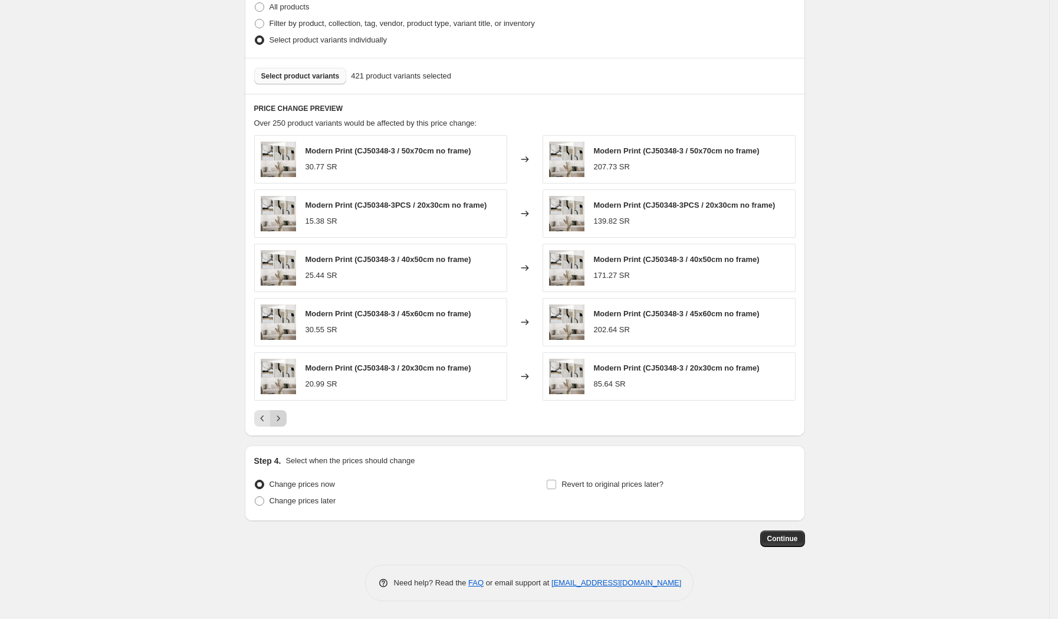
click at [284, 416] on icon "Next" at bounding box center [278, 418] width 12 height 12
click at [267, 415] on icon "Previous" at bounding box center [263, 418] width 12 height 12
click at [284, 417] on icon "Next" at bounding box center [278, 418] width 12 height 12
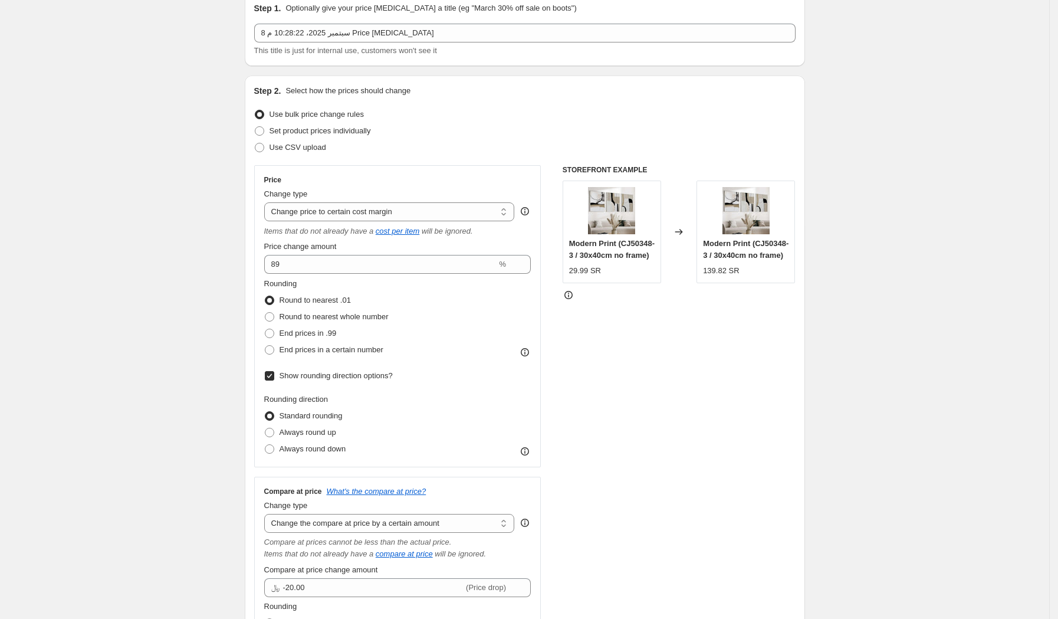
scroll to position [48, 0]
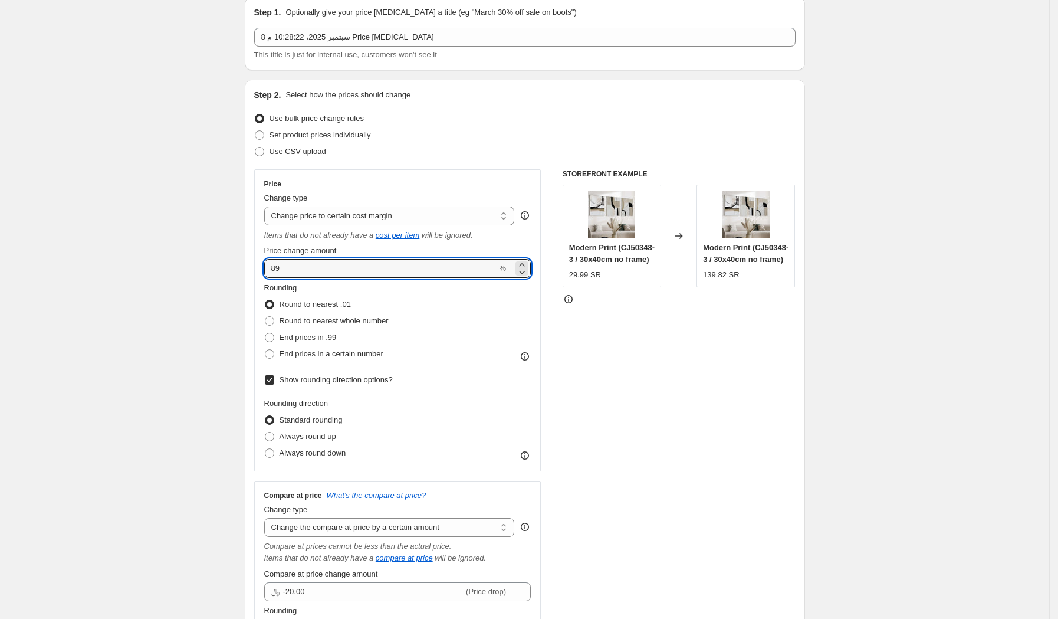
drag, startPoint x: 308, startPoint y: 269, endPoint x: 249, endPoint y: 266, distance: 58.5
click at [249, 266] on div "Step 2. Select how the prices should change Use bulk price change rules Set pro…" at bounding box center [525, 418] width 560 height 676
type input "70"
click at [363, 248] on div "Price change amount" at bounding box center [397, 251] width 267 height 12
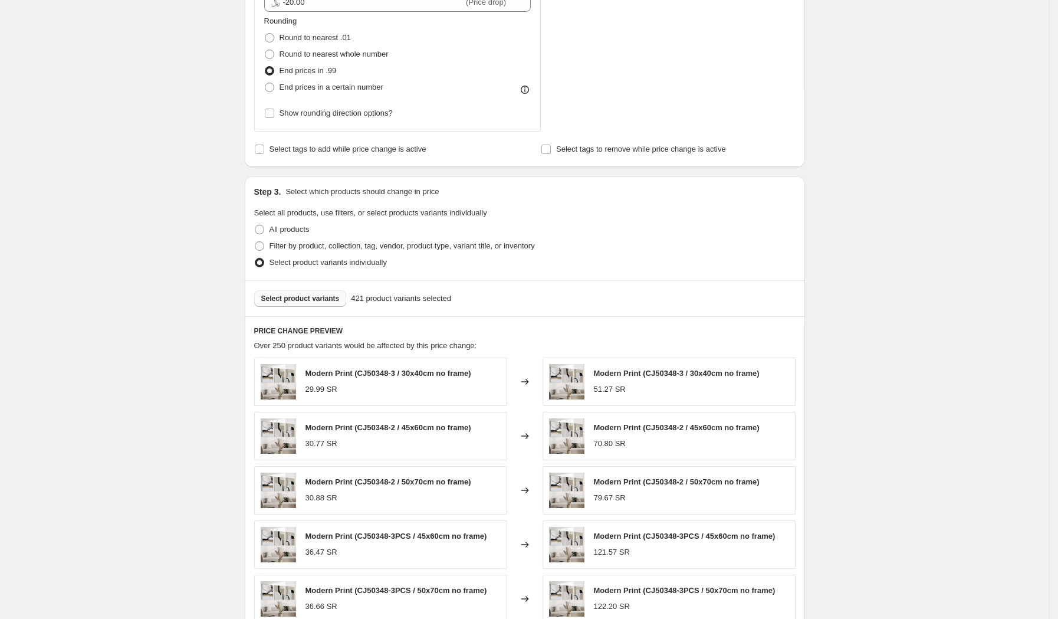
scroll to position [860, 0]
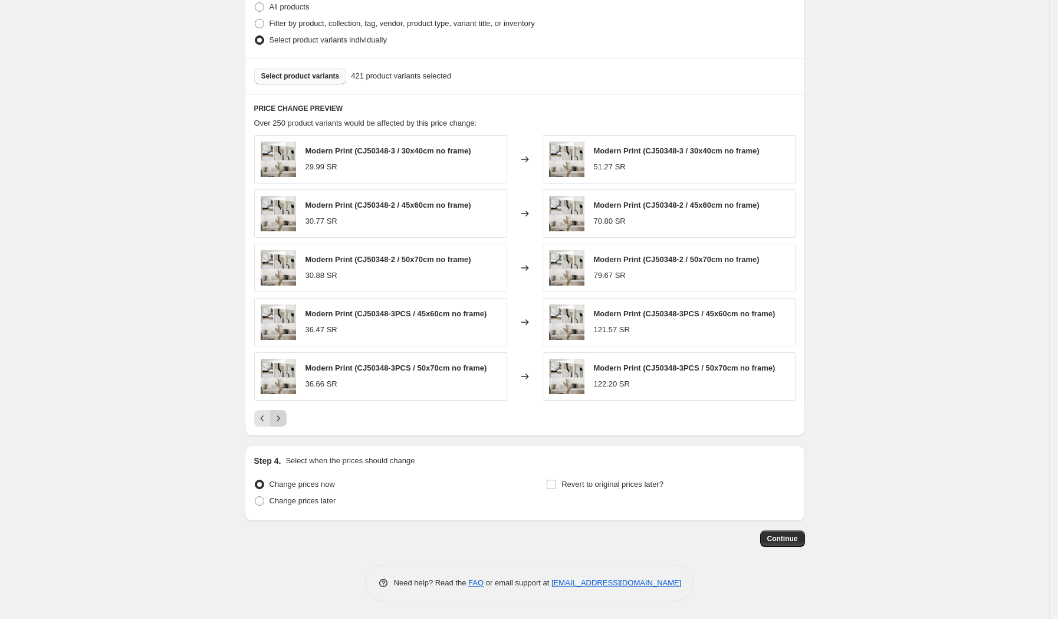
click at [284, 422] on icon "Next" at bounding box center [278, 418] width 12 height 12
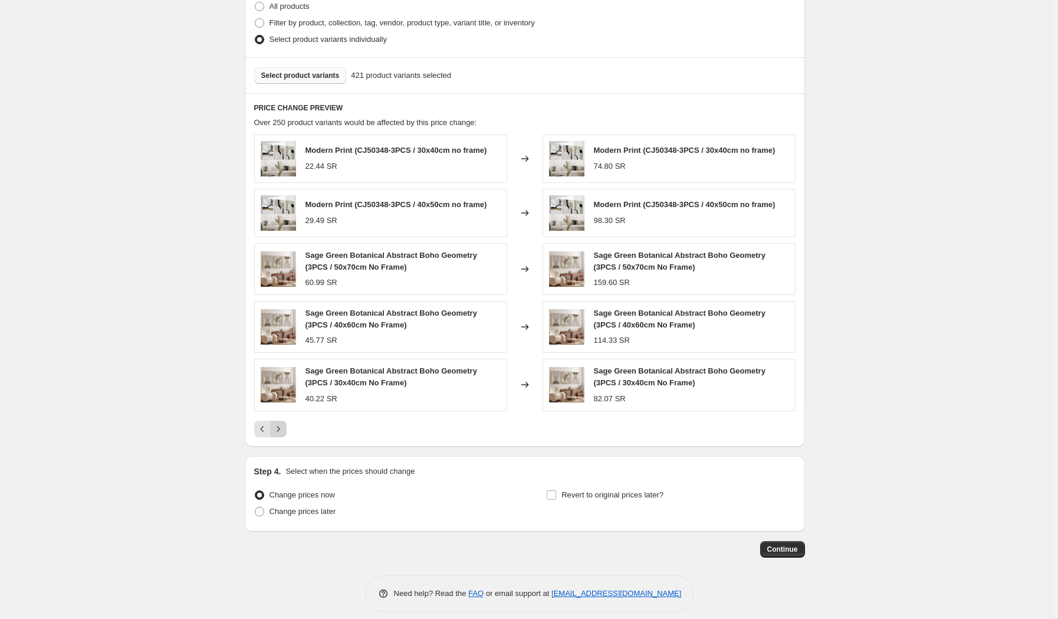
click at [286, 422] on button "Next" at bounding box center [278, 428] width 17 height 17
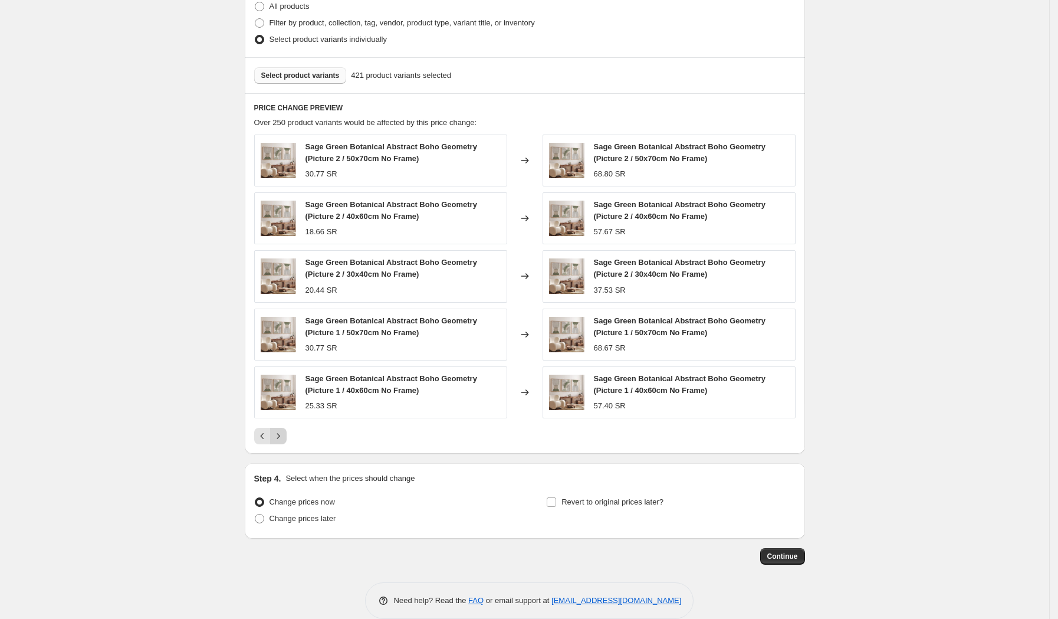
click at [283, 439] on icon "Next" at bounding box center [278, 436] width 12 height 12
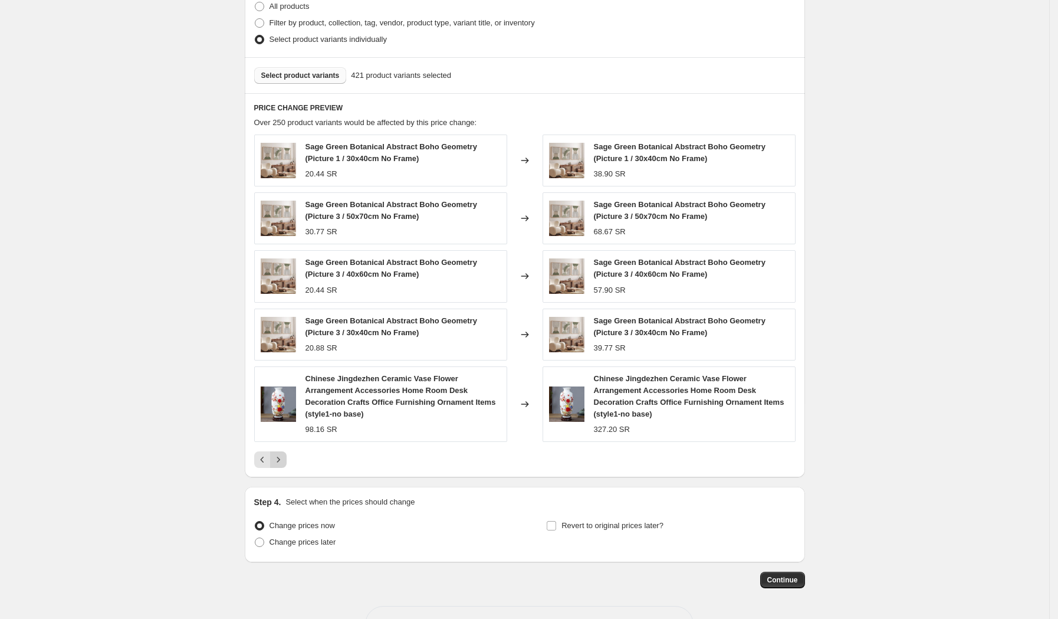
click at [280, 459] on icon "Next" at bounding box center [278, 459] width 3 height 5
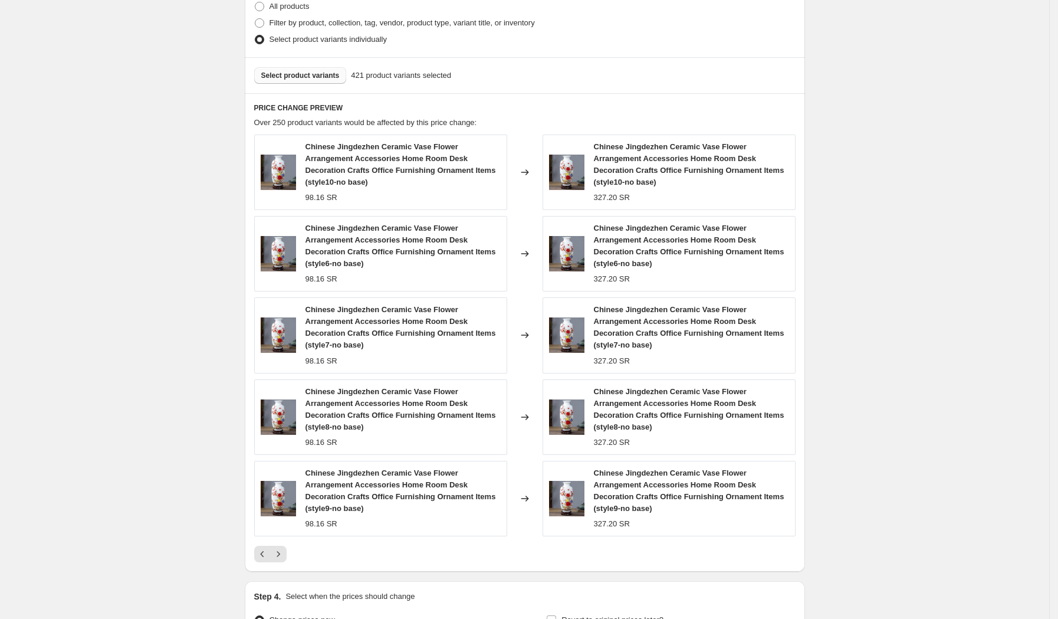
scroll to position [997, 0]
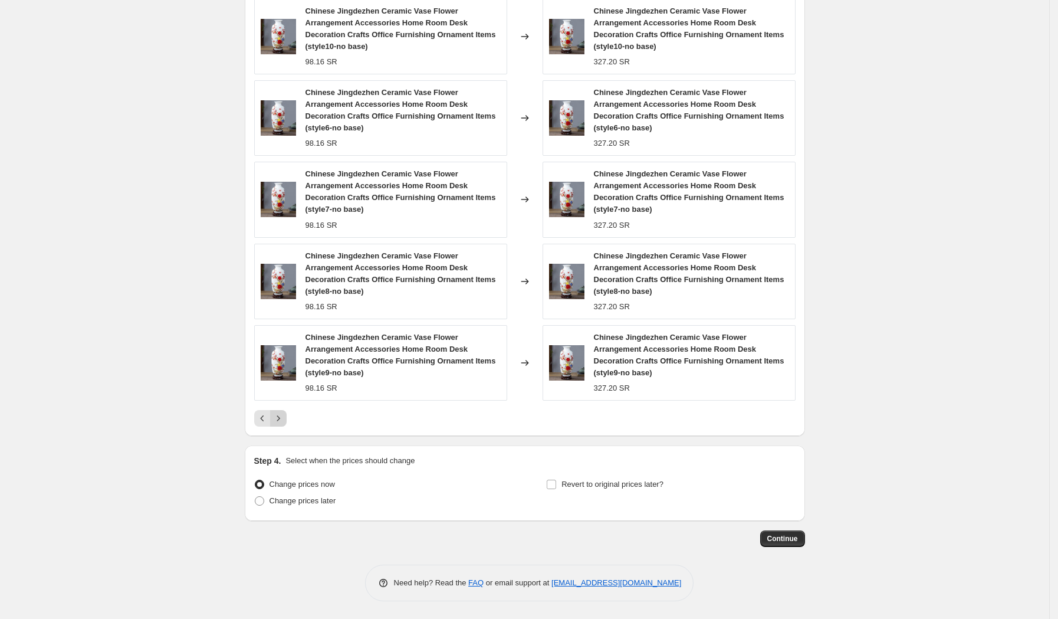
click at [280, 414] on icon "Next" at bounding box center [278, 418] width 12 height 12
click at [280, 418] on icon "Next" at bounding box center [278, 418] width 12 height 12
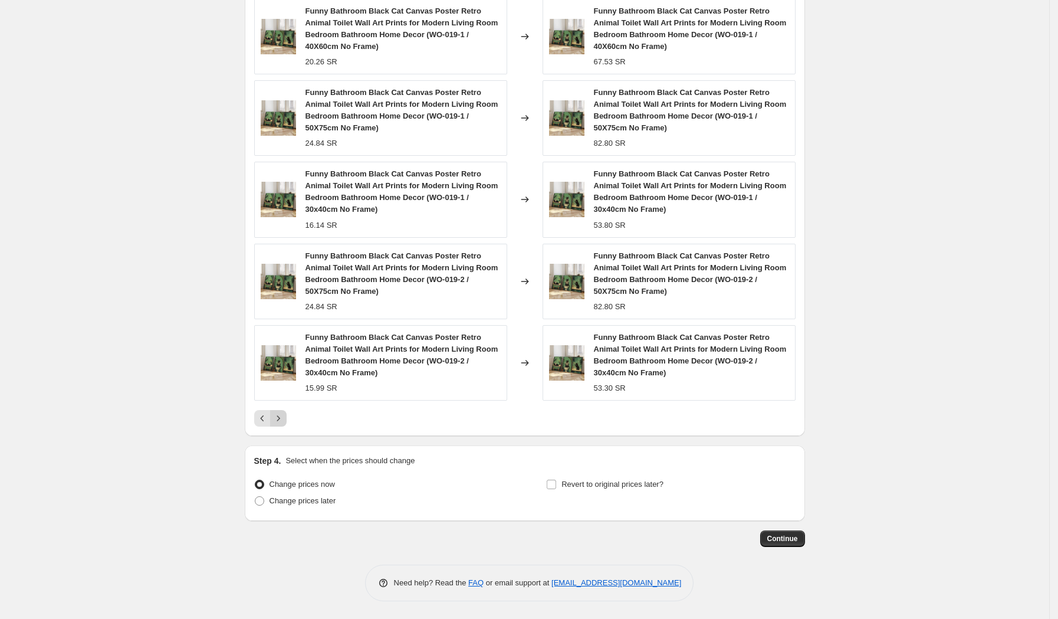
click at [279, 420] on icon "Next" at bounding box center [278, 418] width 12 height 12
click at [284, 419] on icon "Next" at bounding box center [278, 418] width 12 height 12
click at [786, 540] on span "Continue" at bounding box center [782, 538] width 31 height 9
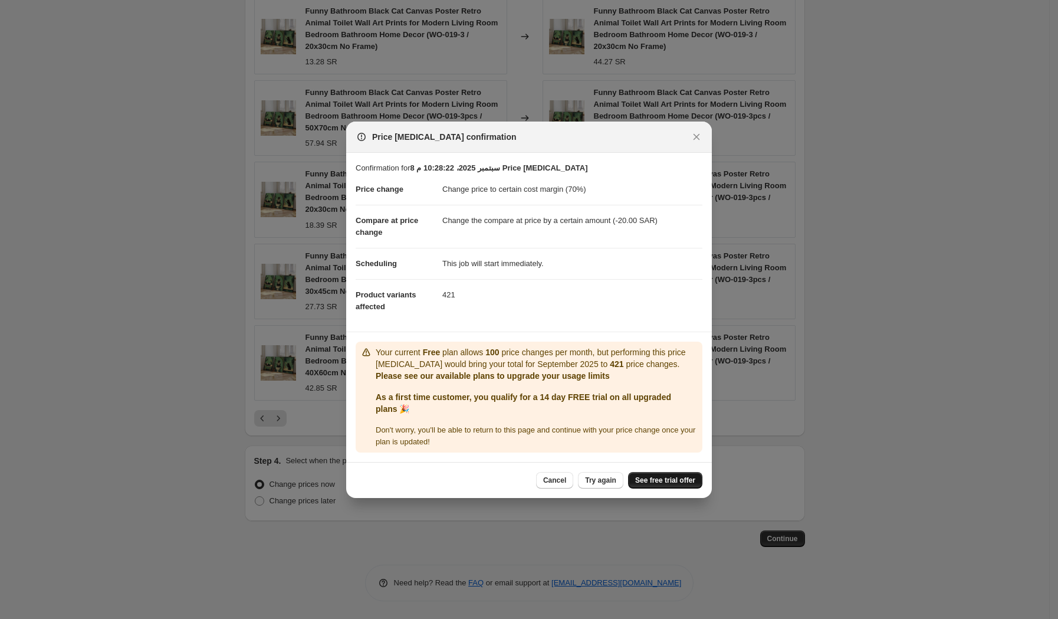
click at [649, 479] on span "See free trial offer" at bounding box center [665, 479] width 60 height 9
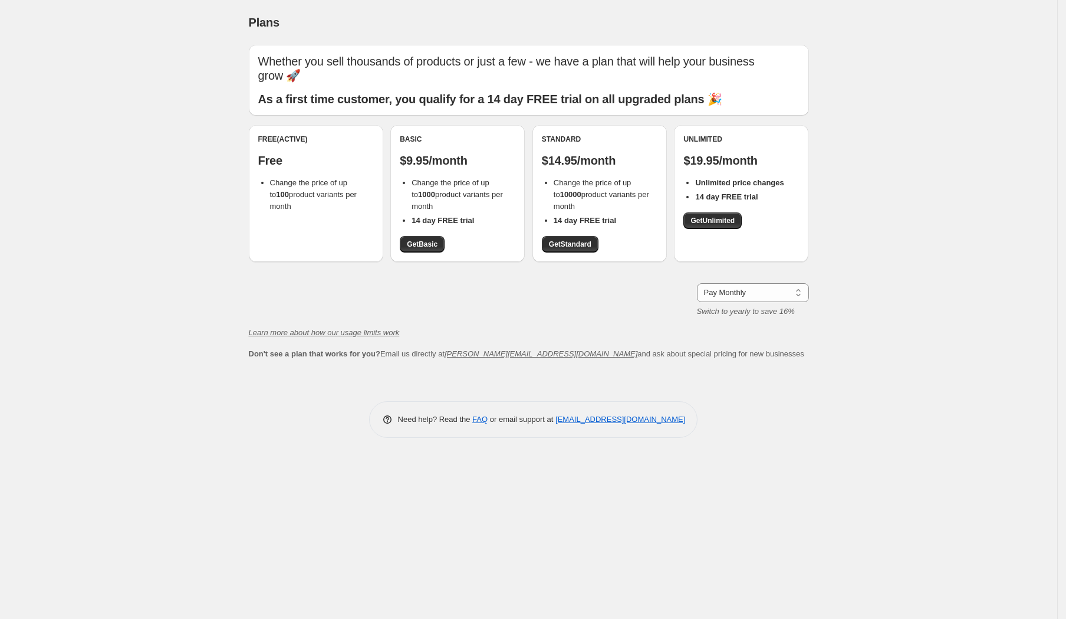
click at [320, 202] on div "Free (Active) Free Change the price of up to 100 product variants per month" at bounding box center [316, 193] width 134 height 137
click at [577, 244] on span "Get Standard" at bounding box center [570, 243] width 42 height 9
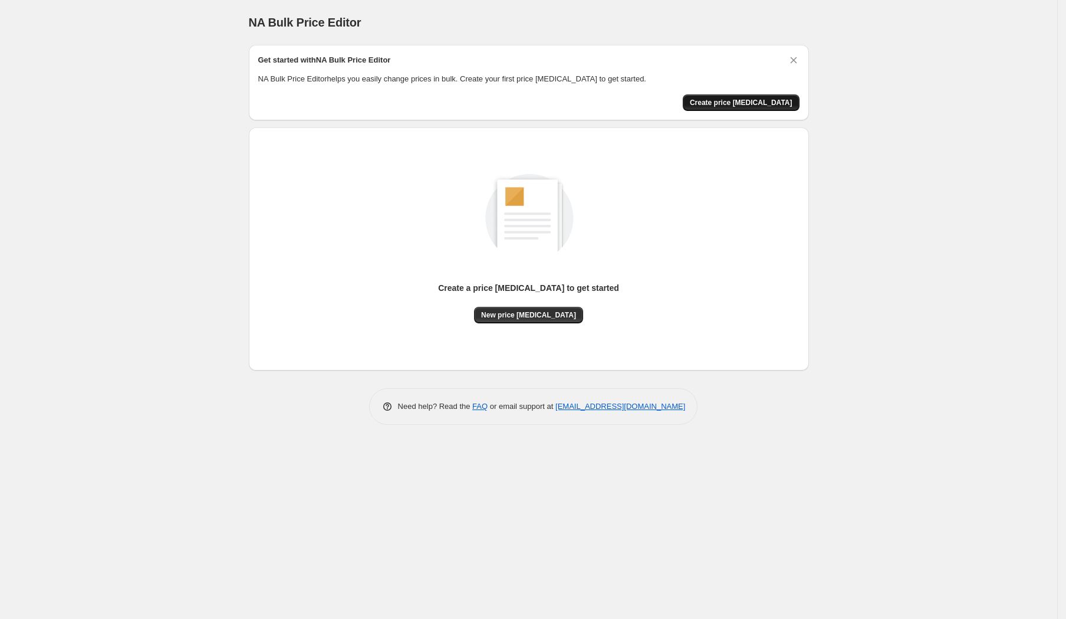
click at [749, 102] on span "Create price [MEDICAL_DATA]" at bounding box center [741, 102] width 103 height 9
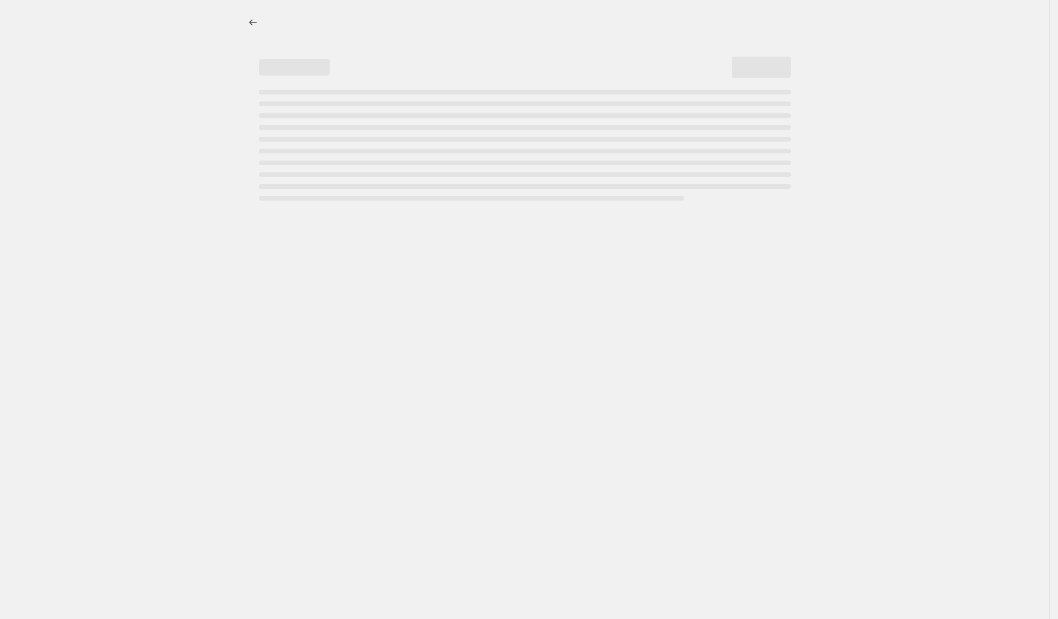
select select "percentage"
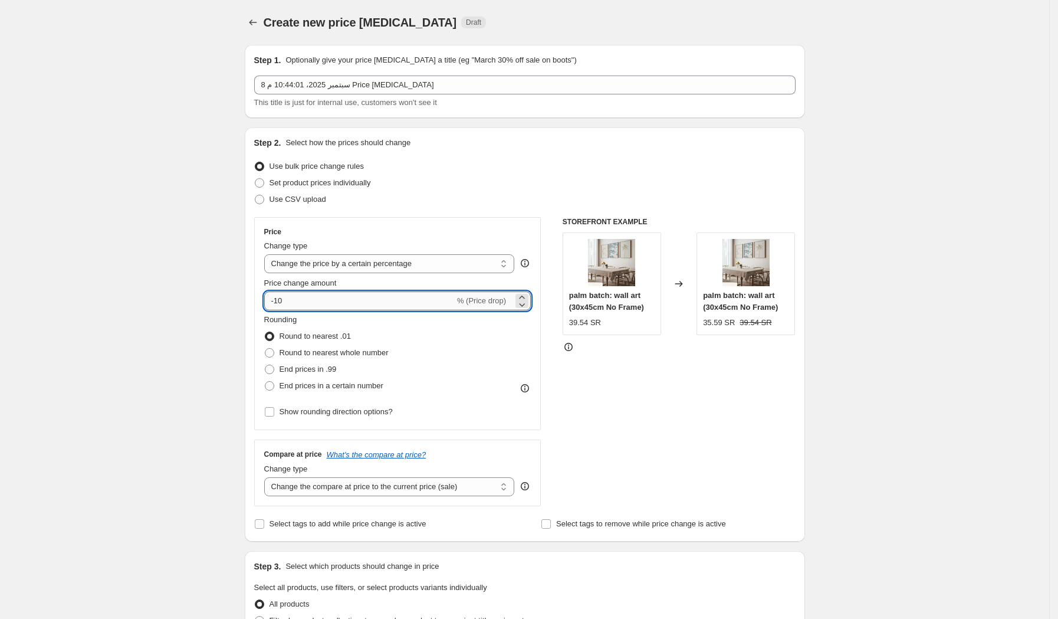
click at [294, 300] on input "-10" at bounding box center [359, 300] width 190 height 19
type input "5"
type input "70"
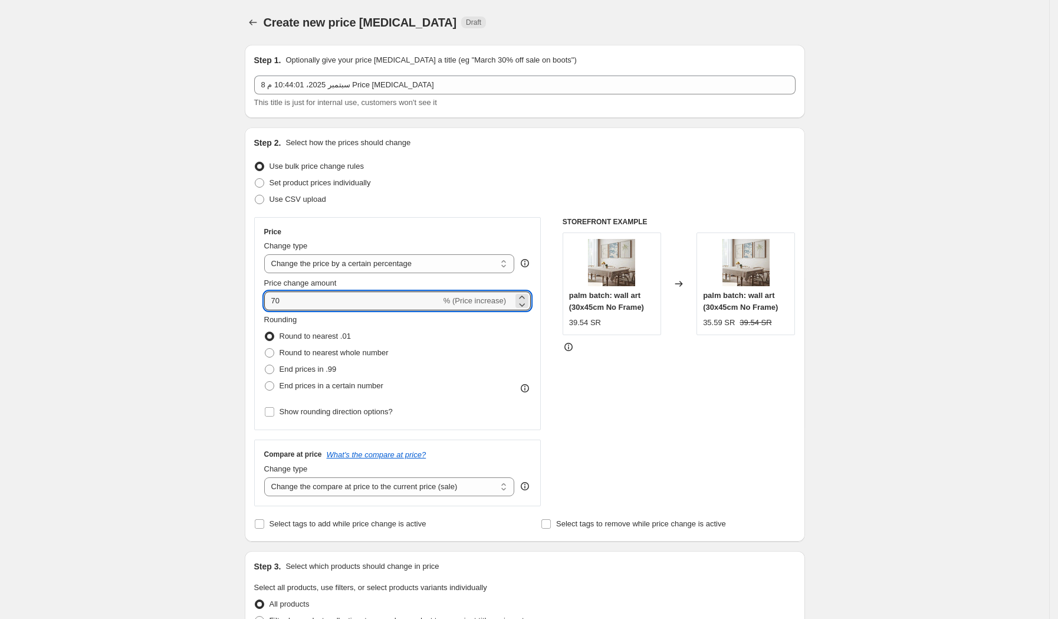
click at [520, 359] on div "Rounding Round to nearest .01 Round to nearest whole number End prices in .99 E…" at bounding box center [397, 354] width 267 height 80
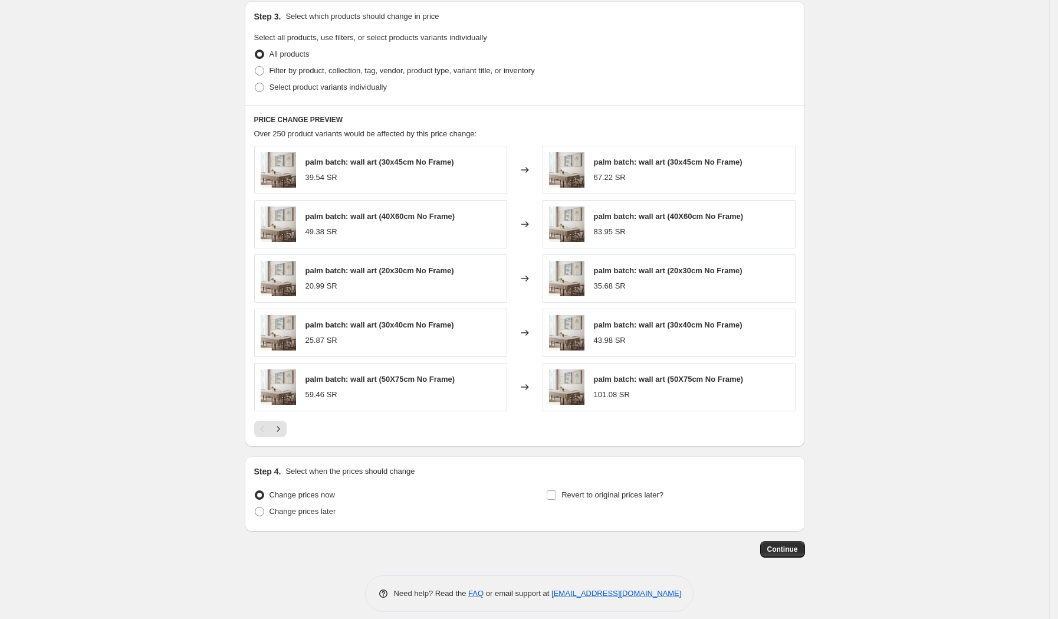
scroll to position [561, 0]
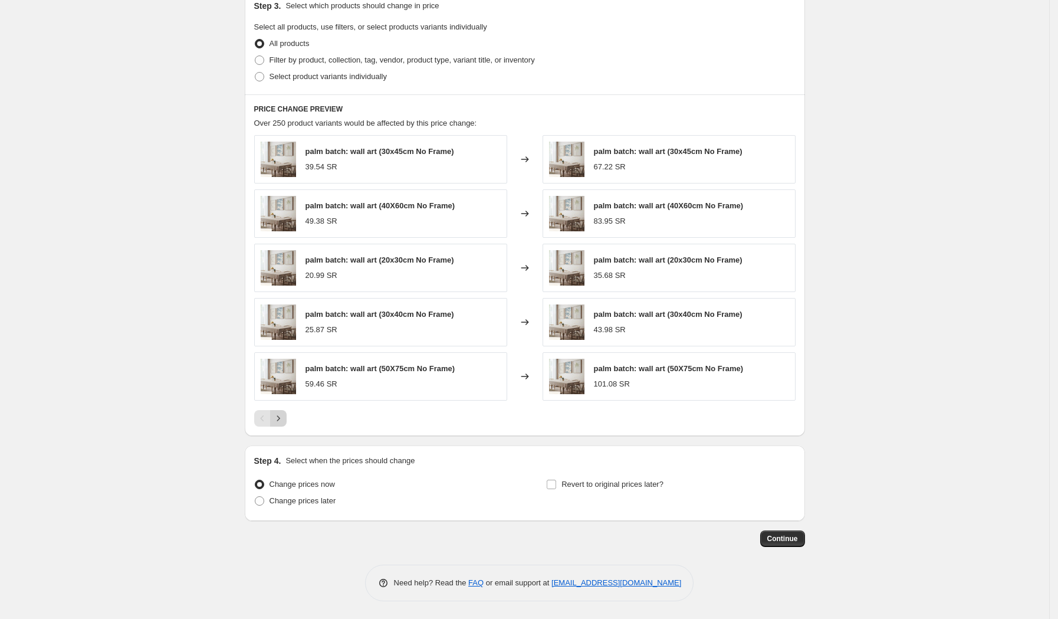
click at [280, 417] on icon "Next" at bounding box center [278, 418] width 12 height 12
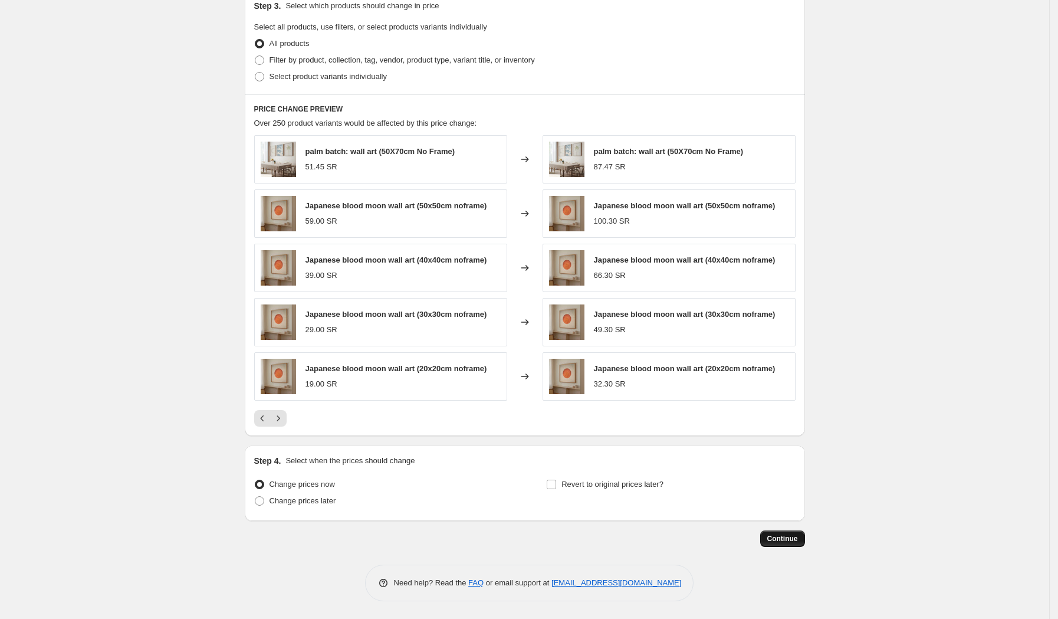
click at [786, 540] on span "Continue" at bounding box center [782, 538] width 31 height 9
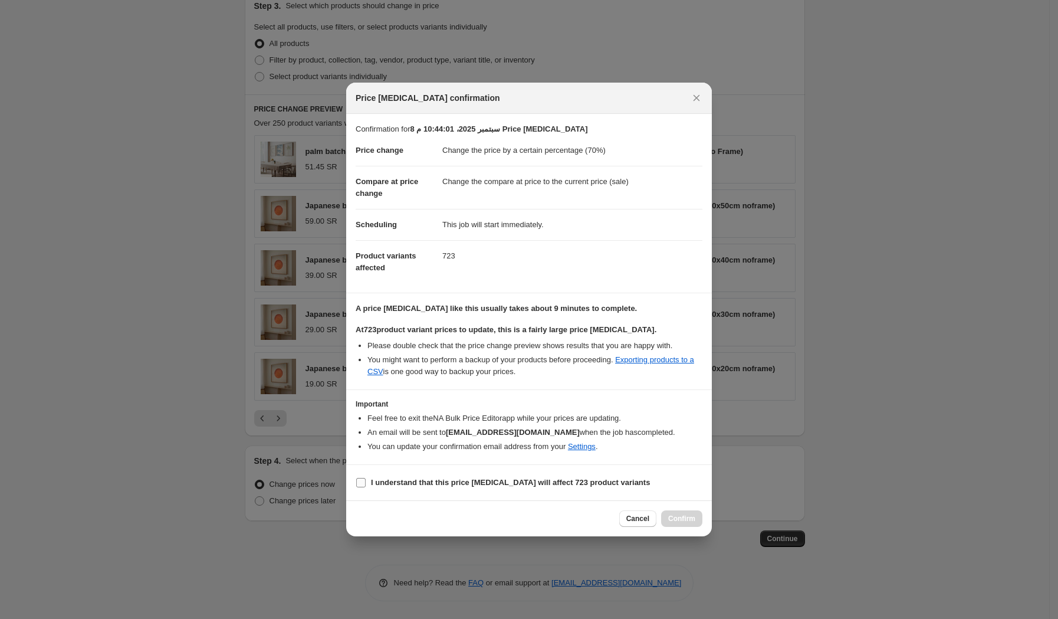
click at [363, 482] on input "I understand that this price [MEDICAL_DATA] will affect 723 product variants" at bounding box center [360, 482] width 9 height 9
checkbox input "true"
click at [645, 518] on span "Cancel" at bounding box center [637, 518] width 23 height 9
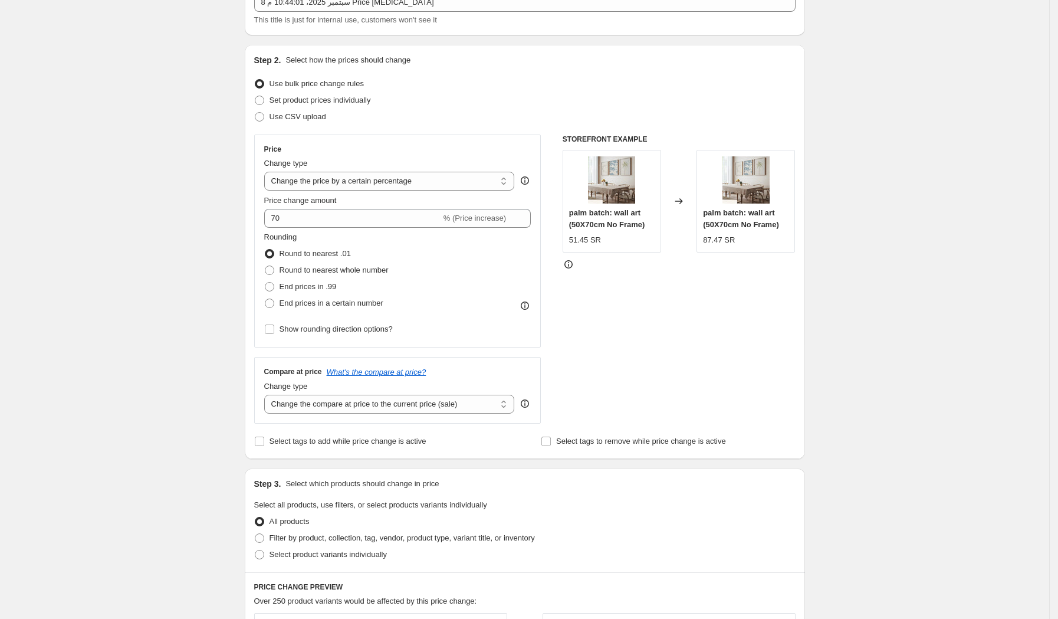
scroll to position [0, 0]
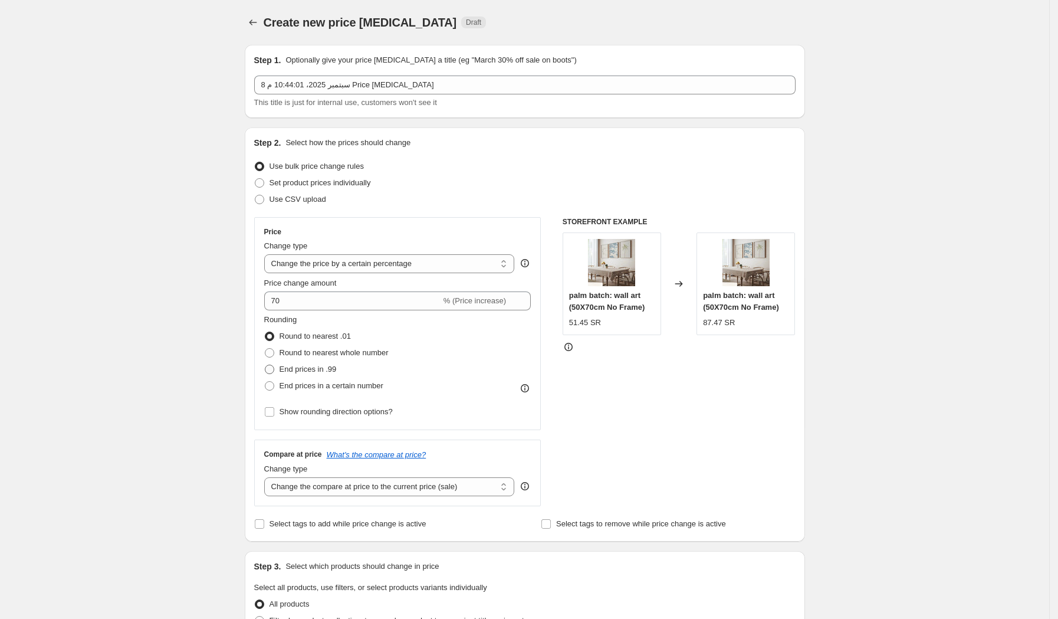
click at [270, 369] on span at bounding box center [269, 368] width 9 height 9
click at [265, 365] on input "End prices in .99" at bounding box center [265, 364] width 1 height 1
radio input "true"
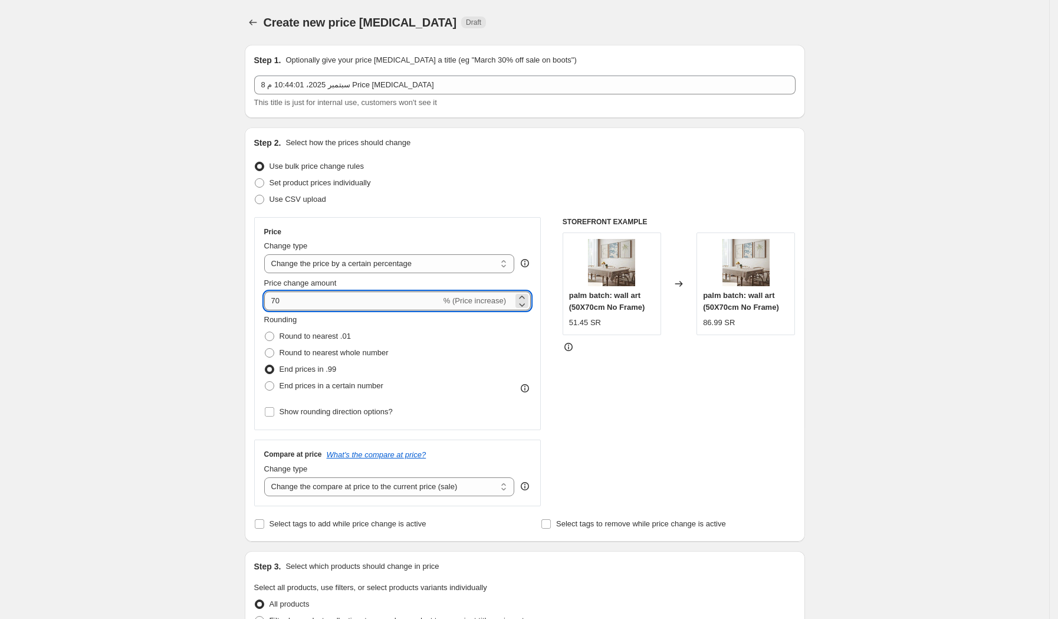
click at [283, 303] on input "70" at bounding box center [352, 300] width 177 height 19
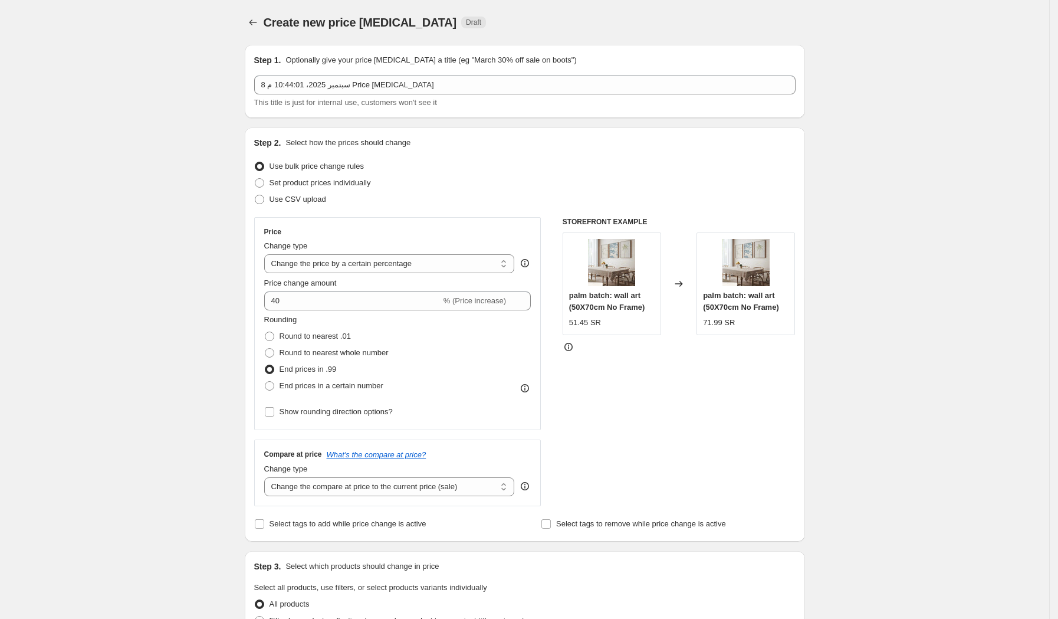
click at [452, 328] on div "Rounding Round to nearest .01 Round to nearest whole number End prices in .99 E…" at bounding box center [397, 354] width 267 height 80
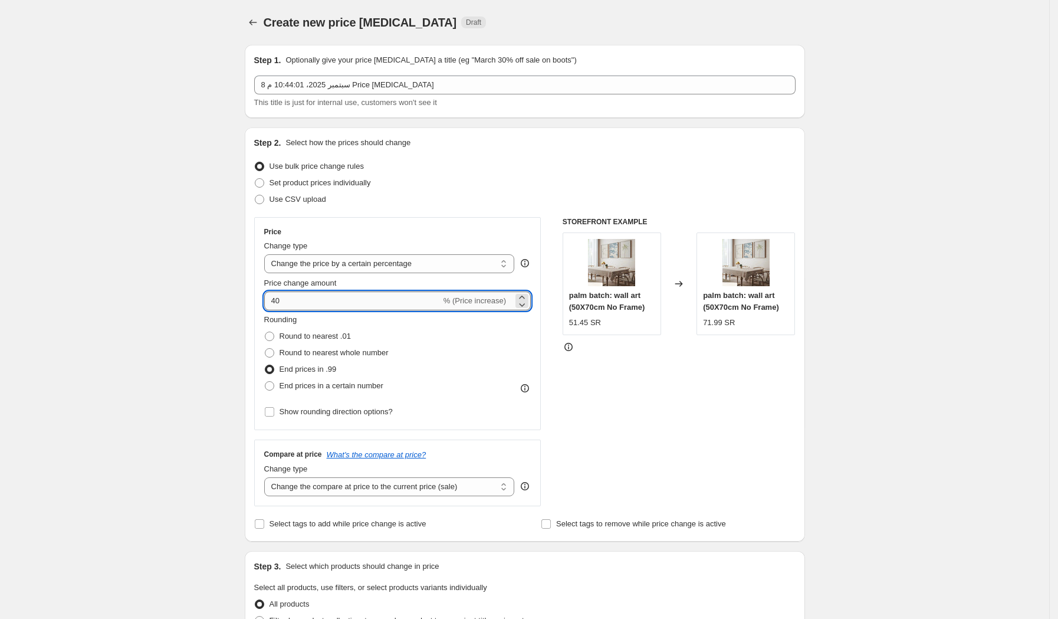
click at [296, 303] on input "40" at bounding box center [352, 300] width 177 height 19
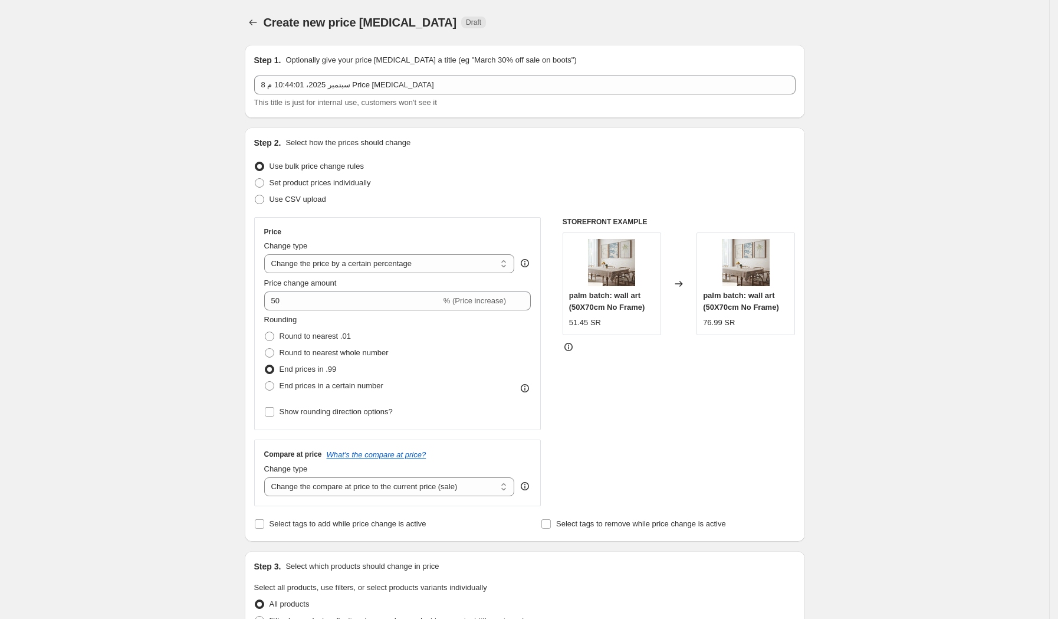
click at [403, 357] on div "Rounding Round to nearest .01 Round to nearest whole number End prices in .99 E…" at bounding box center [397, 354] width 267 height 80
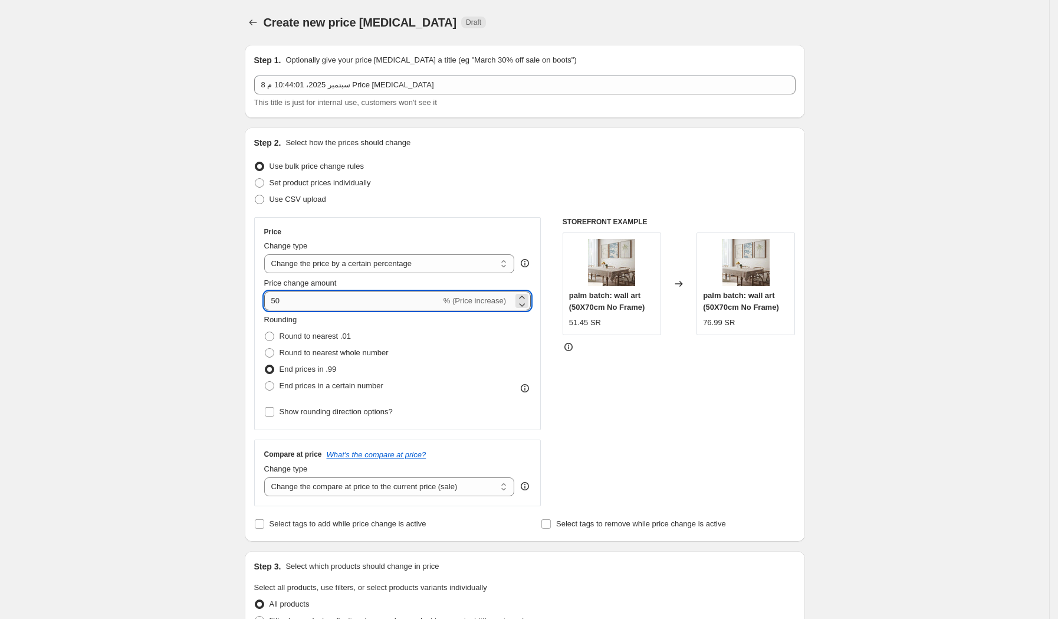
click at [303, 298] on input "50" at bounding box center [352, 300] width 177 height 19
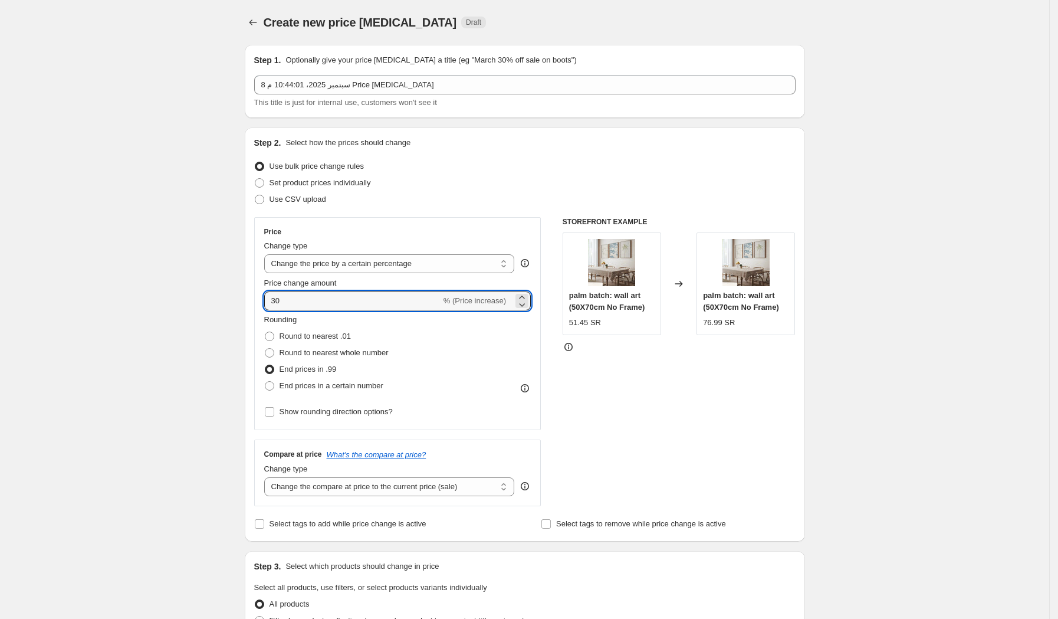
click at [420, 346] on div "Rounding Round to nearest .01 Round to nearest whole number End prices in .99 E…" at bounding box center [397, 354] width 267 height 80
click at [297, 302] on input "30" at bounding box center [352, 300] width 177 height 19
click at [426, 345] on div "Rounding Round to nearest .01 Round to nearest whole number End prices in .99 E…" at bounding box center [397, 354] width 267 height 80
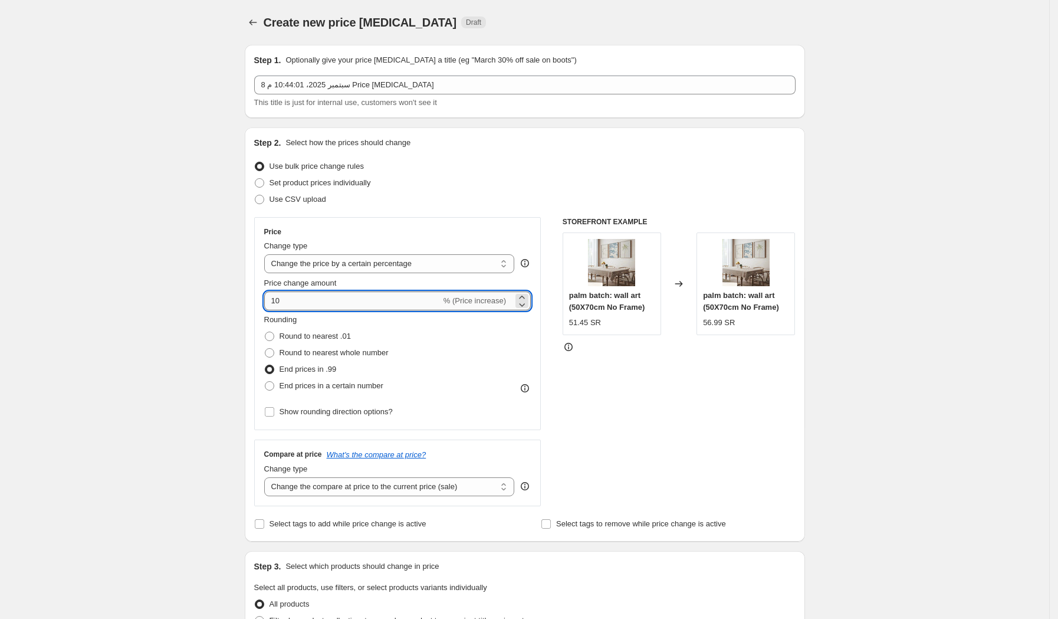
click at [302, 303] on input "10" at bounding box center [352, 300] width 177 height 19
click at [421, 344] on div "Rounding Round to nearest .01 Round to nearest whole number End prices in .99 E…" at bounding box center [397, 354] width 267 height 80
click at [290, 301] on input "20" at bounding box center [352, 300] width 177 height 19
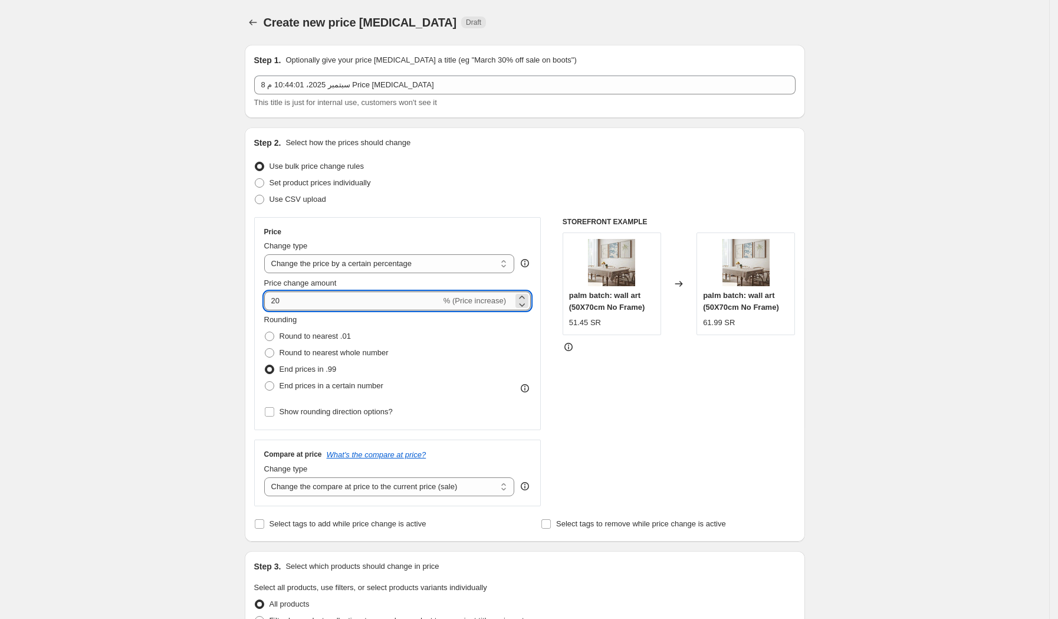
click at [290, 301] on input "20" at bounding box center [352, 300] width 177 height 19
click at [455, 332] on div "Rounding Round to nearest .01 Round to nearest whole number End prices in .99 E…" at bounding box center [397, 354] width 267 height 80
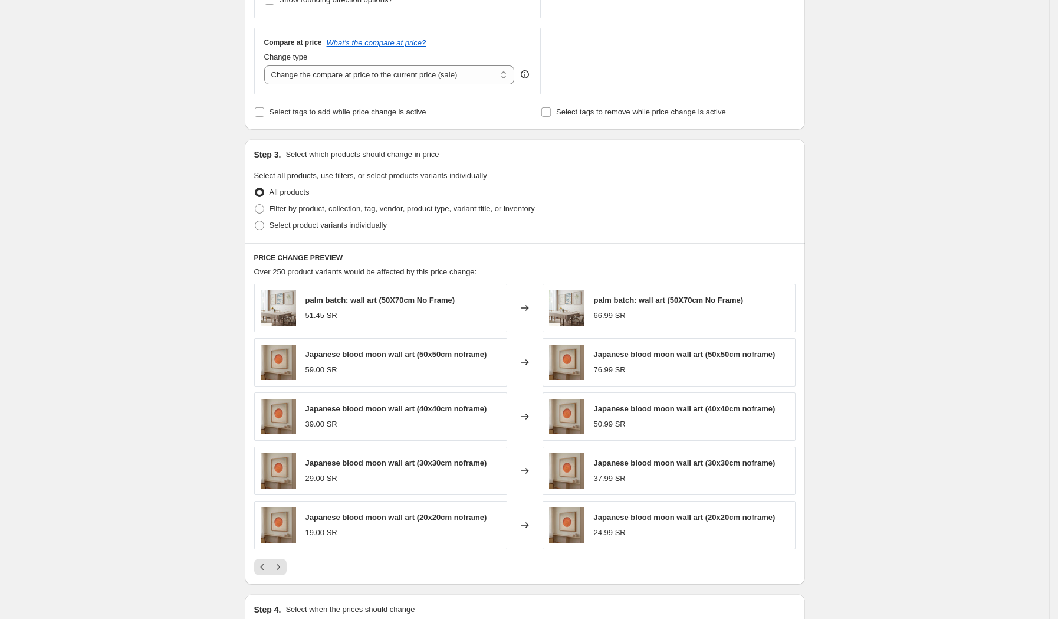
scroll to position [561, 0]
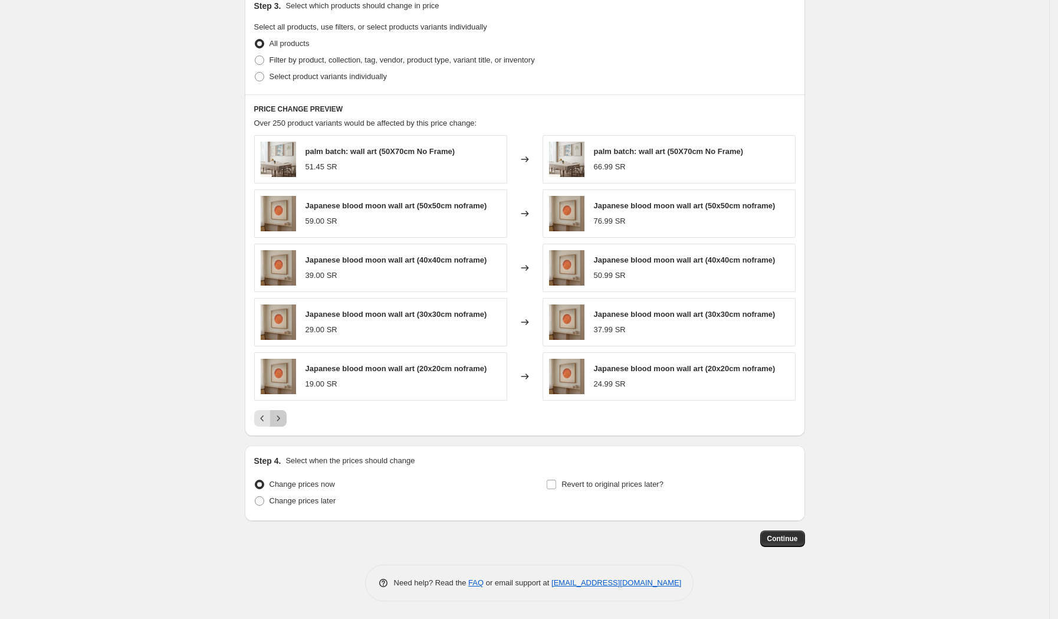
click at [284, 419] on icon "Next" at bounding box center [278, 418] width 12 height 12
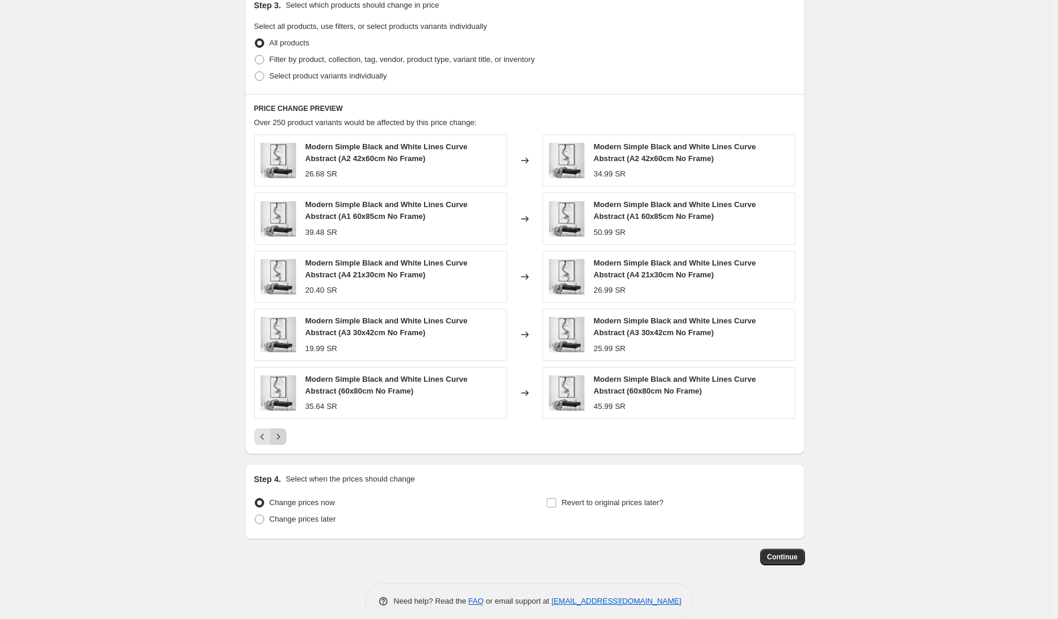
click at [284, 436] on icon "Next" at bounding box center [278, 436] width 12 height 12
click at [282, 438] on icon "Next" at bounding box center [278, 436] width 12 height 12
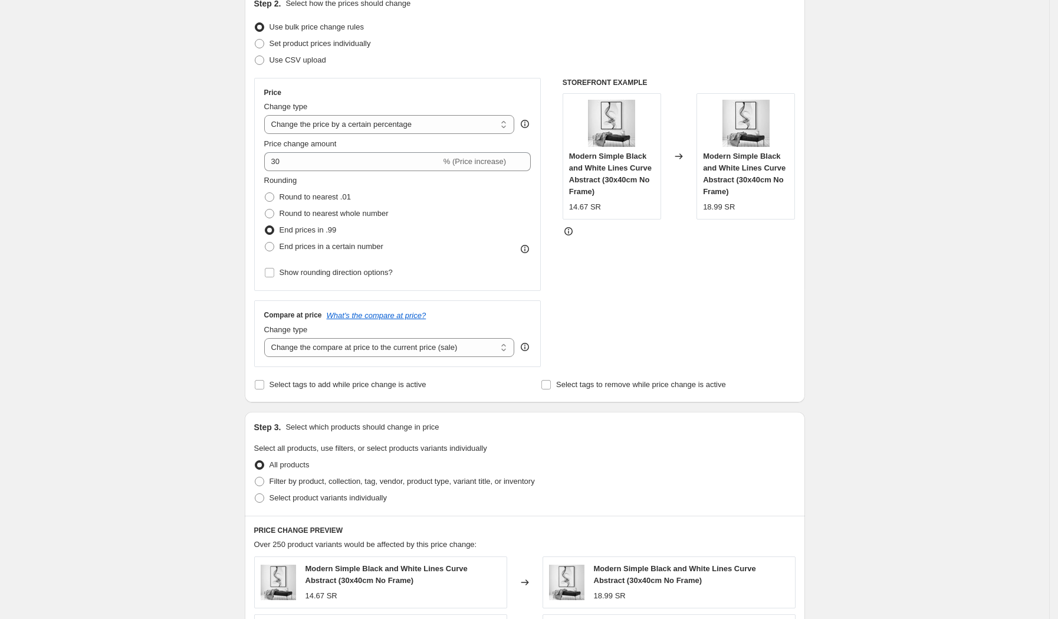
scroll to position [0, 0]
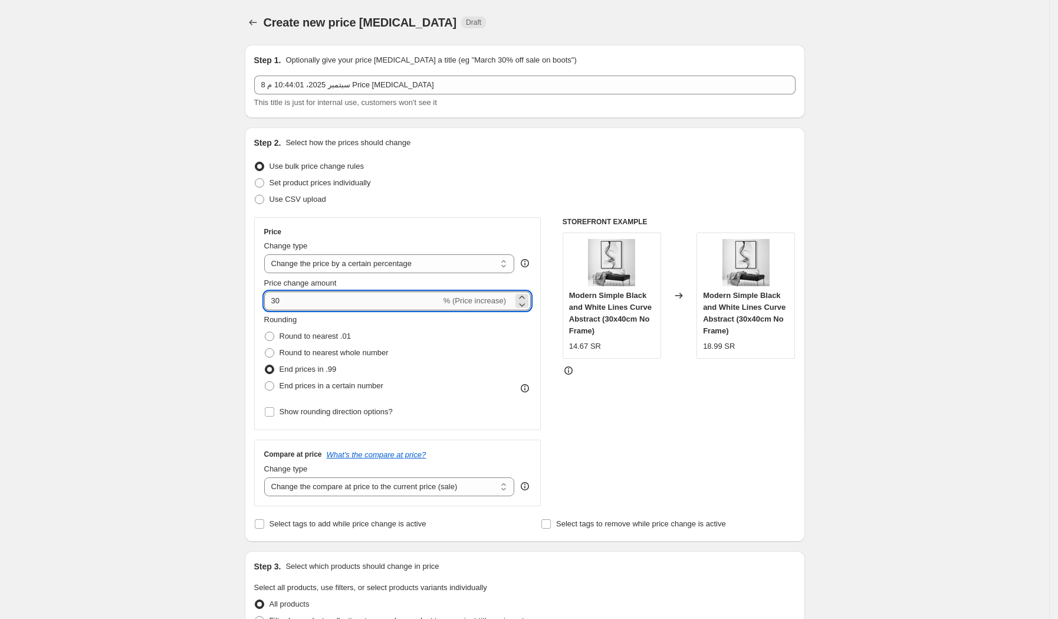
click at [296, 300] on input "30" at bounding box center [352, 300] width 177 height 19
click at [453, 350] on div "Rounding Round to nearest .01 Round to nearest whole number End prices in .99 E…" at bounding box center [397, 354] width 267 height 80
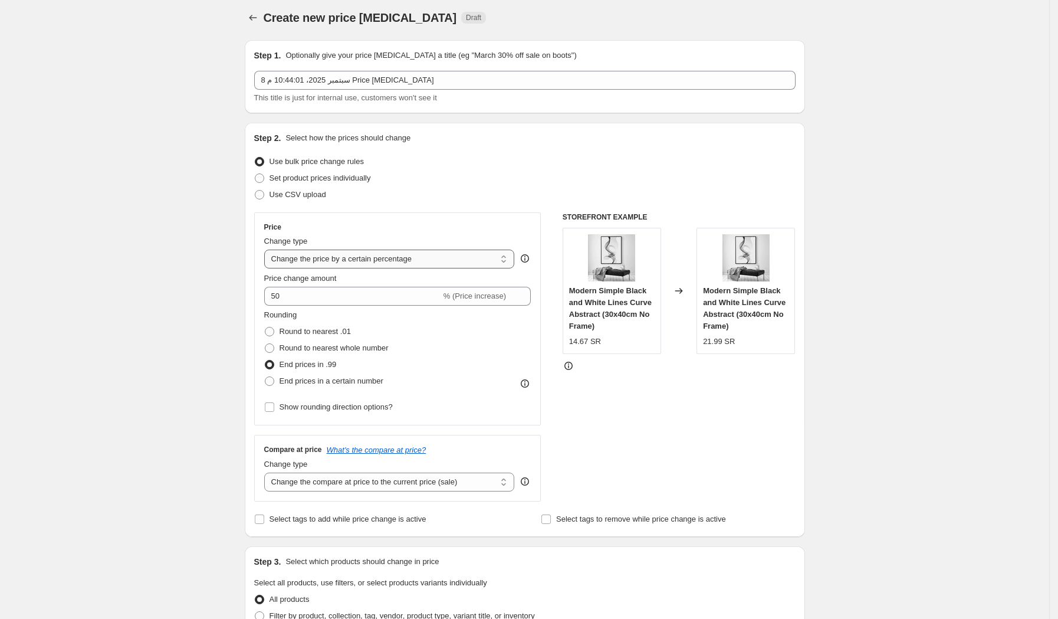
scroll to position [4, 0]
click at [308, 297] on input "50" at bounding box center [352, 296] width 177 height 19
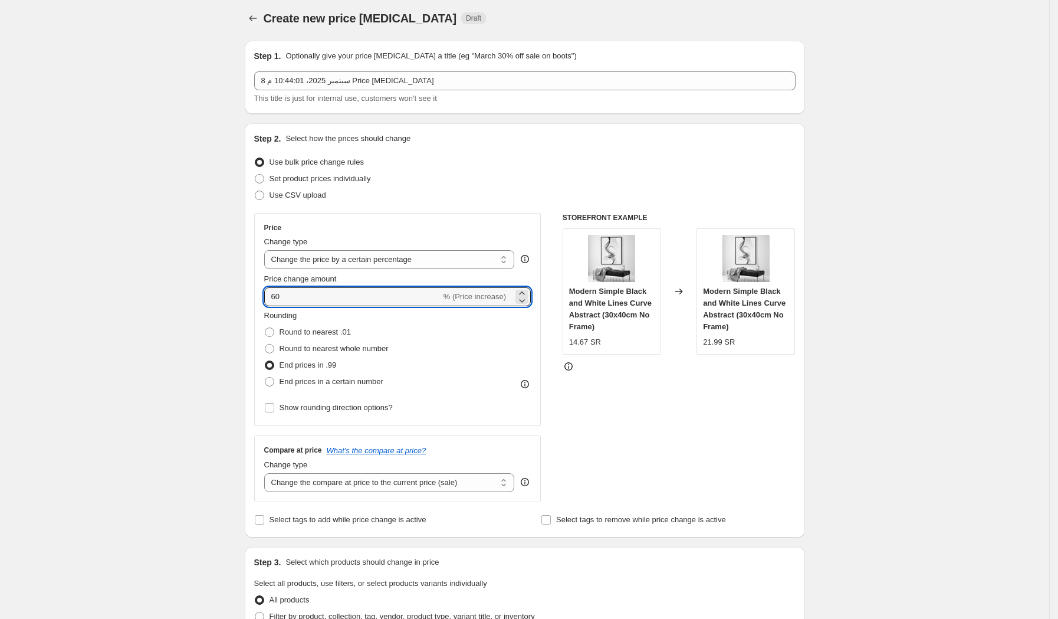
type input "6"
type input "80"
click at [458, 360] on div "Rounding Round to nearest .01 Round to nearest whole number End prices in .99 E…" at bounding box center [397, 350] width 267 height 80
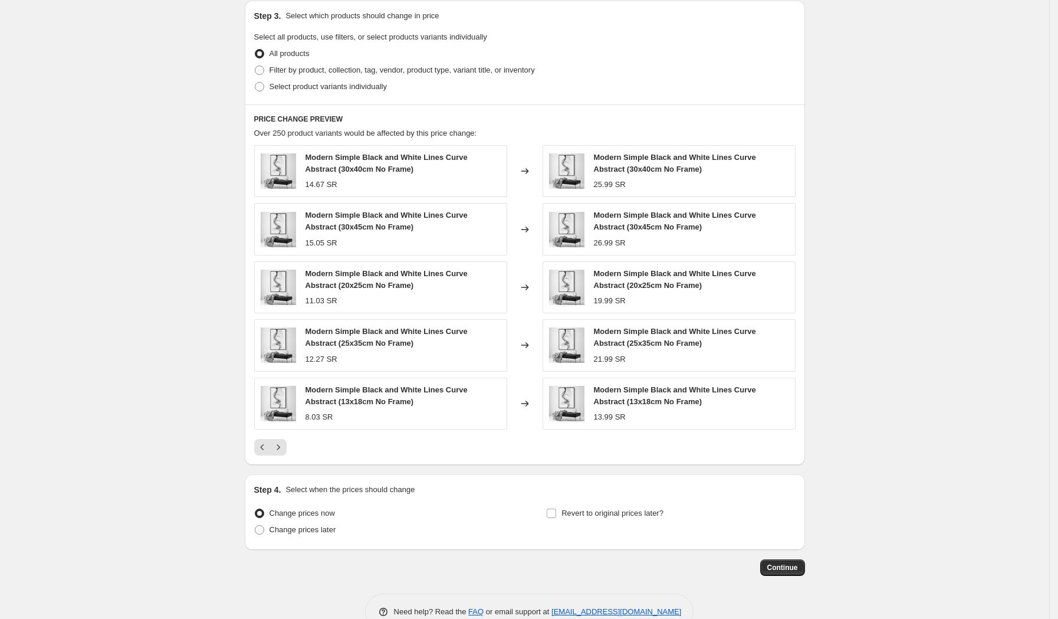
scroll to position [551, 0]
click at [282, 449] on icon "Next" at bounding box center [278, 446] width 12 height 12
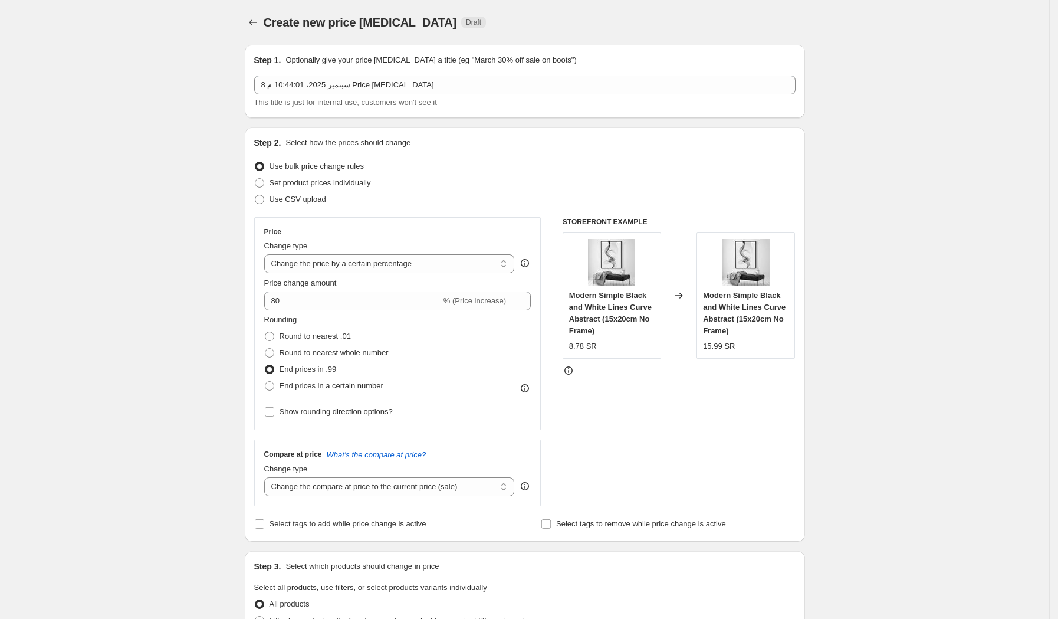
scroll to position [568, 0]
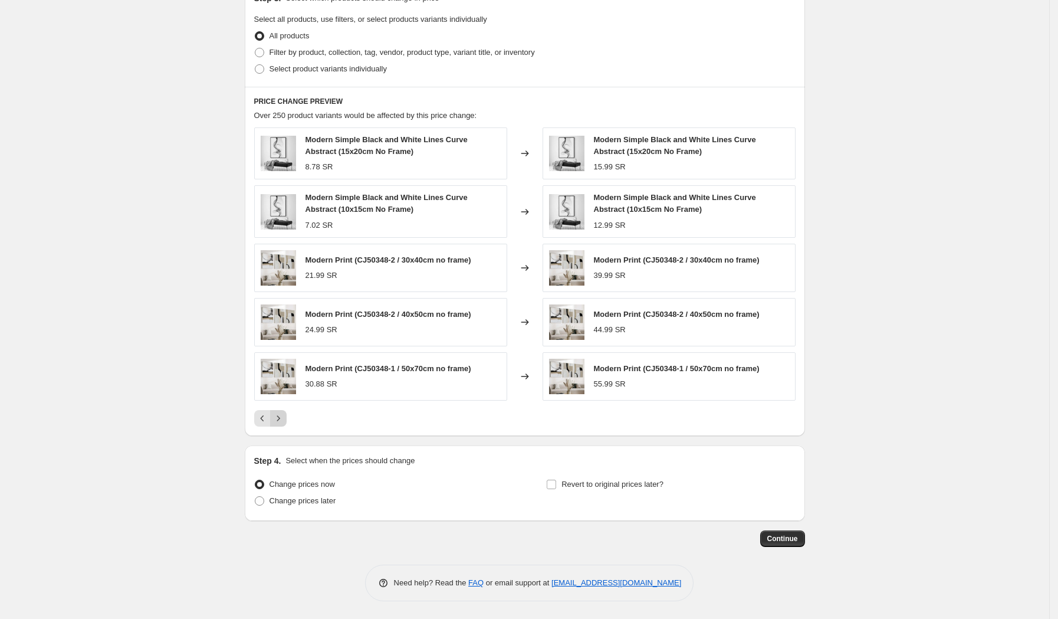
click at [283, 415] on icon "Next" at bounding box center [278, 418] width 12 height 12
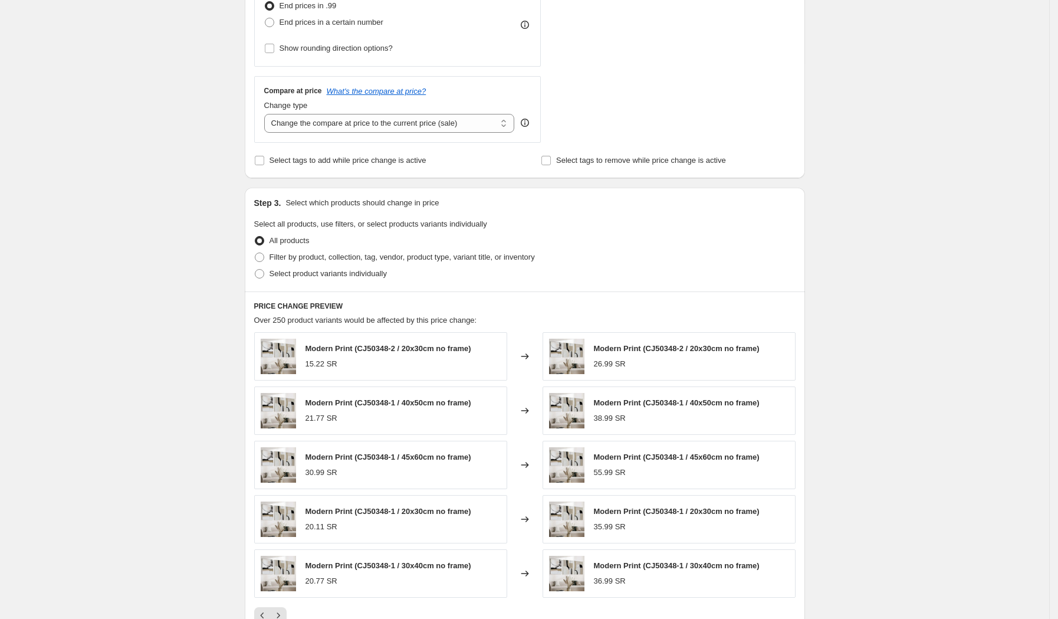
scroll to position [561, 0]
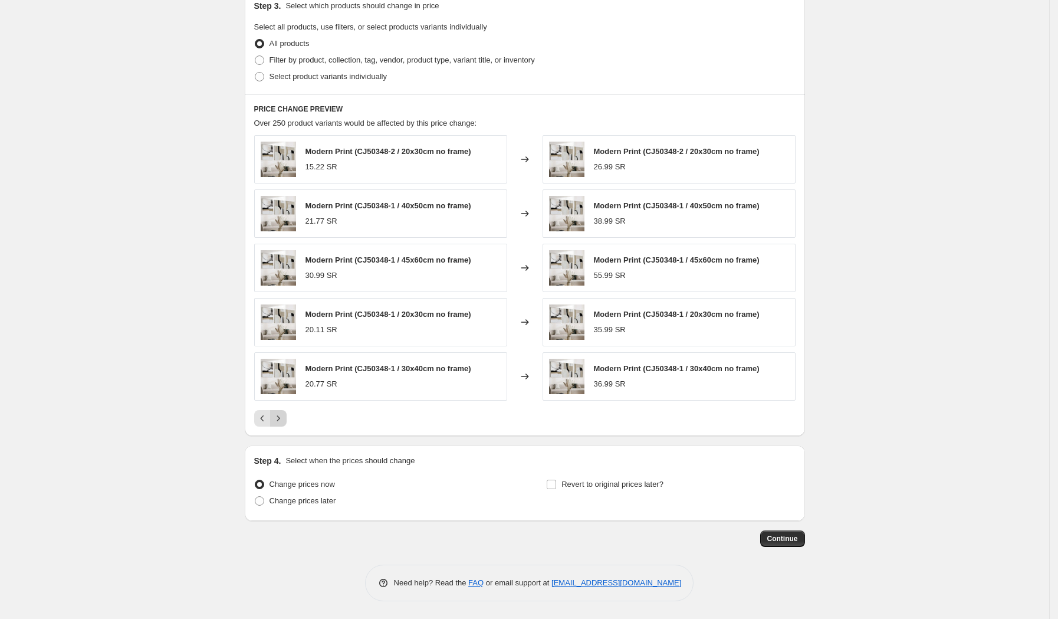
click at [278, 419] on icon "Next" at bounding box center [278, 418] width 12 height 12
click at [276, 419] on icon "Next" at bounding box center [278, 418] width 12 height 12
click at [783, 540] on span "Continue" at bounding box center [782, 538] width 31 height 9
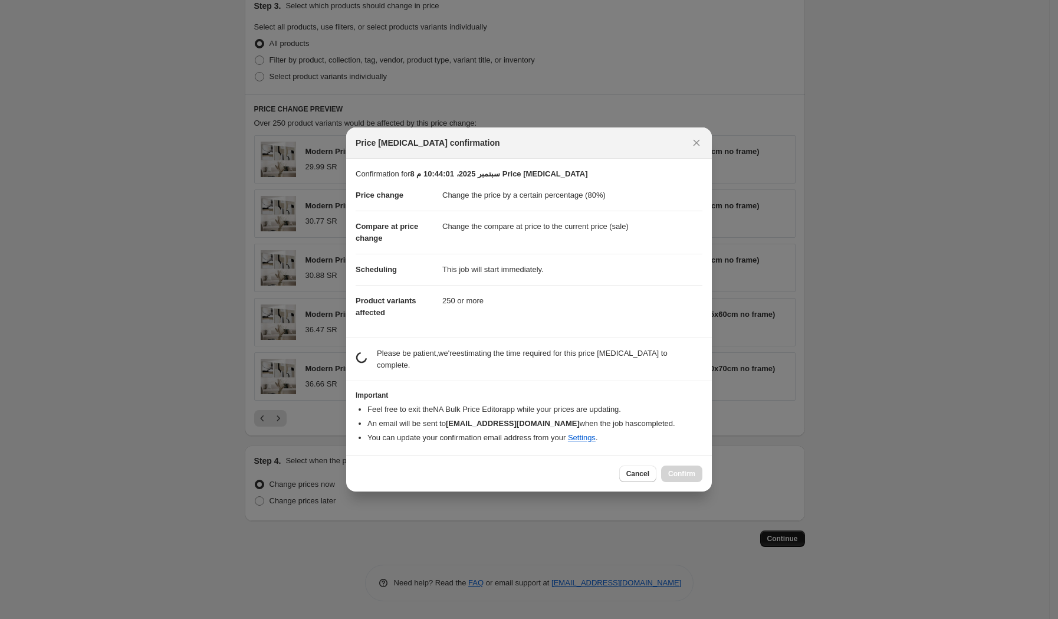
scroll to position [0, 0]
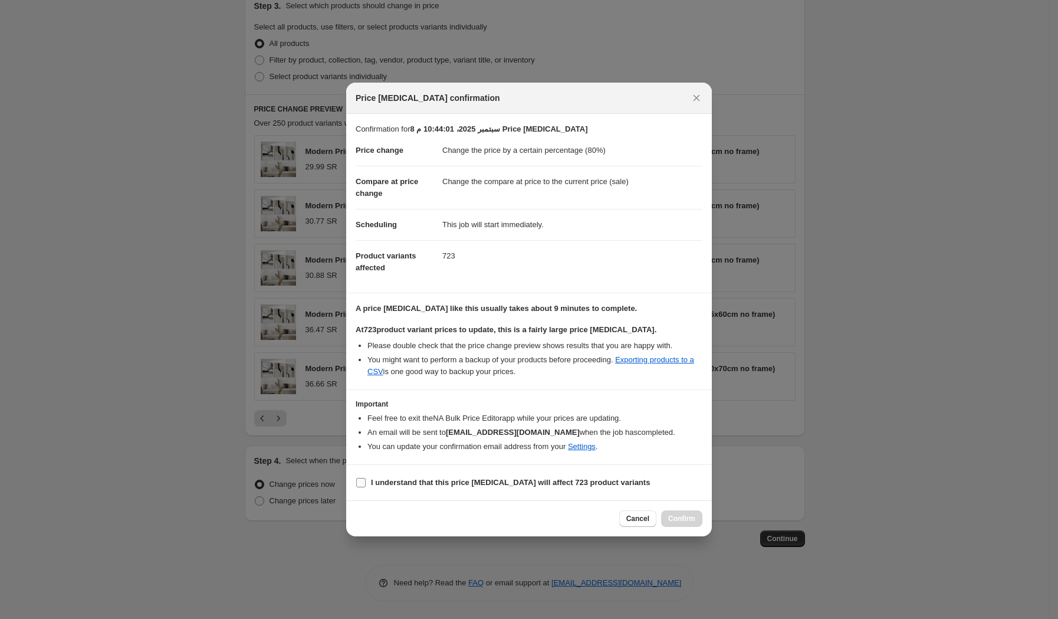
click at [380, 480] on b "I understand that this price [MEDICAL_DATA] will affect 723 product variants" at bounding box center [510, 482] width 279 height 9
click at [366, 480] on input "I understand that this price [MEDICAL_DATA] will affect 723 product variants" at bounding box center [360, 482] width 9 height 9
checkbox input "true"
click at [652, 364] on li "You might want to perform a backup of your products before proceeding. Exportin…" at bounding box center [534, 366] width 335 height 24
click at [670, 355] on link "Exporting products to a CSV" at bounding box center [530, 365] width 327 height 21
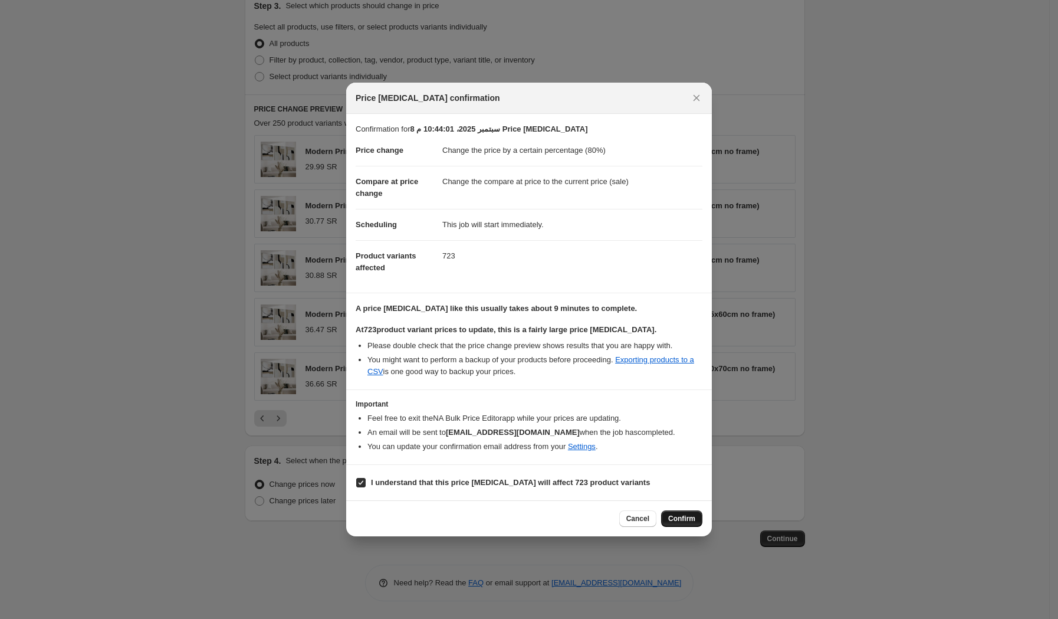
click at [689, 521] on span "Confirm" at bounding box center [681, 518] width 27 height 9
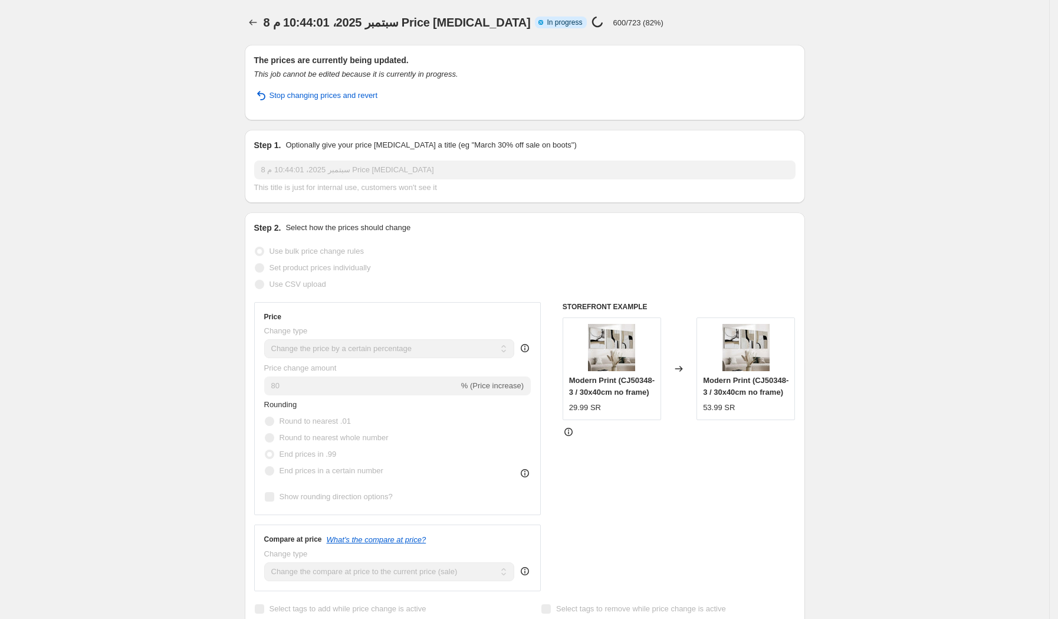
select select "percentage"
